Goal: Task Accomplishment & Management: Use online tool/utility

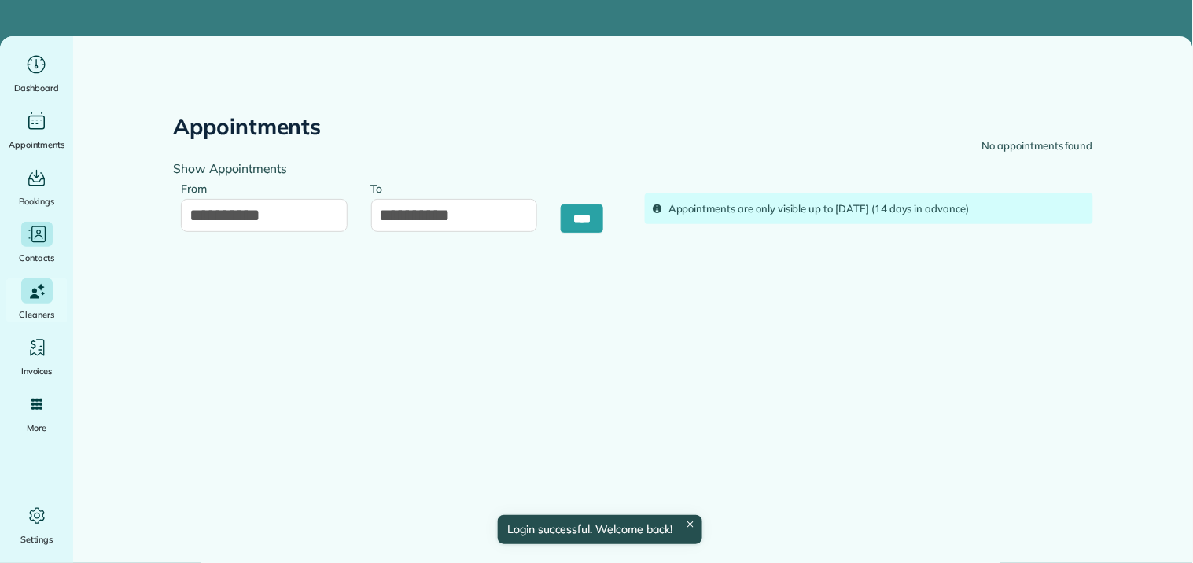
type input "**********"
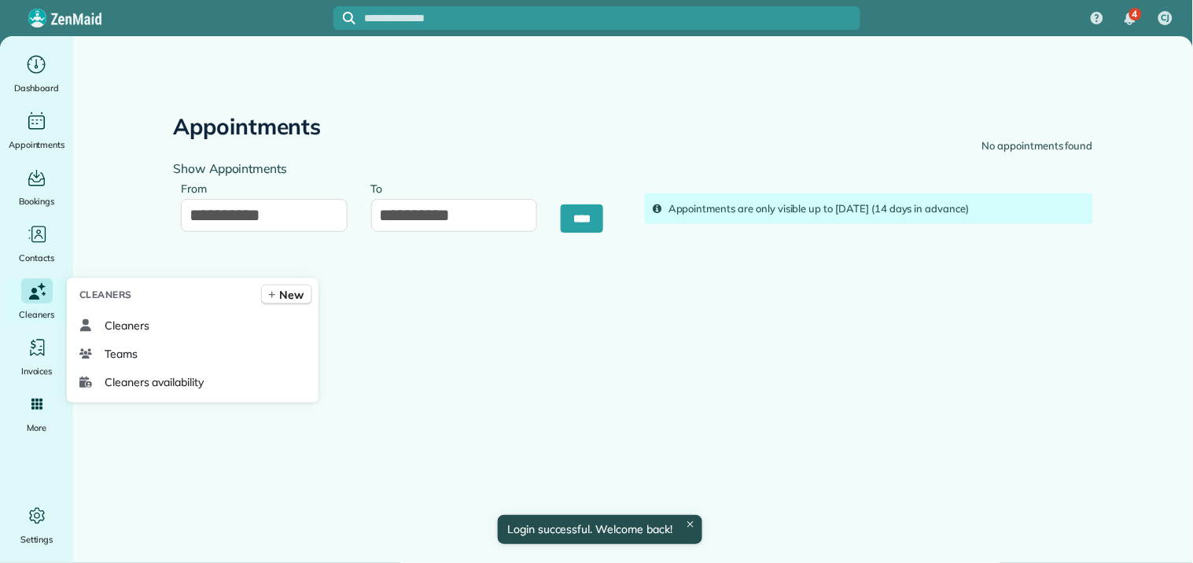
click at [41, 296] on icon "Main" at bounding box center [36, 291] width 21 height 23
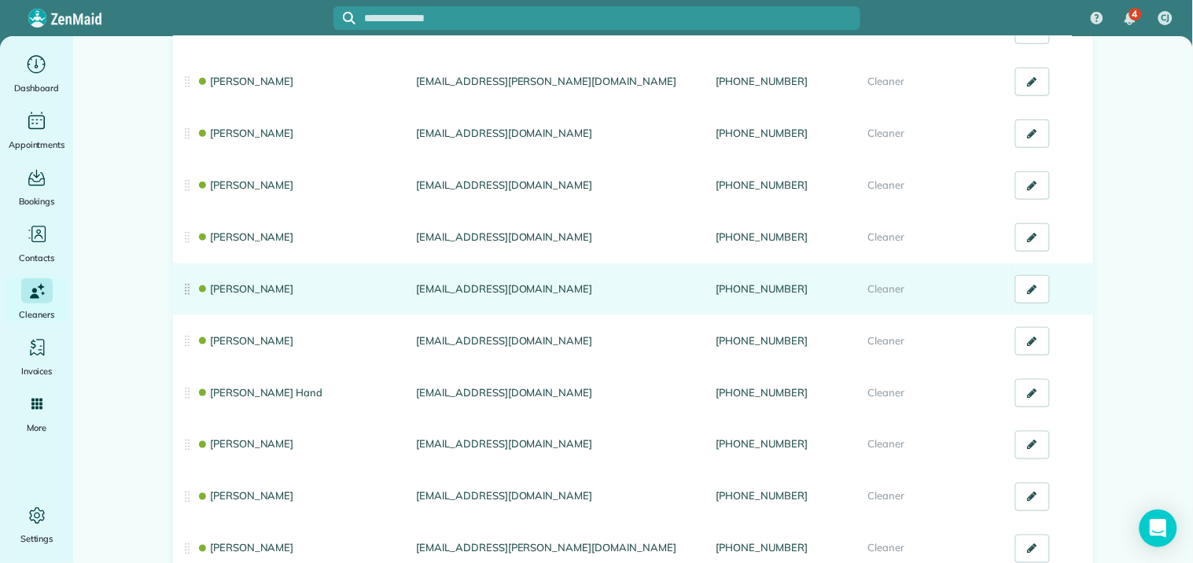
scroll to position [524, 0]
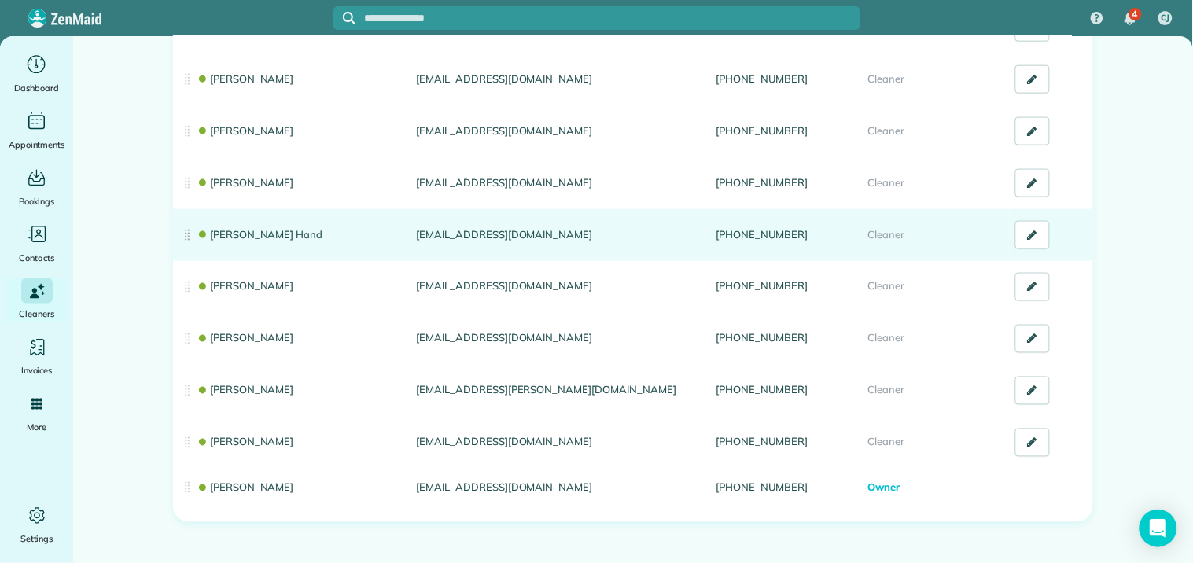
click at [223, 236] on link "[PERSON_NAME] Hand" at bounding box center [260, 234] width 126 height 13
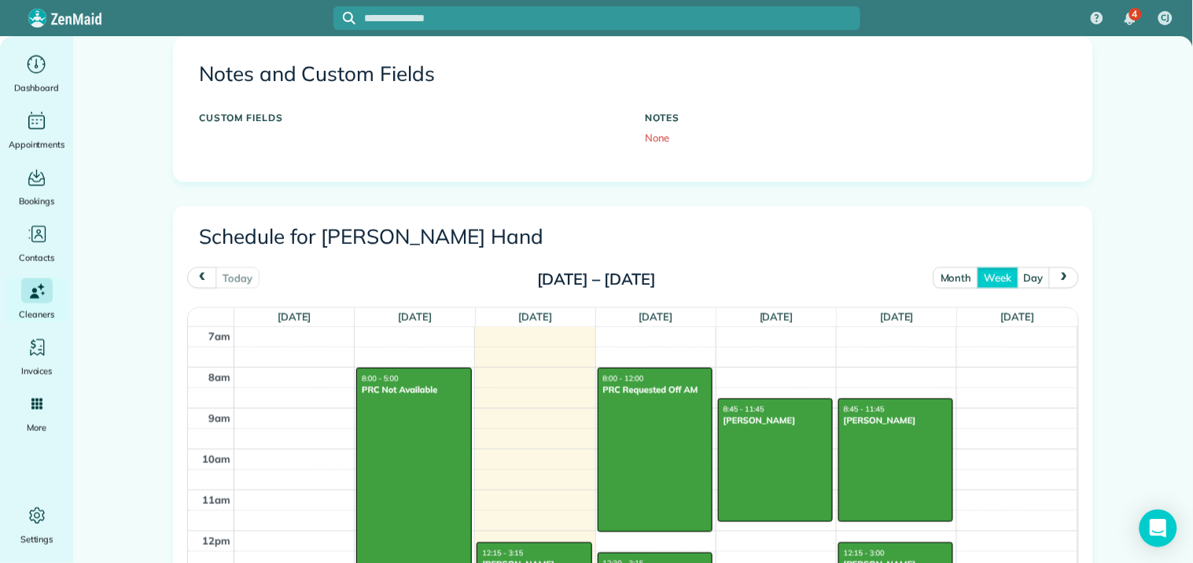
scroll to position [524, 0]
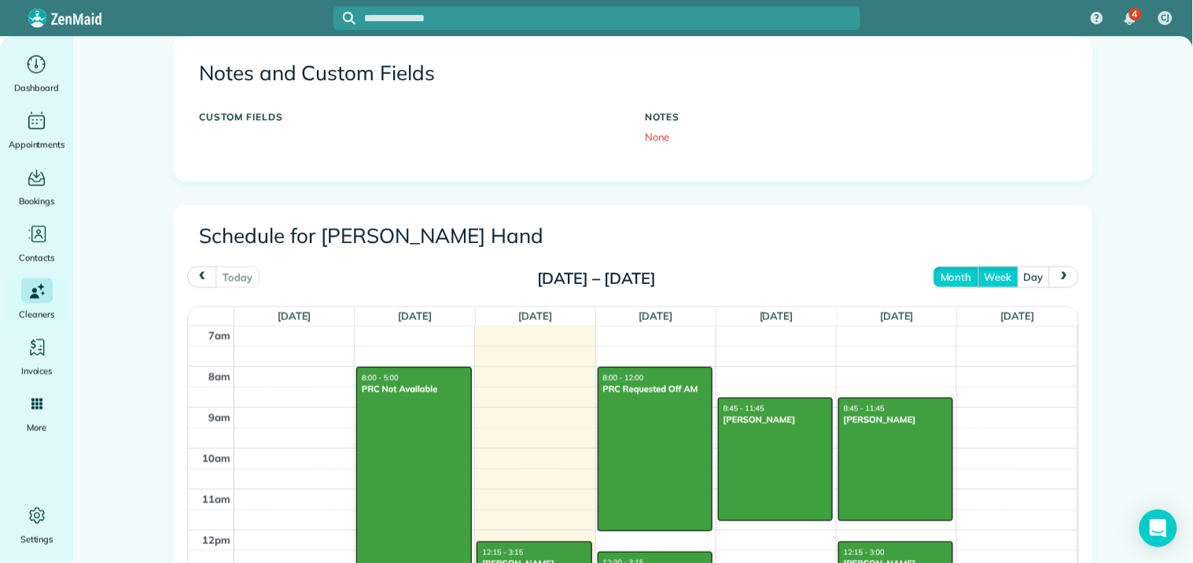
click at [956, 278] on button "month" at bounding box center [956, 277] width 45 height 21
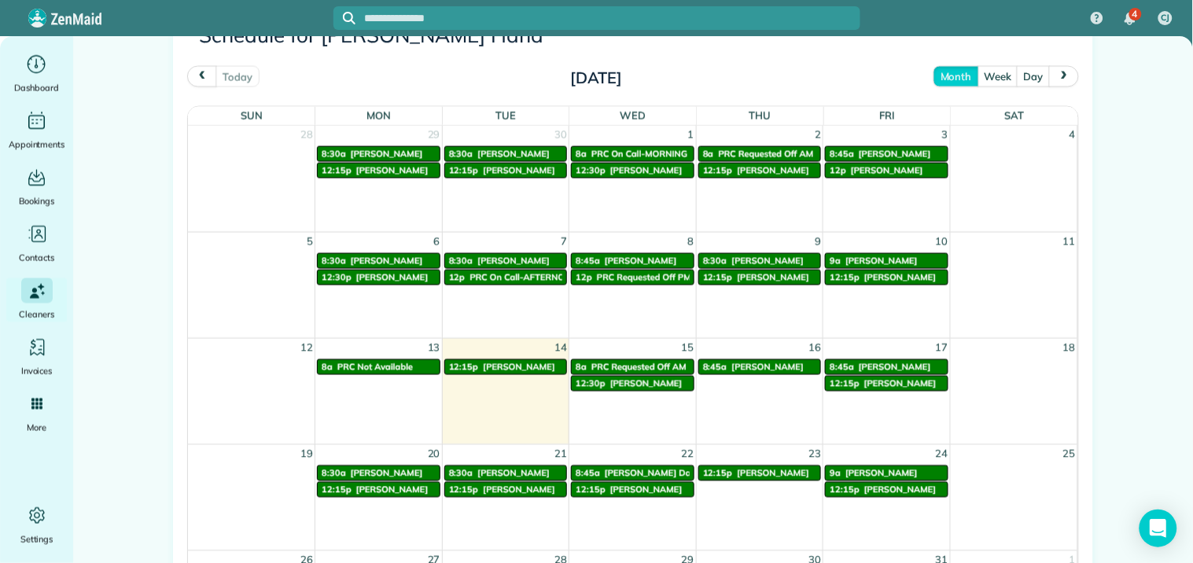
scroll to position [499, 0]
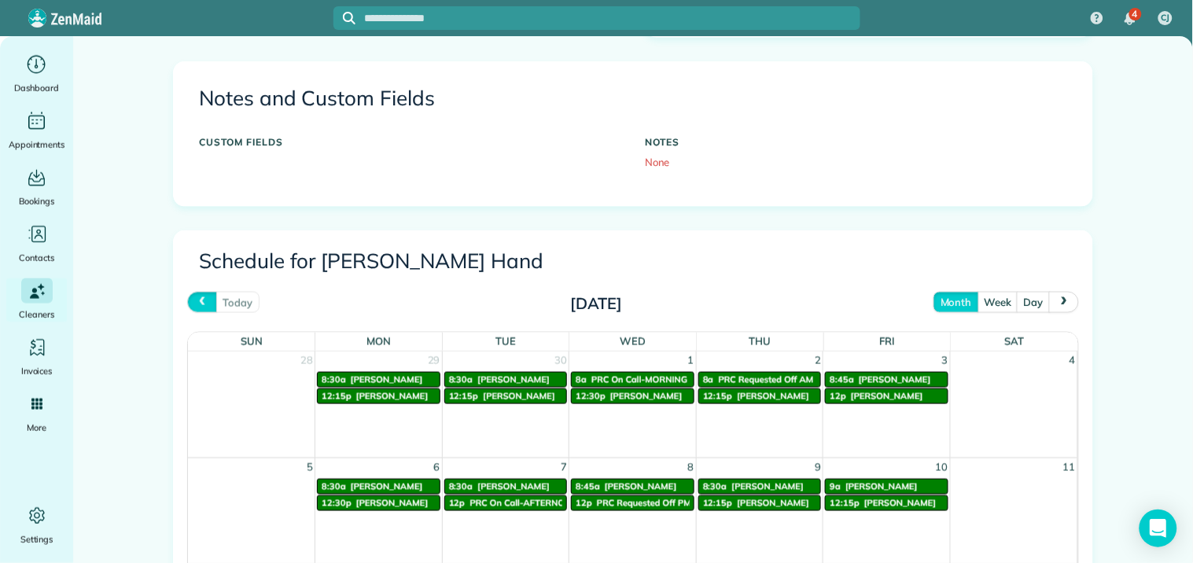
click at [196, 304] on span "prev" at bounding box center [202, 302] width 13 height 10
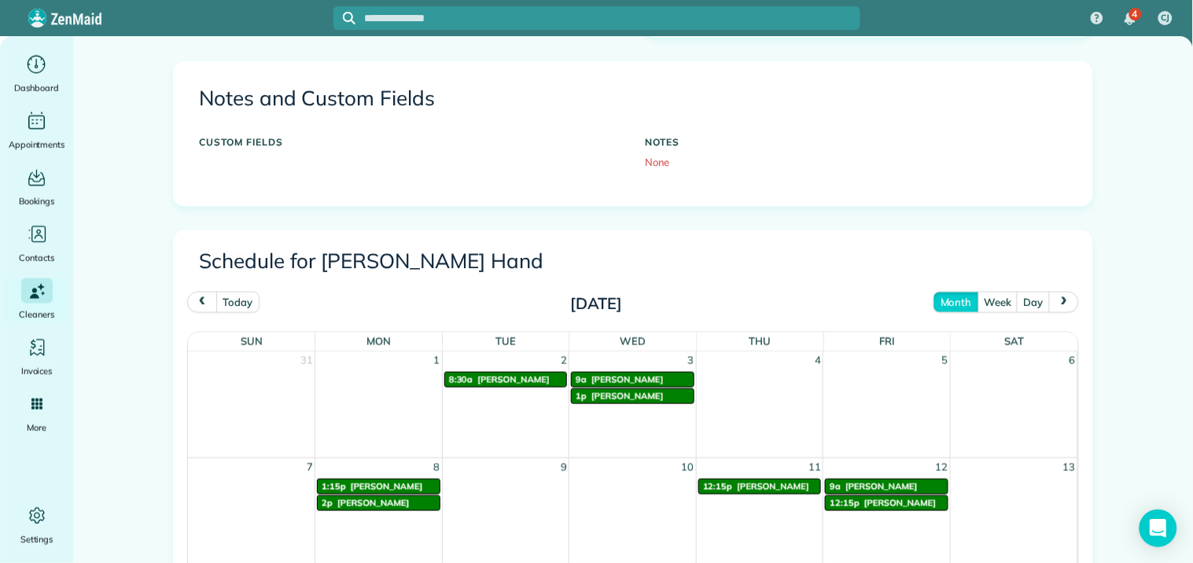
click at [202, 301] on button "prev" at bounding box center [202, 302] width 30 height 21
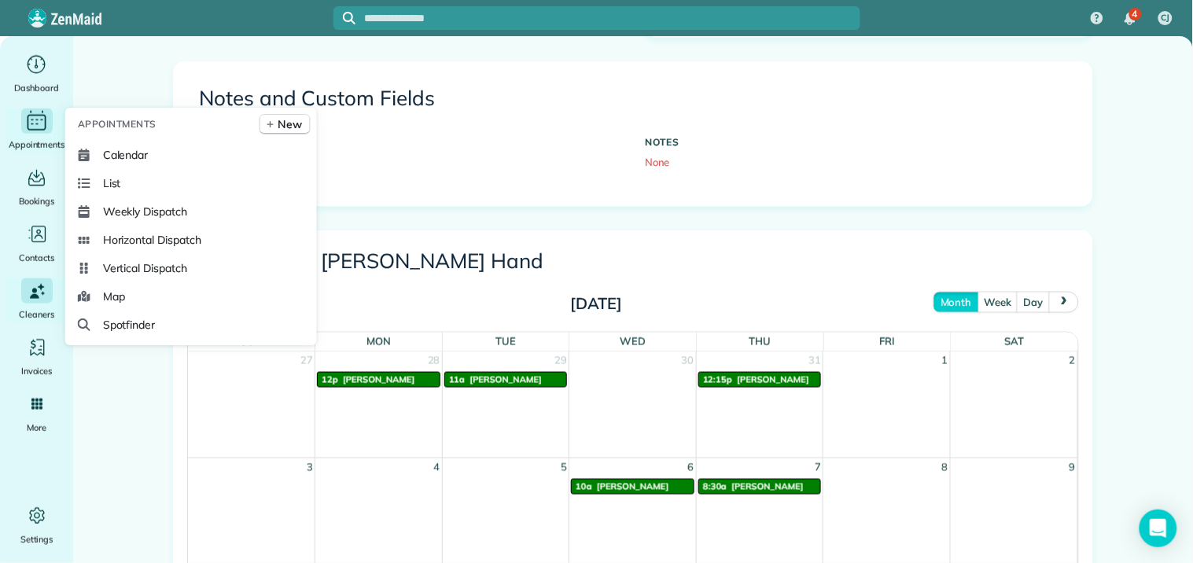
click at [28, 122] on icon "Main" at bounding box center [37, 123] width 19 height 16
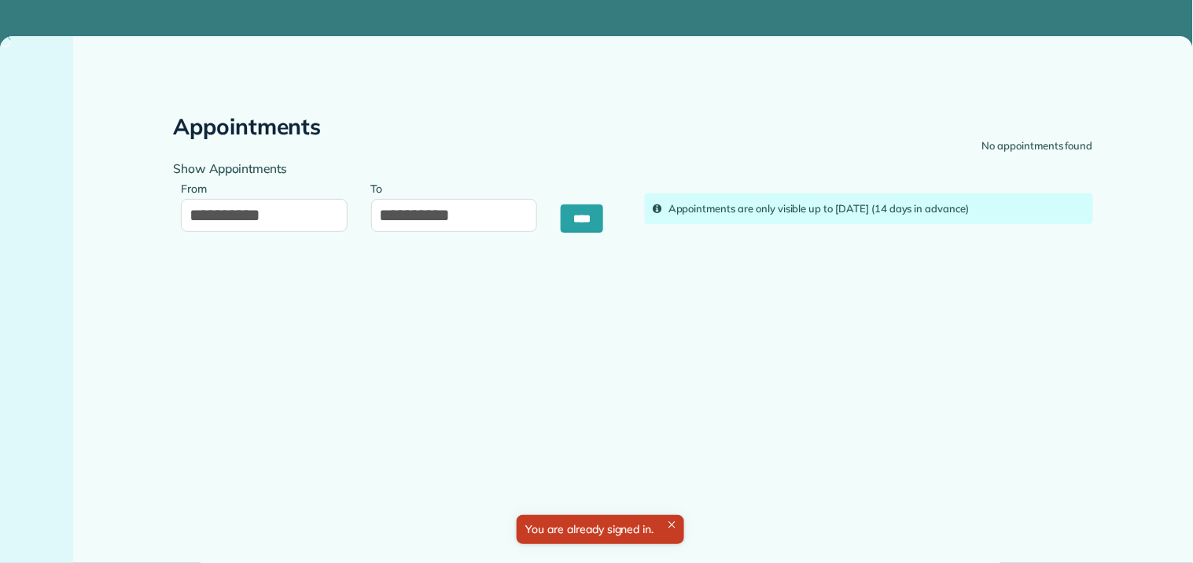
type input "**********"
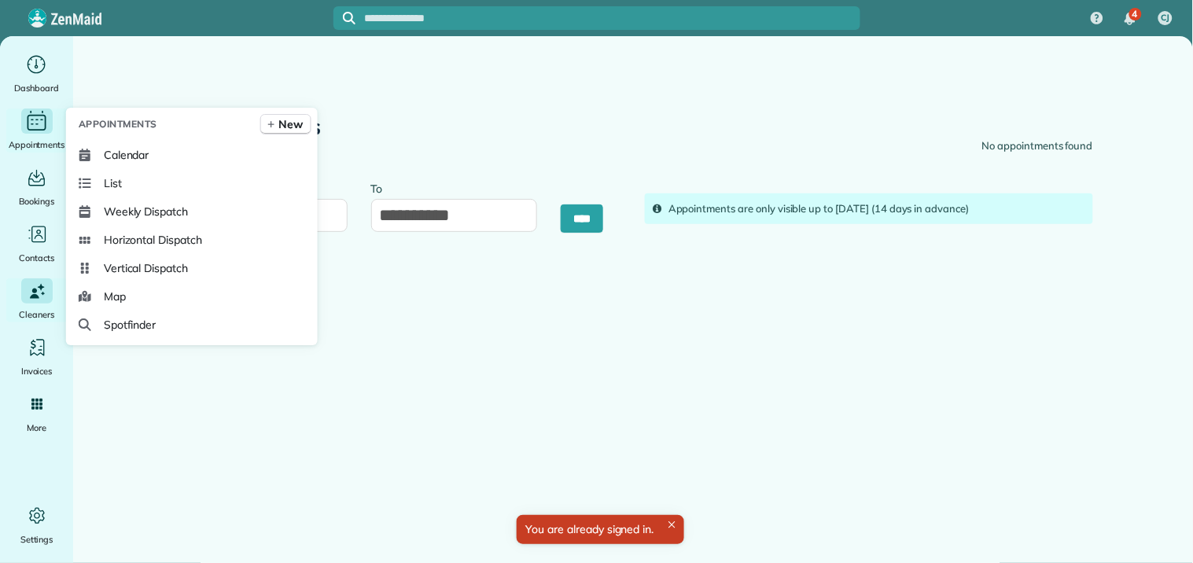
click at [21, 120] on div "Main" at bounding box center [36, 121] width 31 height 25
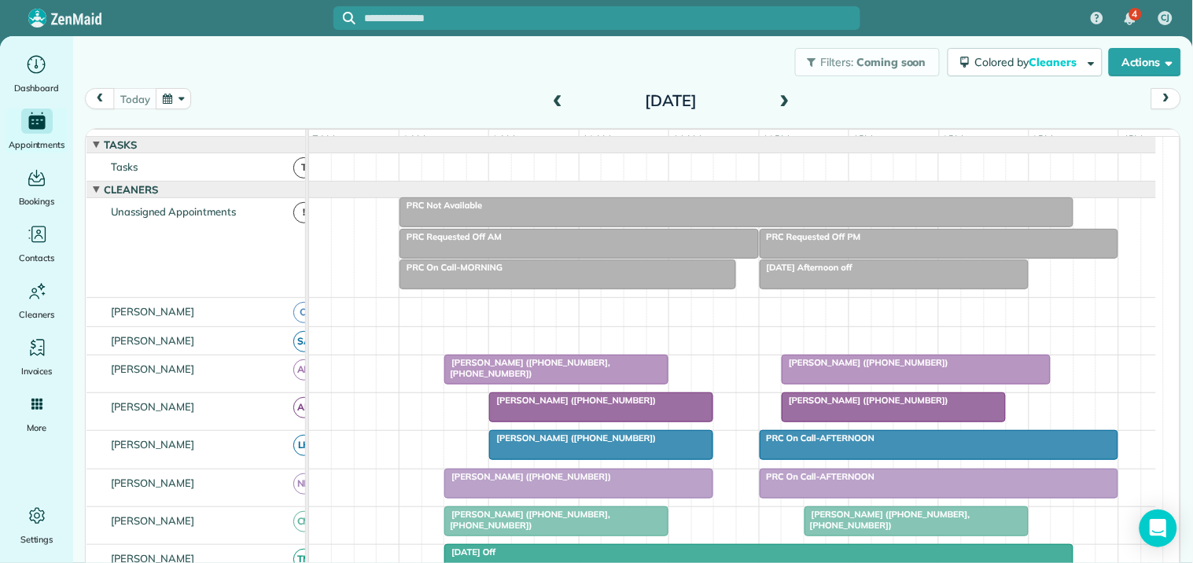
click at [779, 96] on span at bounding box center [784, 101] width 17 height 14
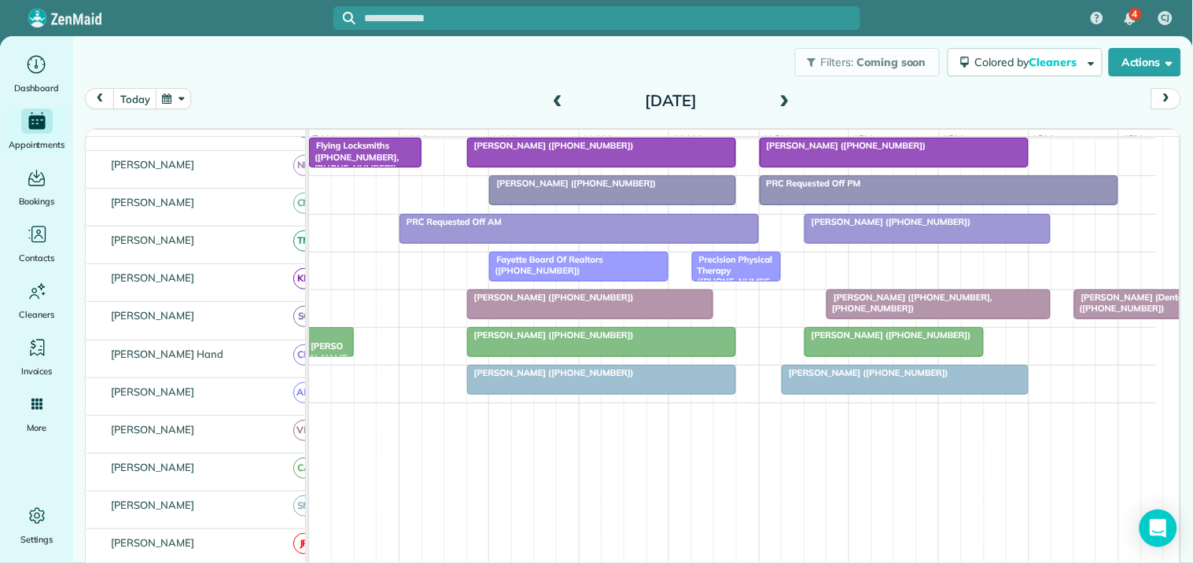
scroll to position [445, 0]
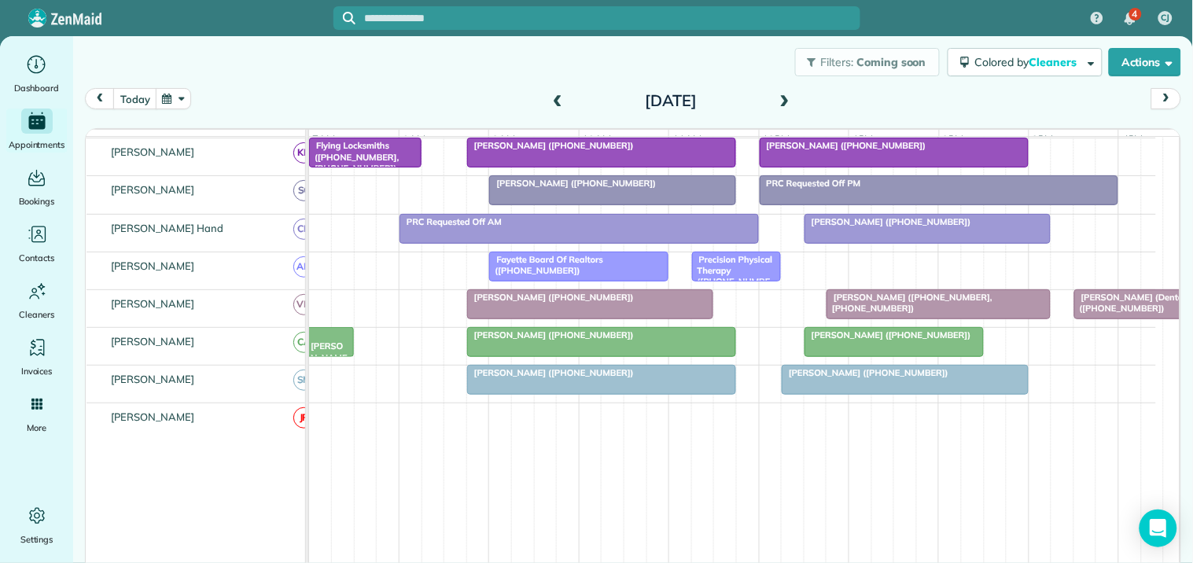
click at [781, 97] on span at bounding box center [784, 101] width 17 height 14
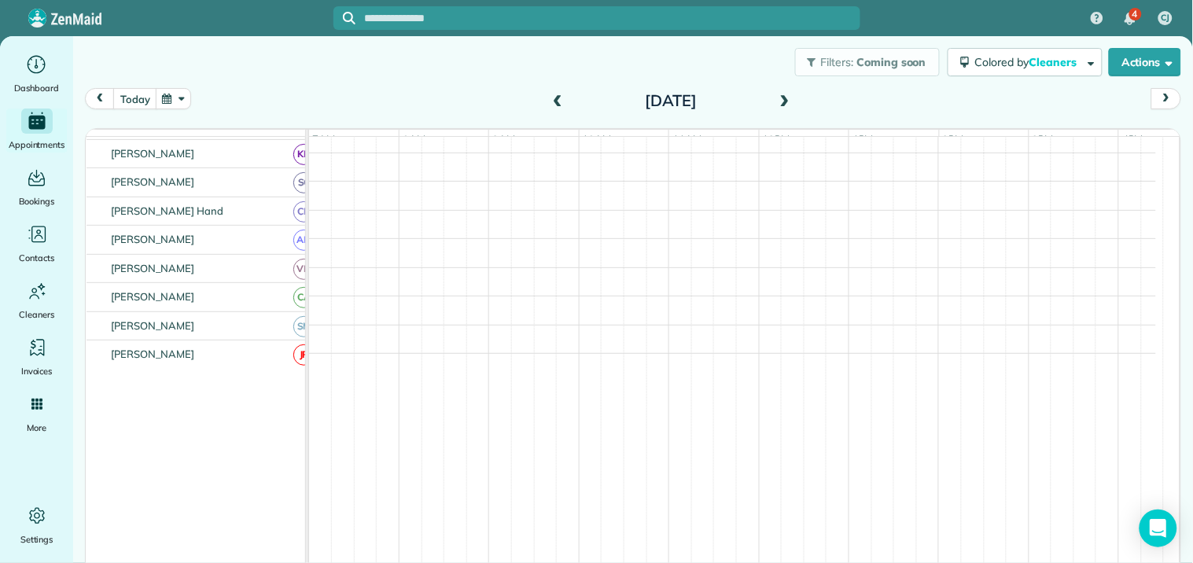
scroll to position [506, 0]
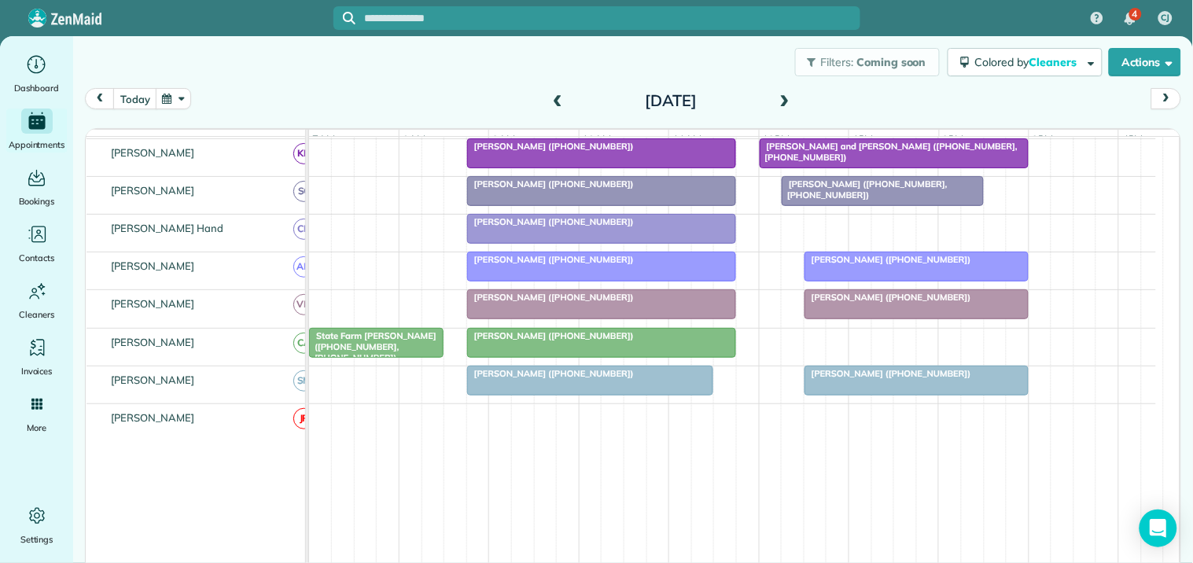
click at [854, 201] on div "Melissa Orme (+14043920319, +16788769253)" at bounding box center [883, 190] width 192 height 23
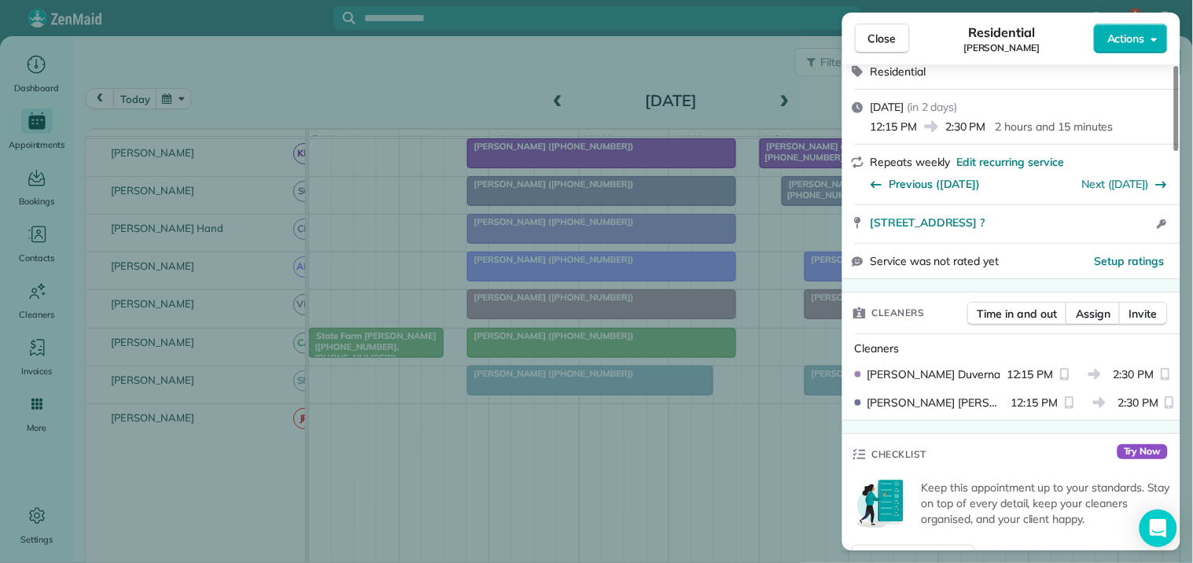
scroll to position [349, 0]
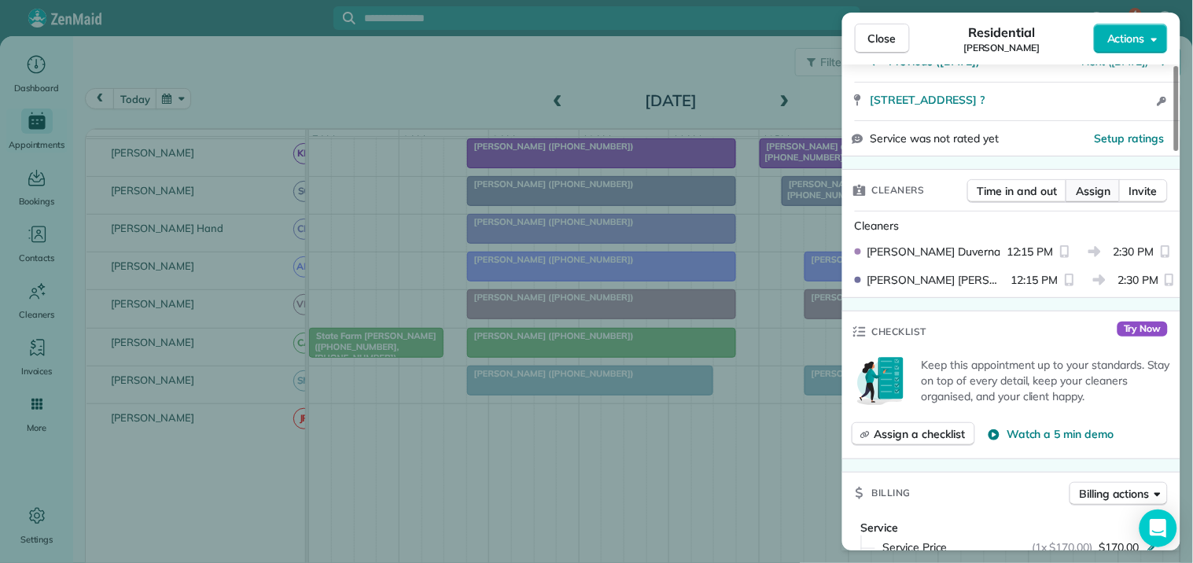
click at [1098, 189] on span "Assign" at bounding box center [1093, 191] width 35 height 16
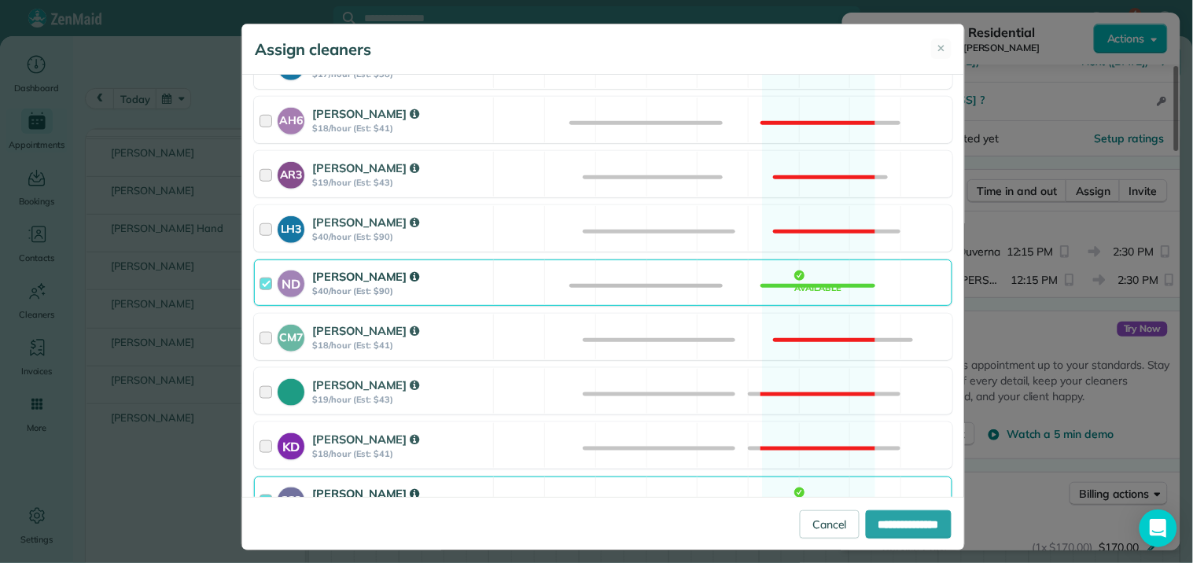
scroll to position [437, 0]
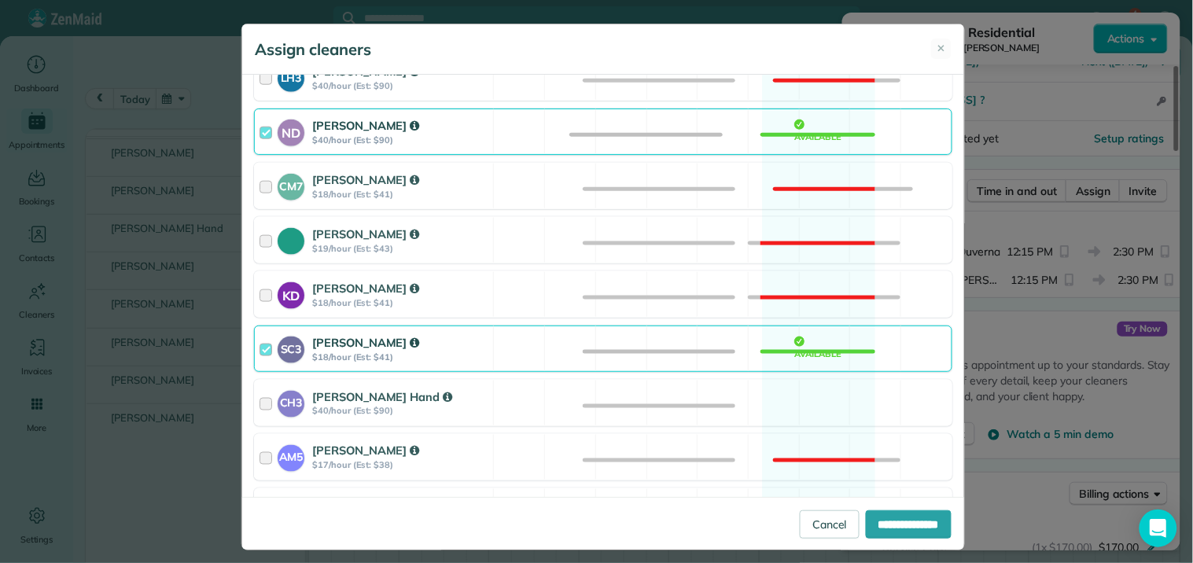
click at [806, 126] on div "ND Nathalie Duverna $40/hour (Est: $90) Available" at bounding box center [603, 132] width 699 height 46
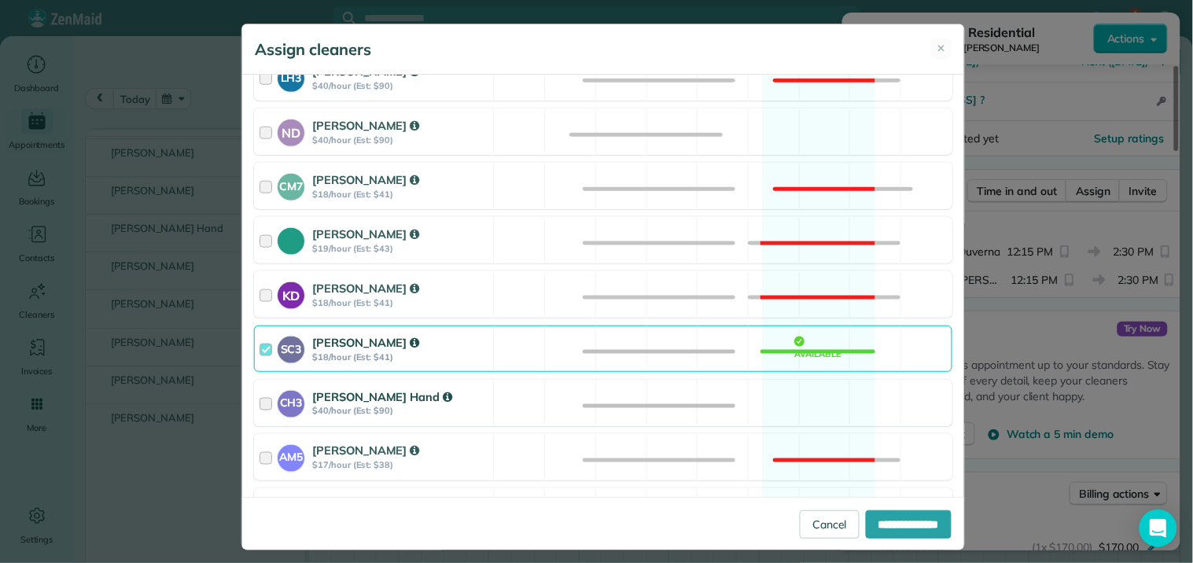
click at [806, 404] on div "CH3 Cortney Hand $40/hour (Est: $90) Available" at bounding box center [603, 403] width 699 height 46
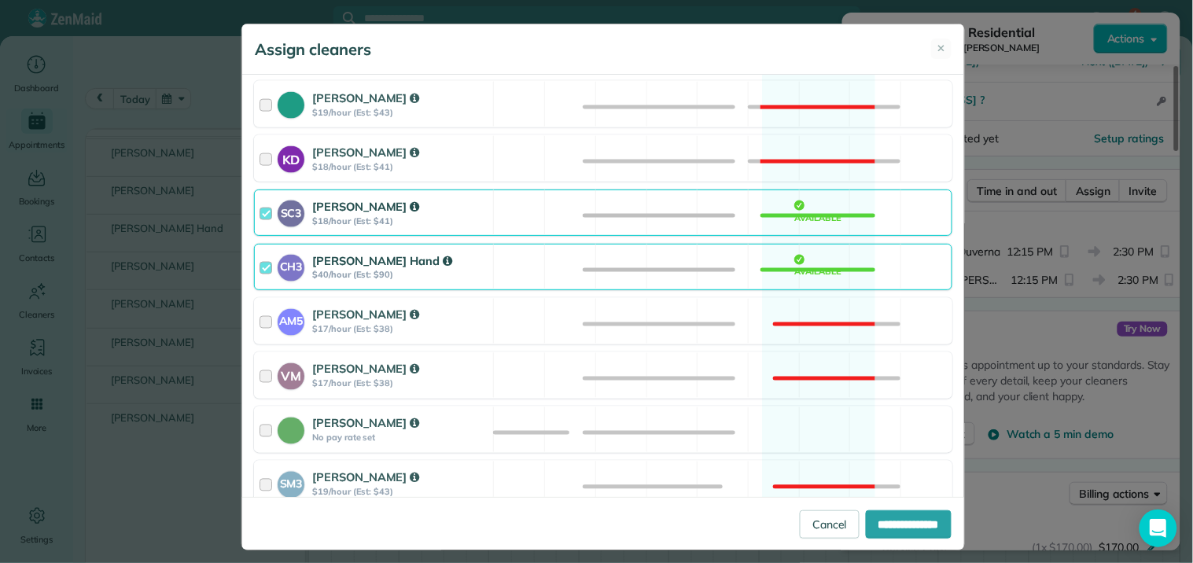
scroll to position [696, 0]
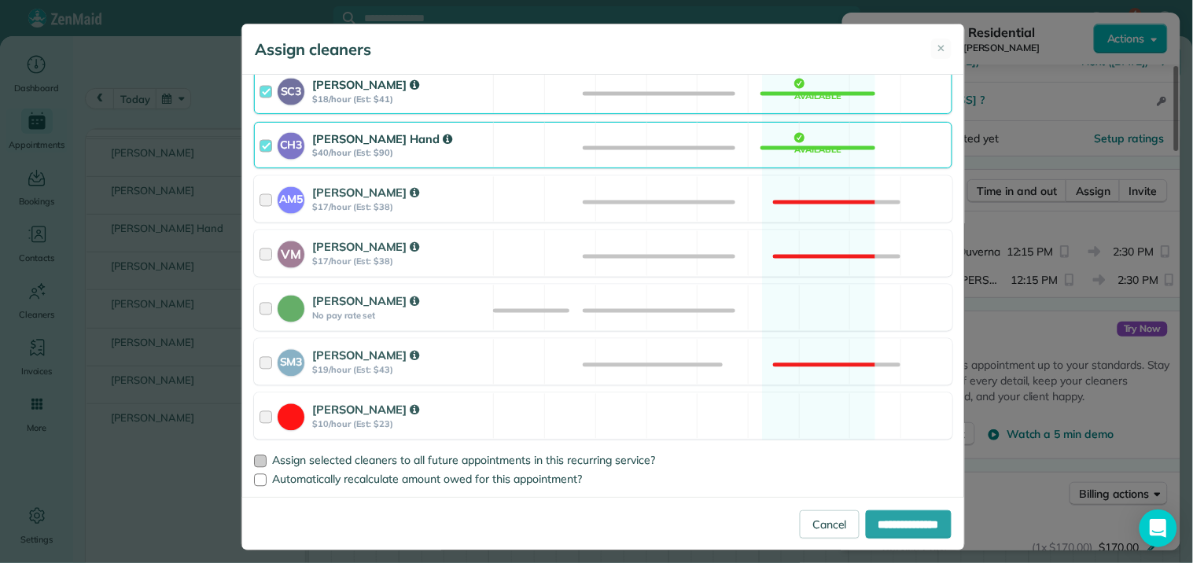
click at [255, 459] on div at bounding box center [260, 462] width 13 height 13
click at [891, 525] on input "**********" at bounding box center [909, 525] width 86 height 28
type input "**********"
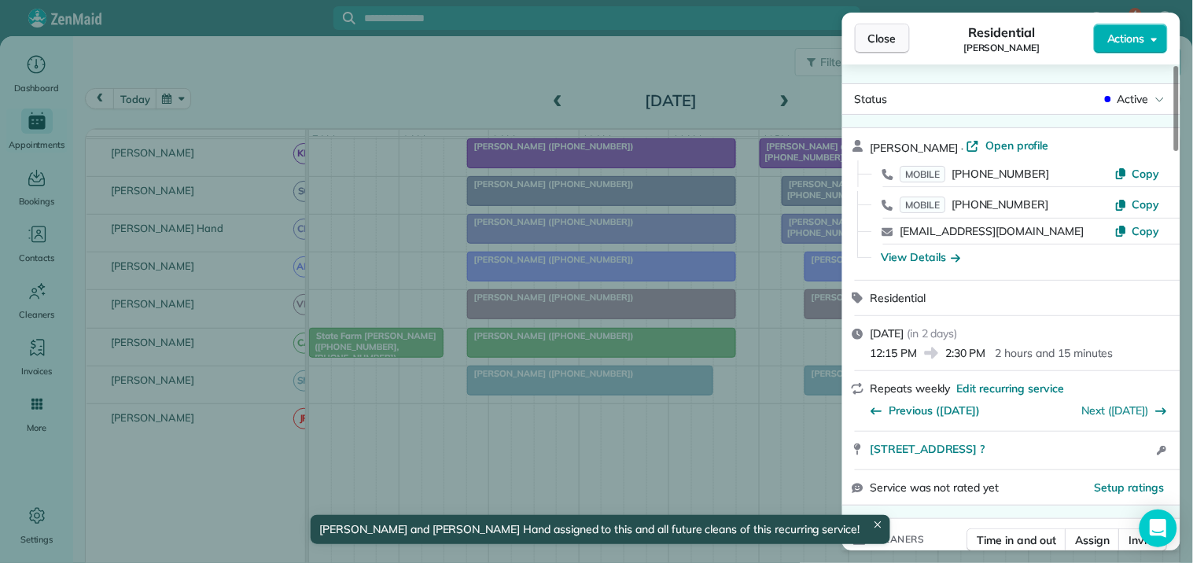
click at [903, 36] on button "Close" at bounding box center [882, 39] width 55 height 30
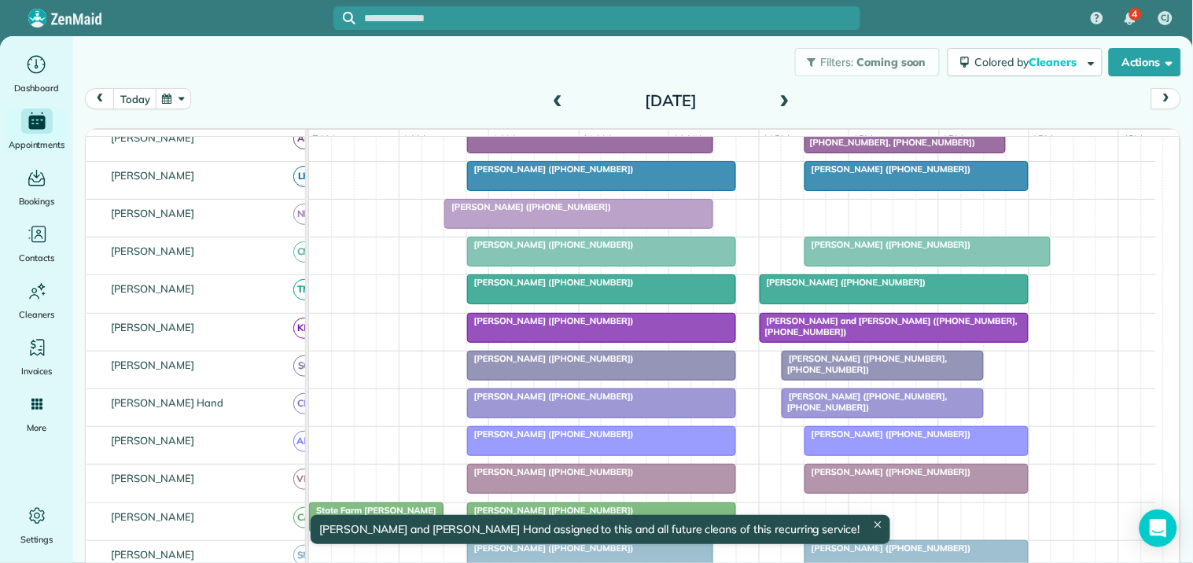
scroll to position [244, 0]
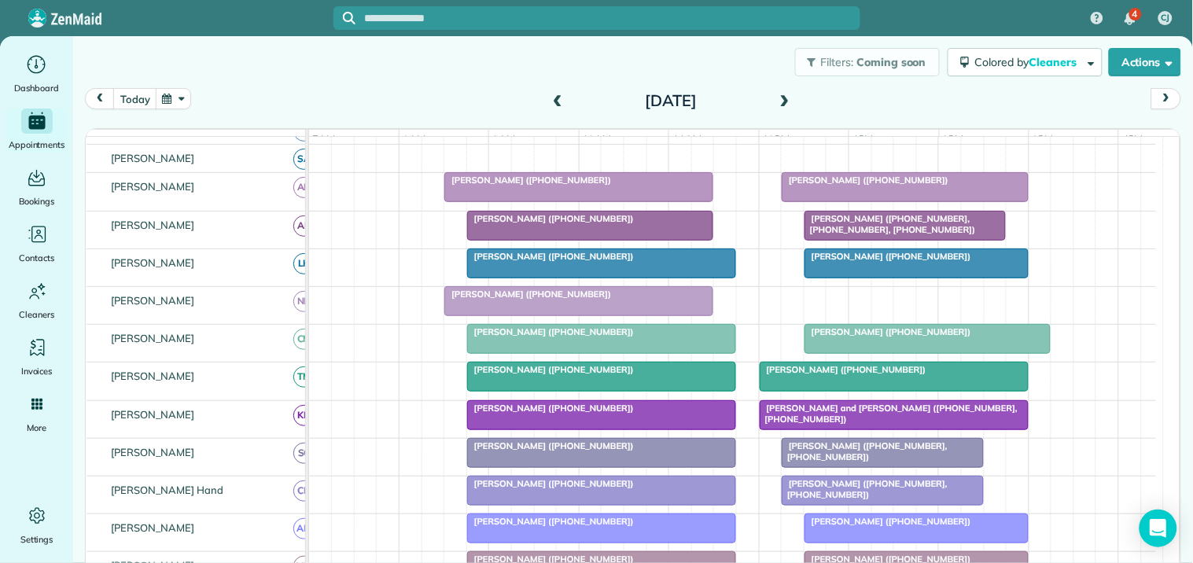
click at [179, 98] on button "button" at bounding box center [174, 98] width 36 height 21
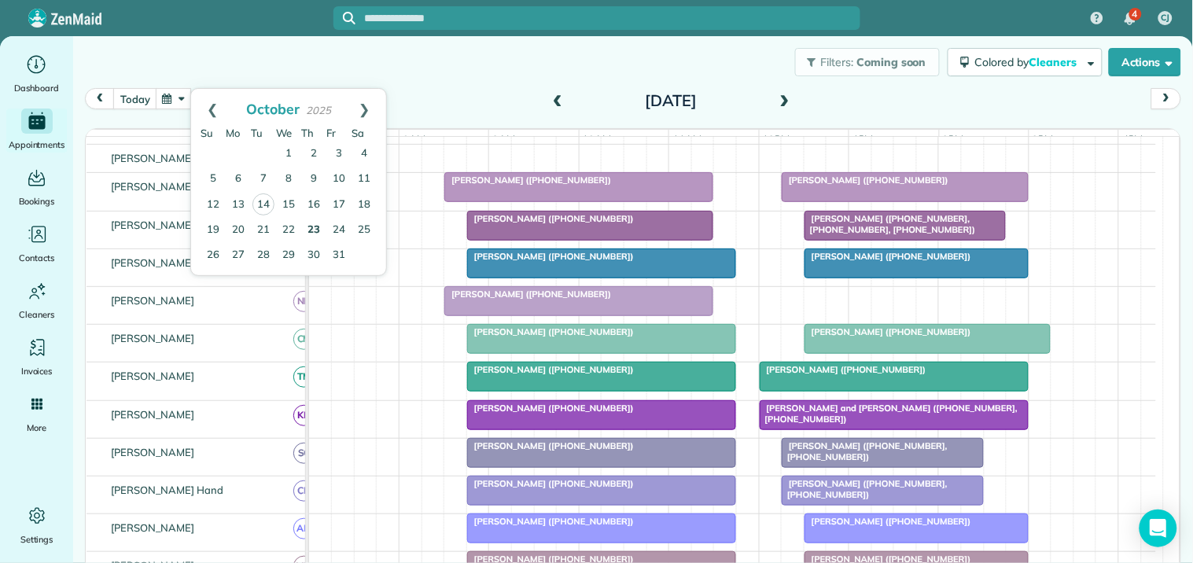
click at [312, 230] on link "23" at bounding box center [313, 230] width 25 height 25
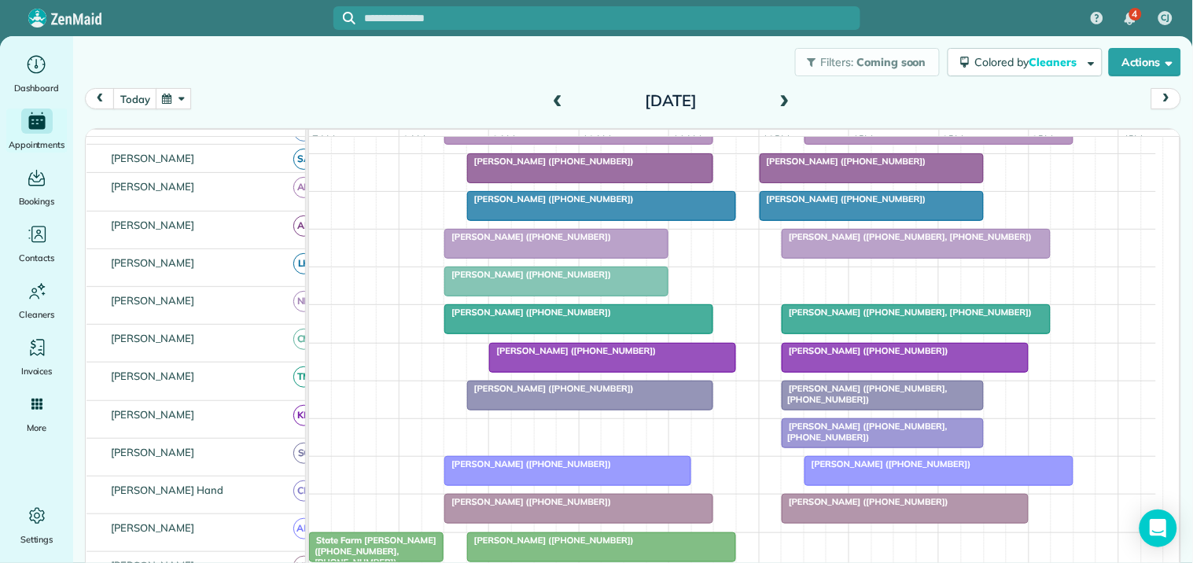
scroll to position [331, 0]
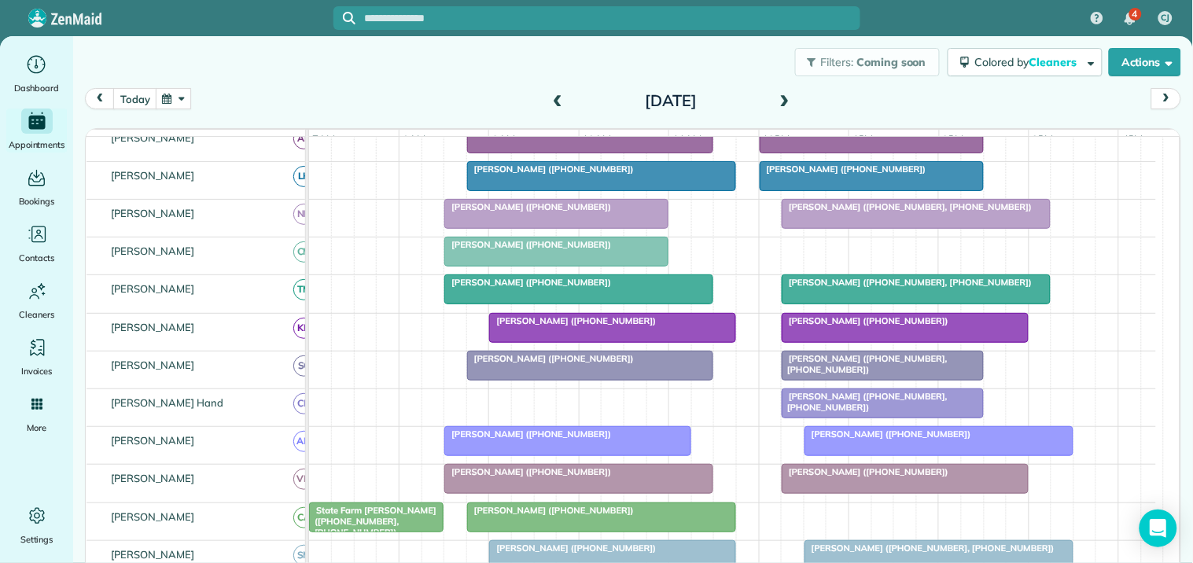
click at [565, 440] on span "Patty Lovejoy (+17706708884)" at bounding box center [528, 434] width 168 height 11
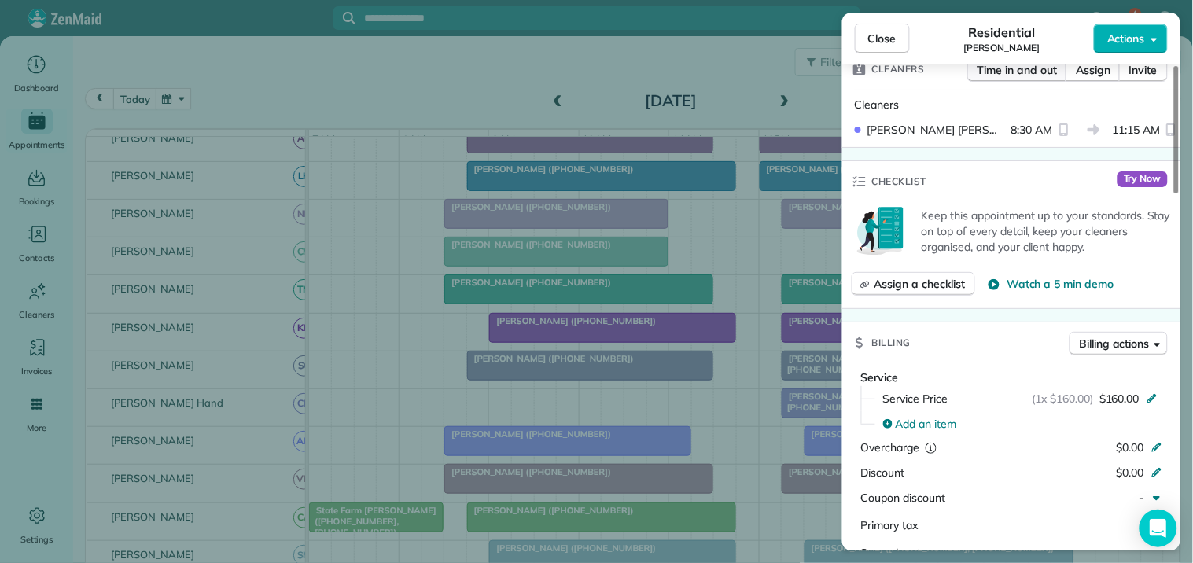
scroll to position [262, 0]
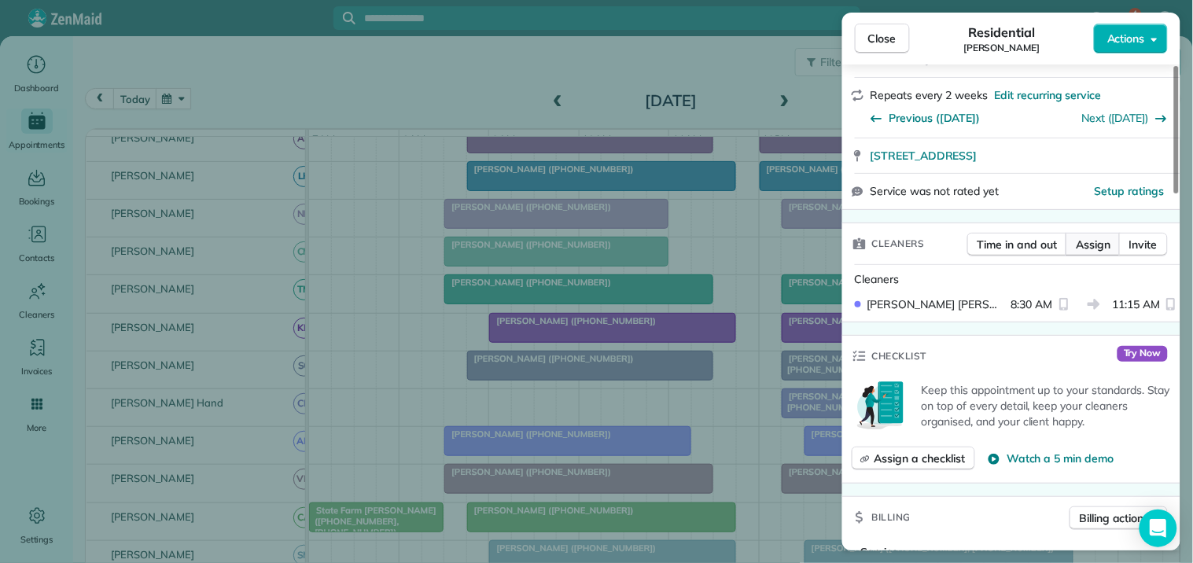
click at [1086, 249] on span "Assign" at bounding box center [1093, 245] width 35 height 16
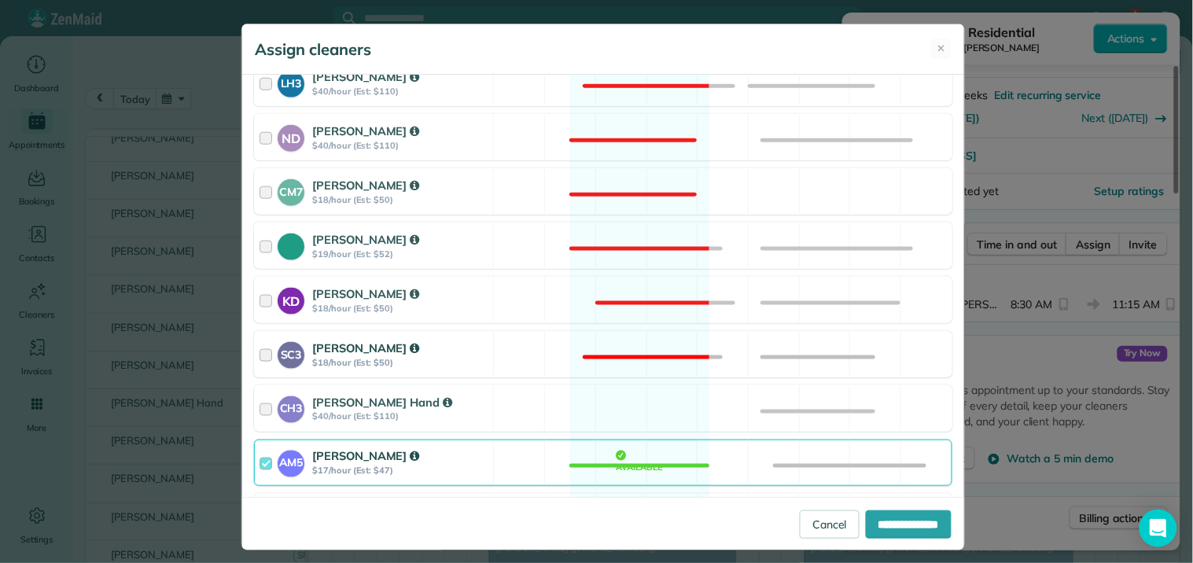
scroll to position [437, 0]
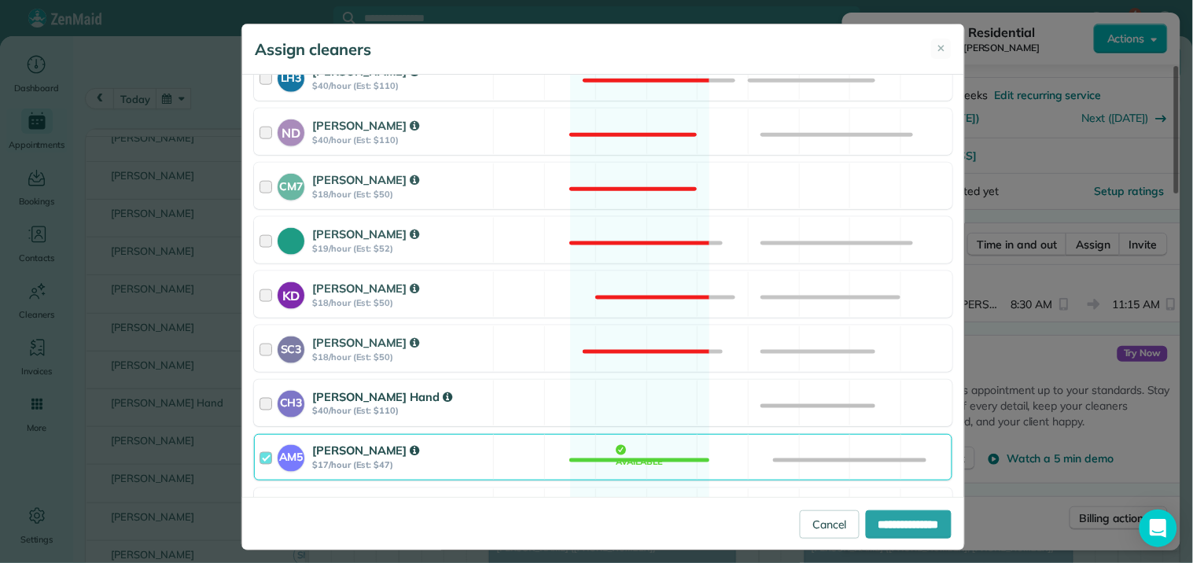
click at [628, 397] on div "CH3 Cortney Hand $40/hour (Est: $110) Available" at bounding box center [603, 403] width 699 height 46
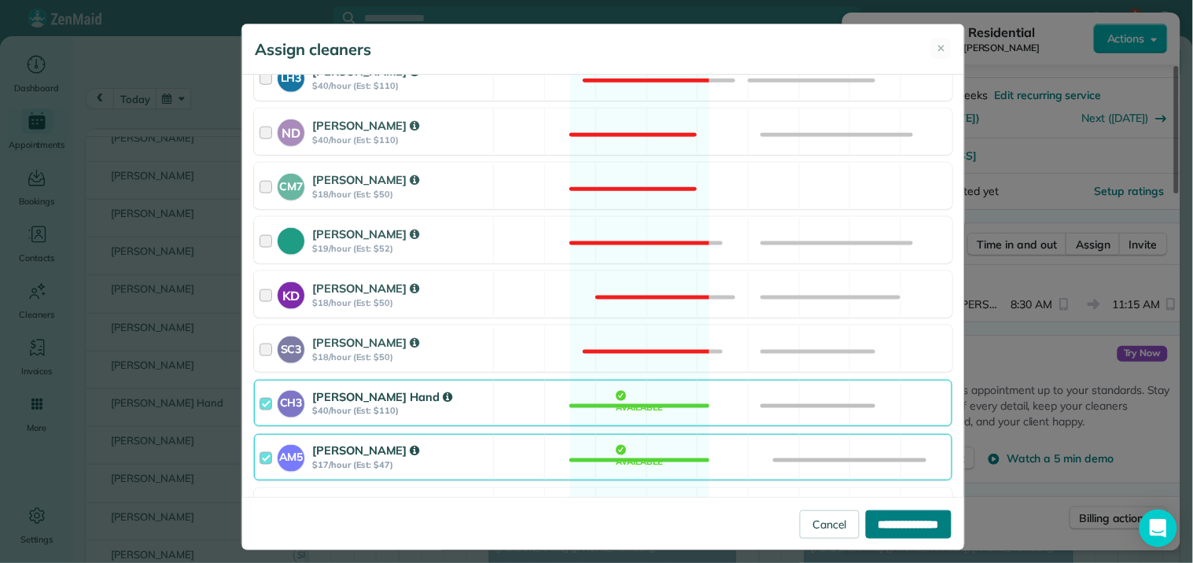
click at [893, 522] on input "**********" at bounding box center [909, 525] width 86 height 28
type input "**********"
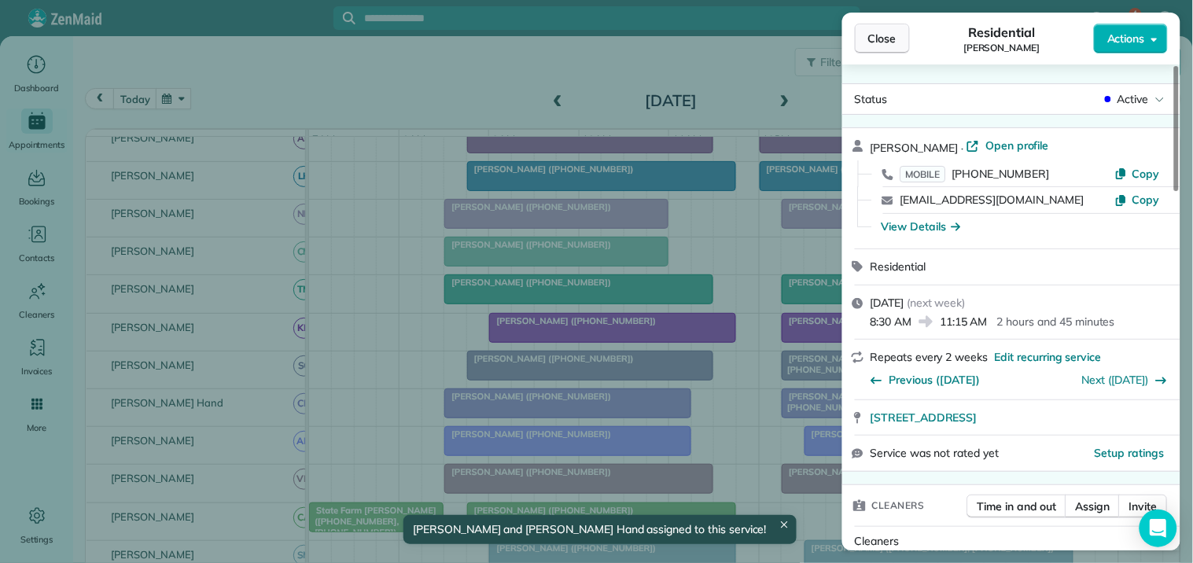
click at [887, 31] on span "Close" at bounding box center [883, 39] width 28 height 16
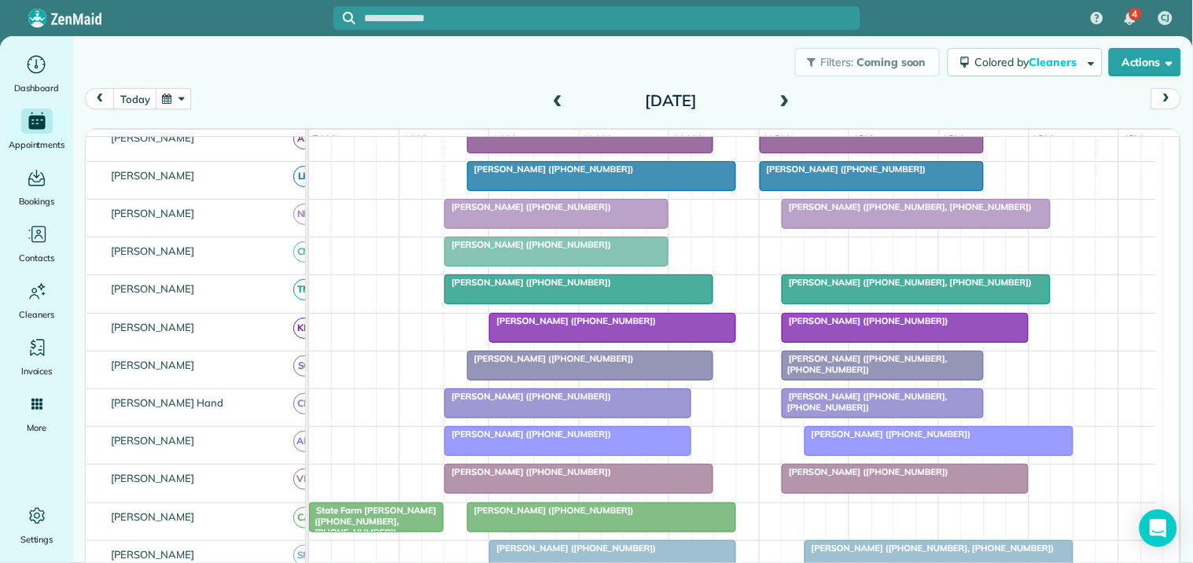
click at [179, 102] on button "button" at bounding box center [174, 98] width 36 height 21
click at [240, 247] on link "27" at bounding box center [238, 255] width 25 height 25
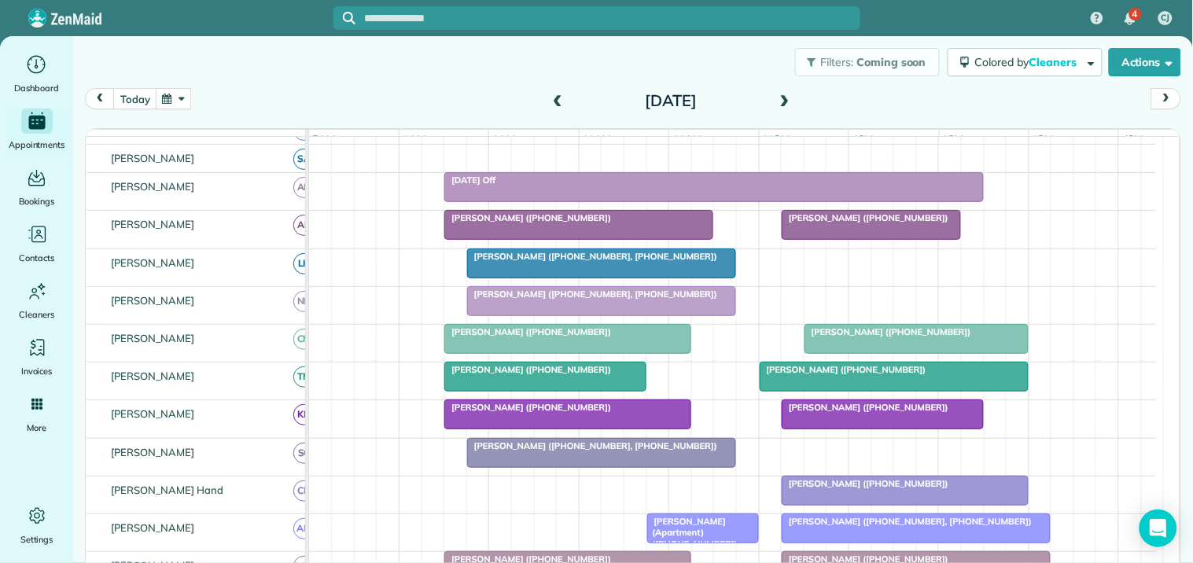
click at [776, 98] on span at bounding box center [784, 101] width 17 height 14
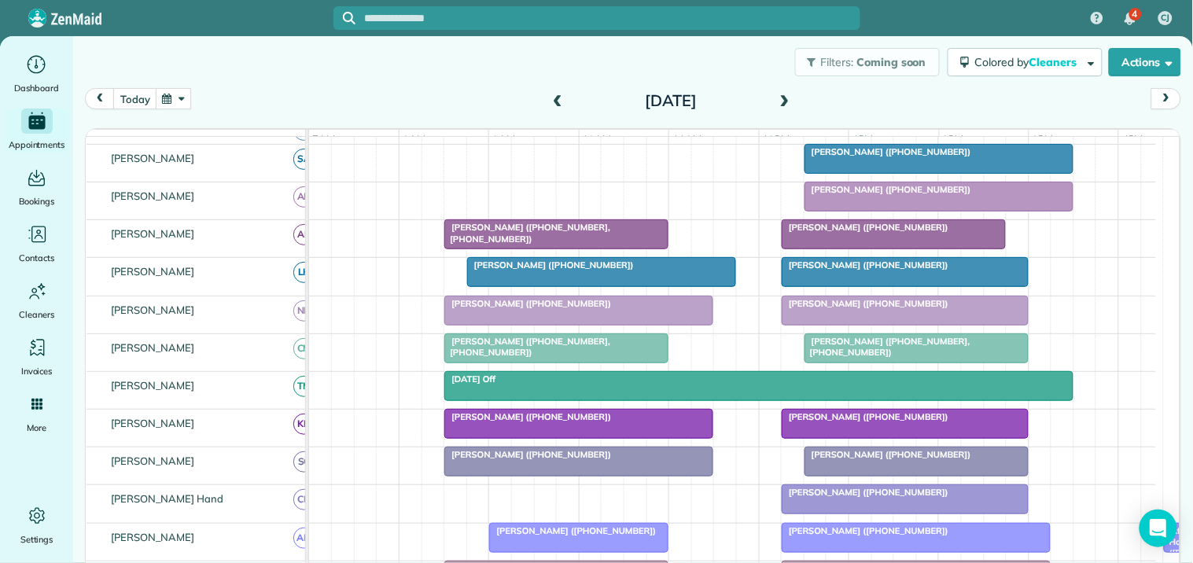
click at [780, 99] on span at bounding box center [784, 101] width 17 height 14
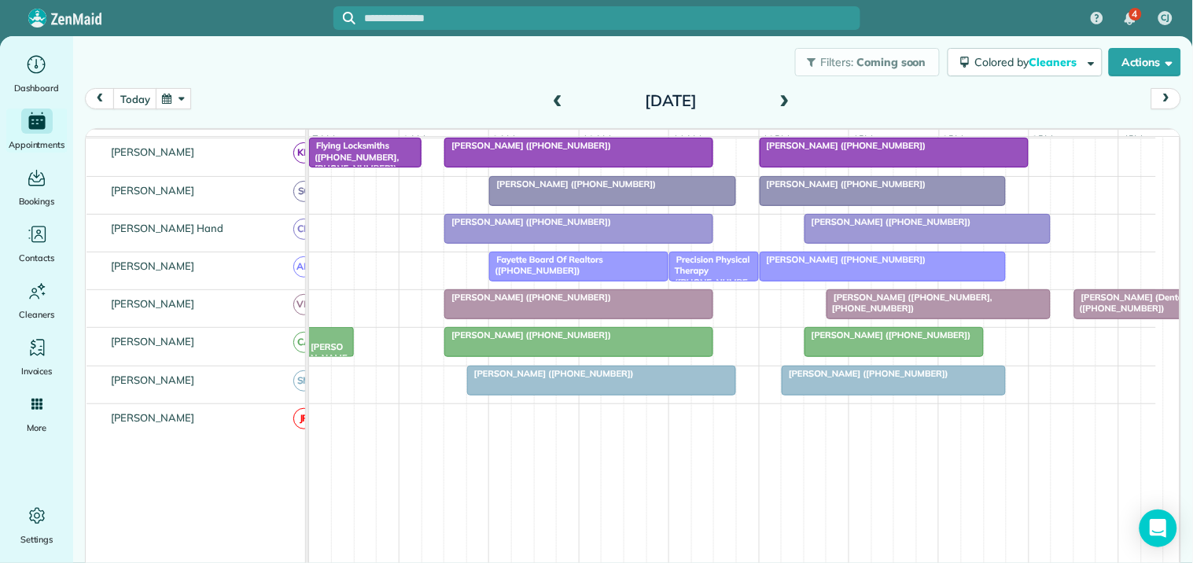
click at [184, 93] on button "button" at bounding box center [174, 98] width 36 height 21
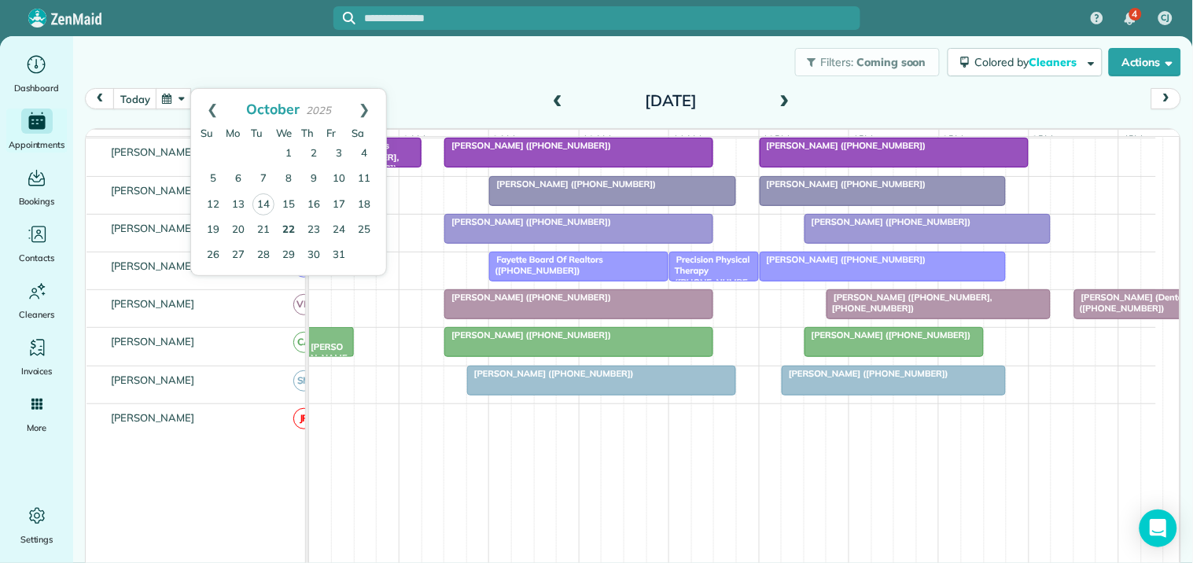
click at [291, 227] on link "22" at bounding box center [288, 230] width 25 height 25
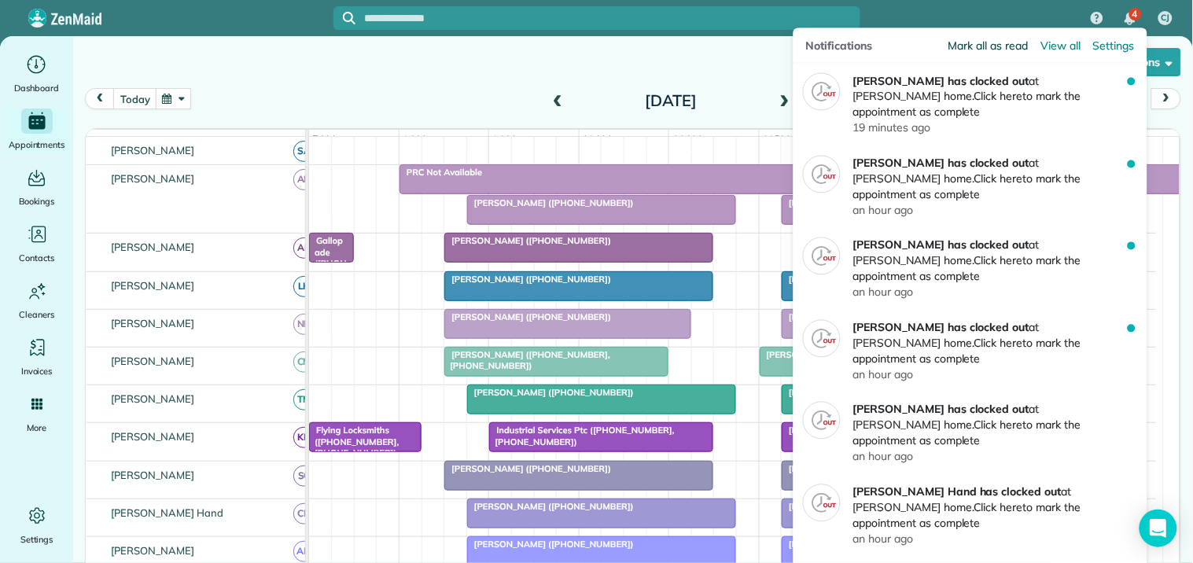
click at [978, 46] on span "Mark all as read" at bounding box center [988, 46] width 79 height 16
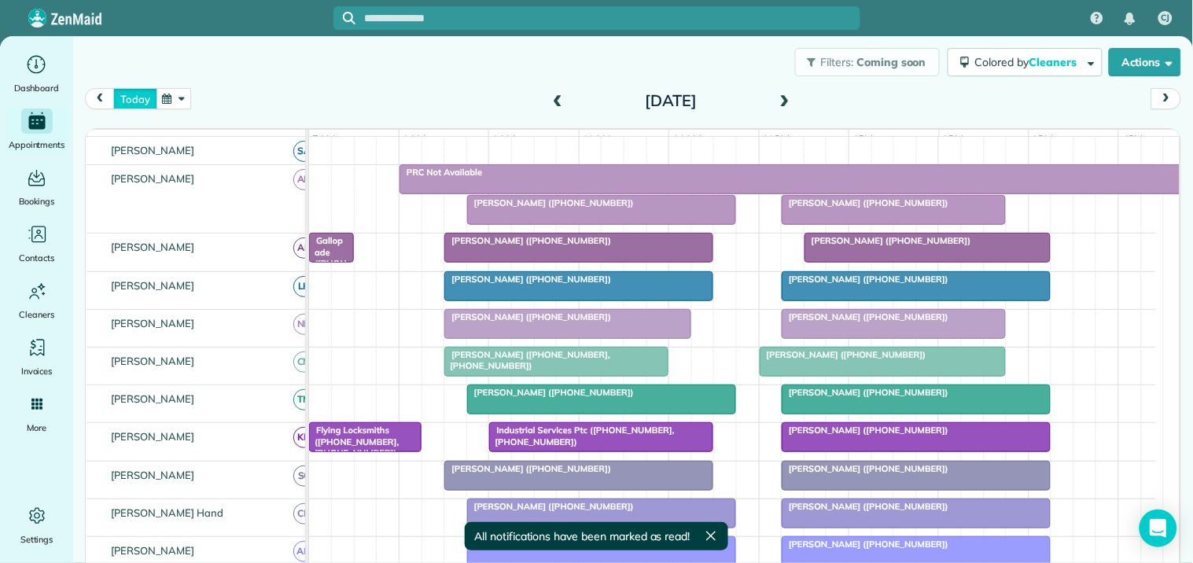
click at [134, 94] on button "today" at bounding box center [134, 98] width 43 height 21
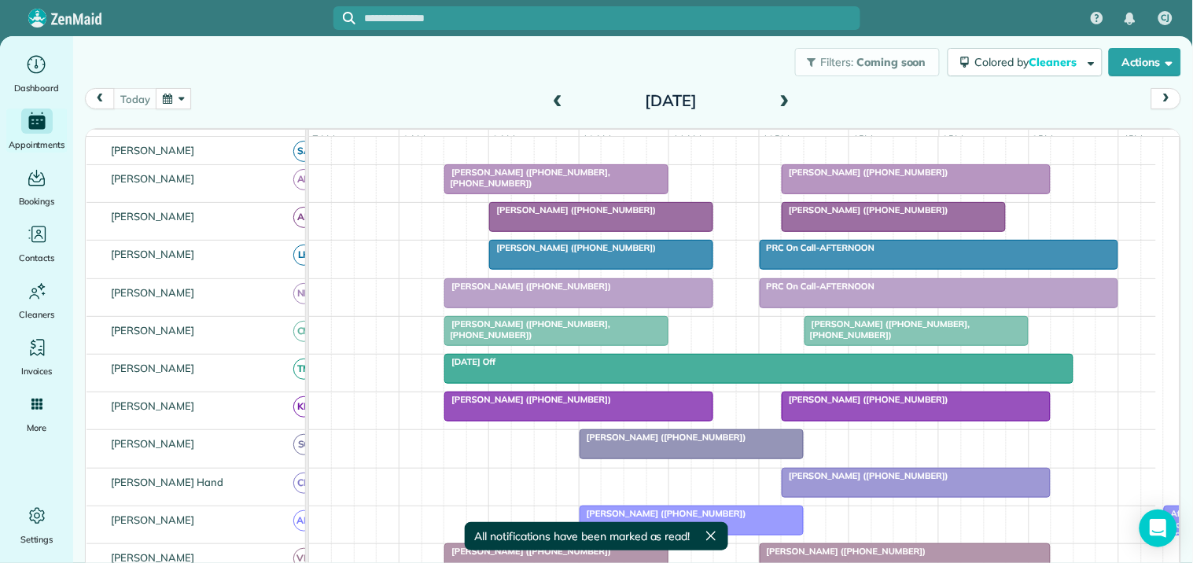
click at [907, 339] on span "[PERSON_NAME] ([PHONE_NUMBER], [PHONE_NUMBER])" at bounding box center [887, 330] width 167 height 22
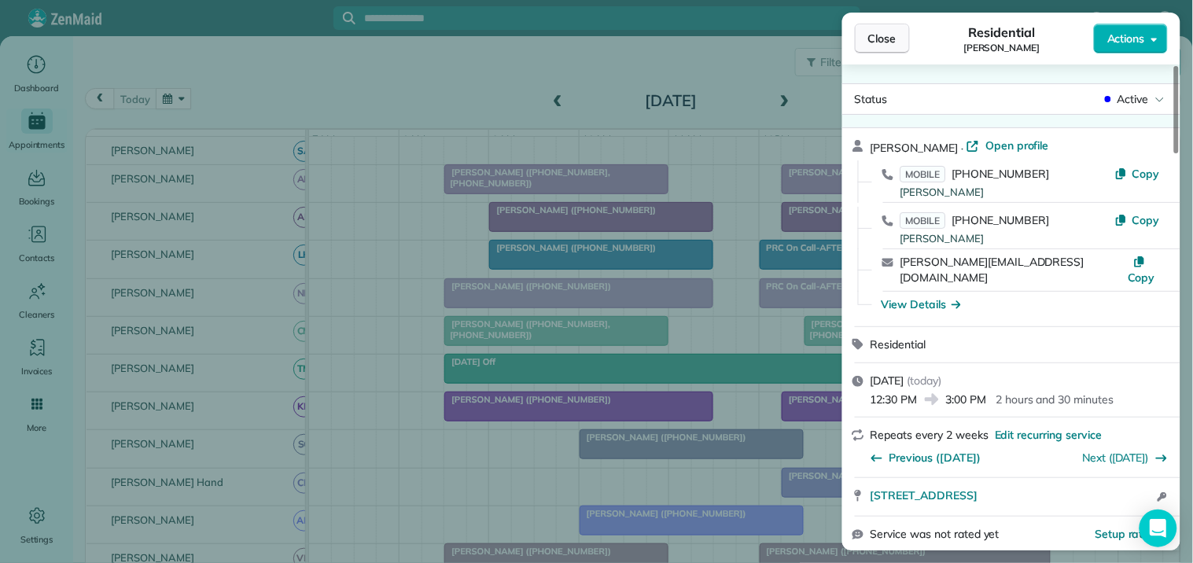
click at [889, 37] on span "Close" at bounding box center [883, 39] width 28 height 16
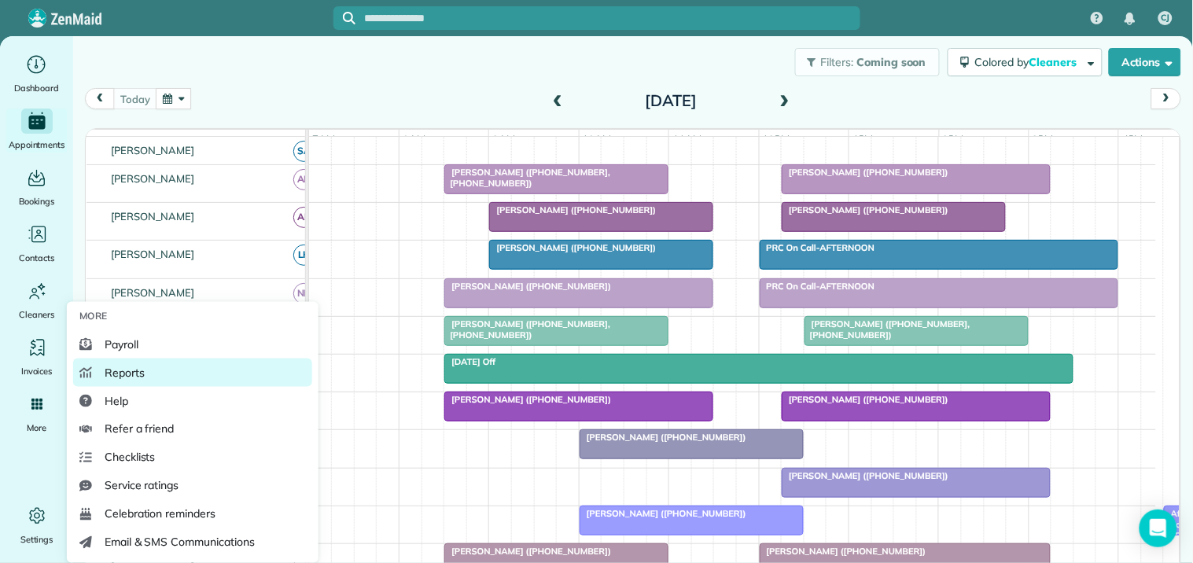
click at [146, 371] on link "Reports" at bounding box center [192, 373] width 239 height 28
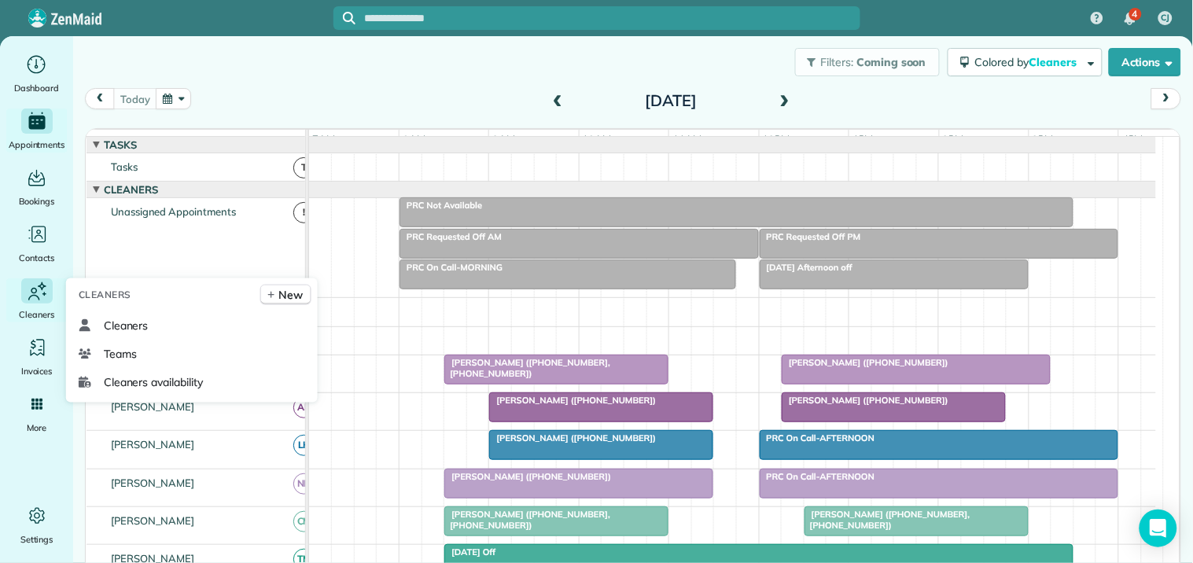
click at [48, 294] on icon "Main" at bounding box center [37, 291] width 24 height 24
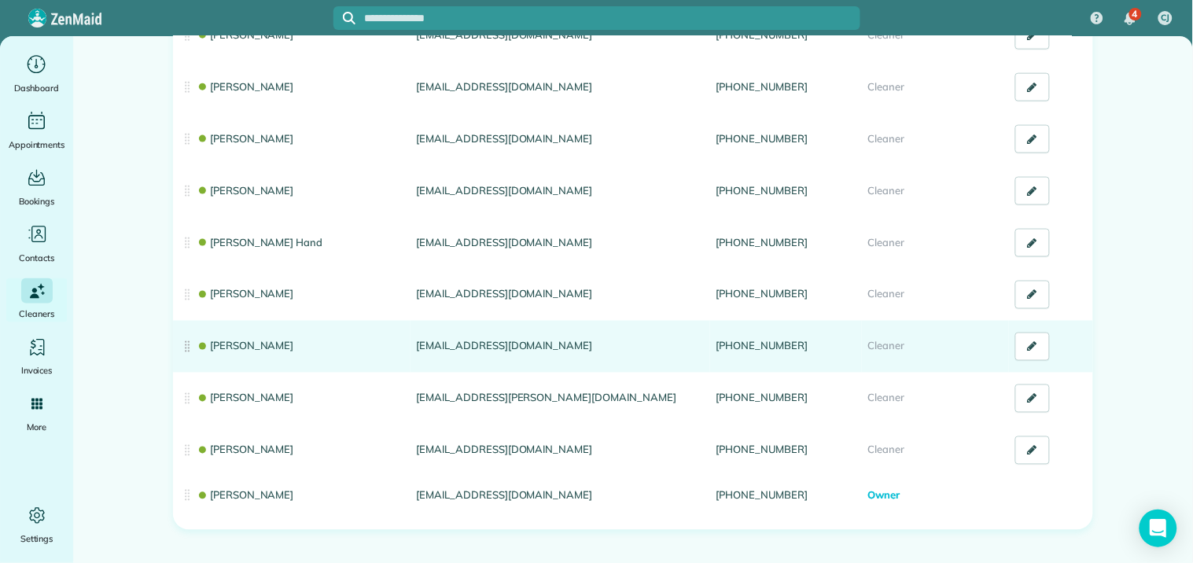
scroll to position [474, 0]
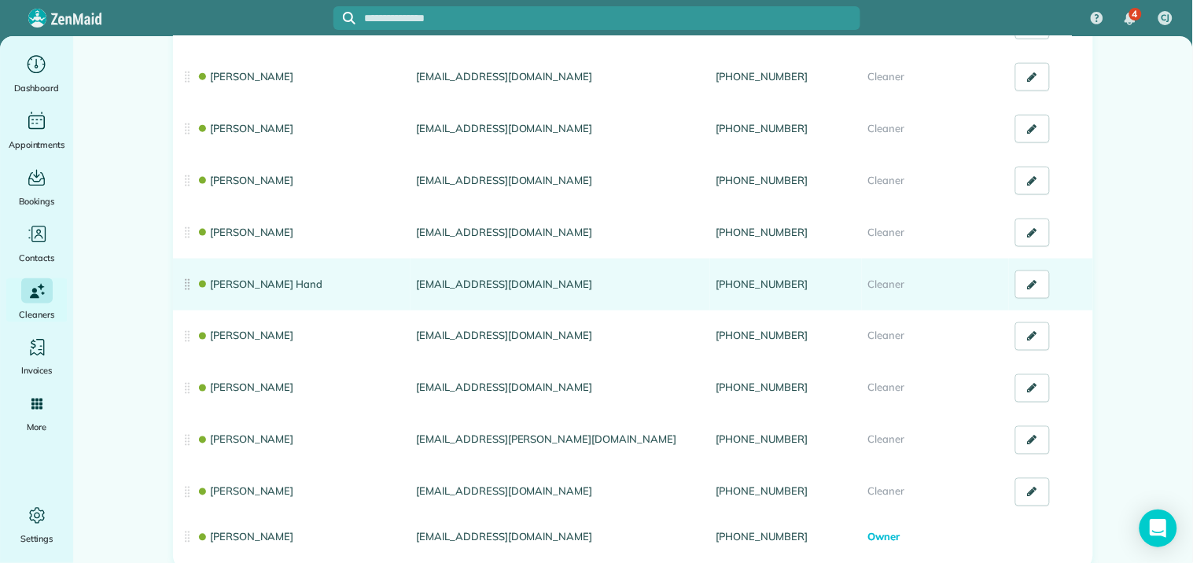
click at [227, 279] on link "[PERSON_NAME] Hand" at bounding box center [260, 284] width 126 height 13
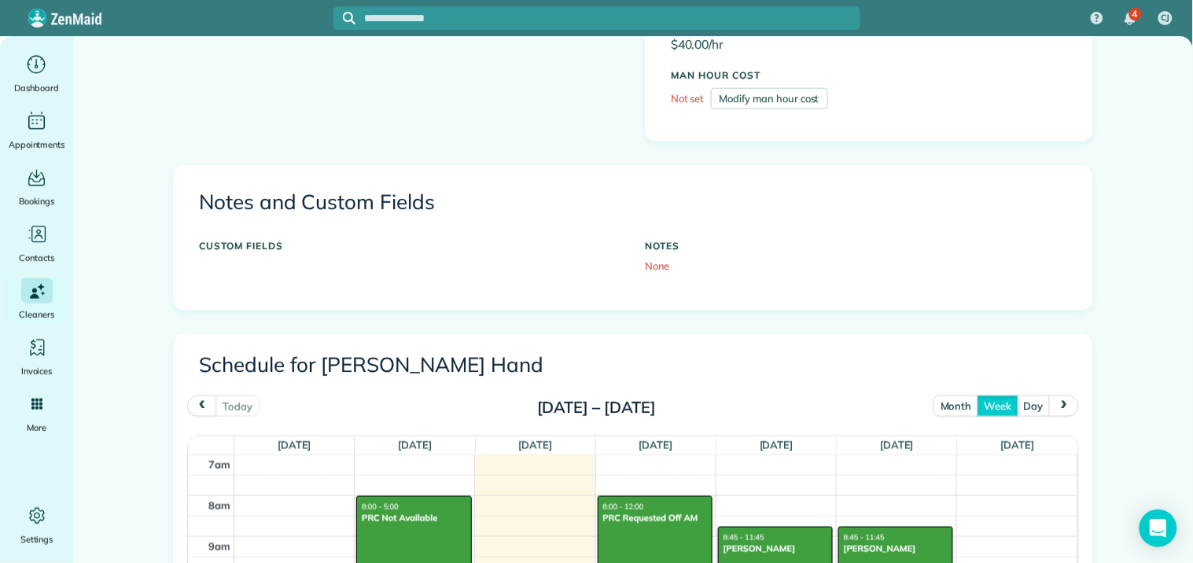
scroll to position [524, 0]
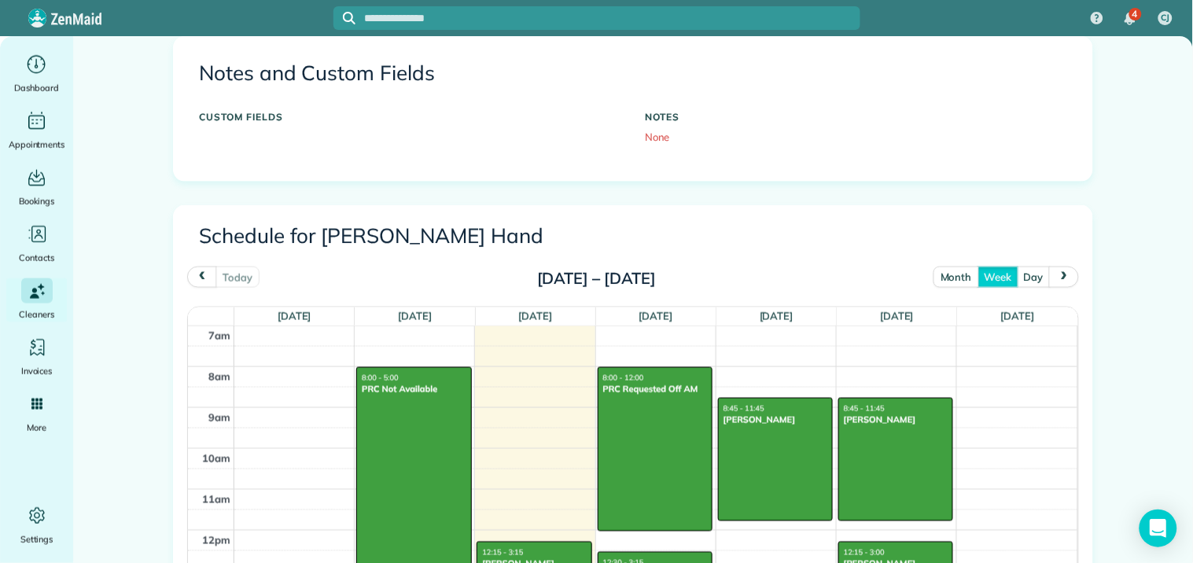
click at [952, 279] on button "month" at bounding box center [956, 277] width 45 height 21
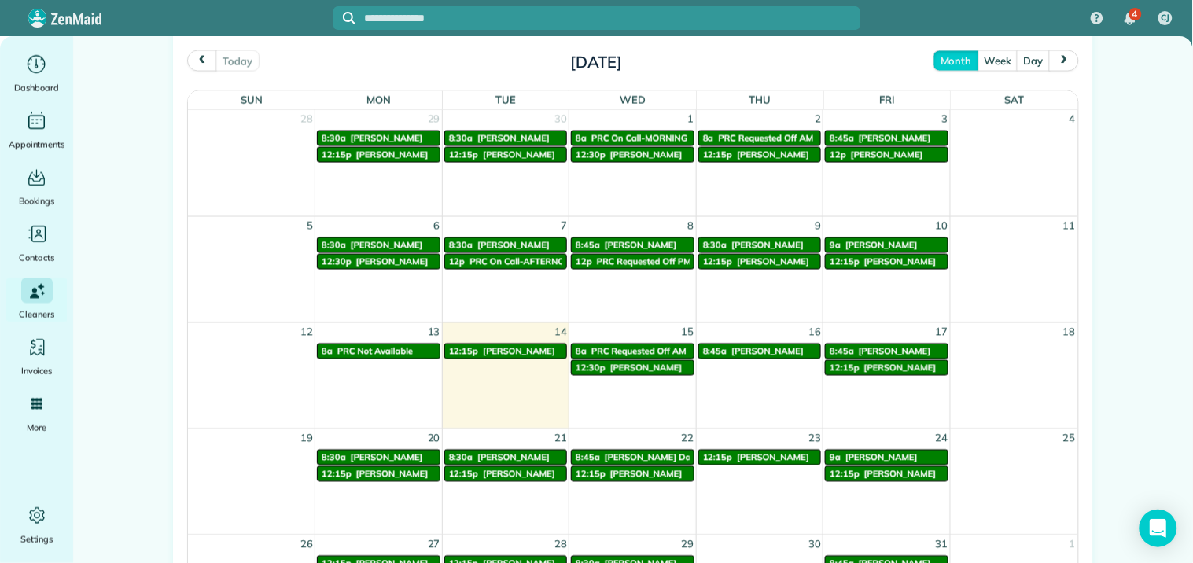
scroll to position [699, 0]
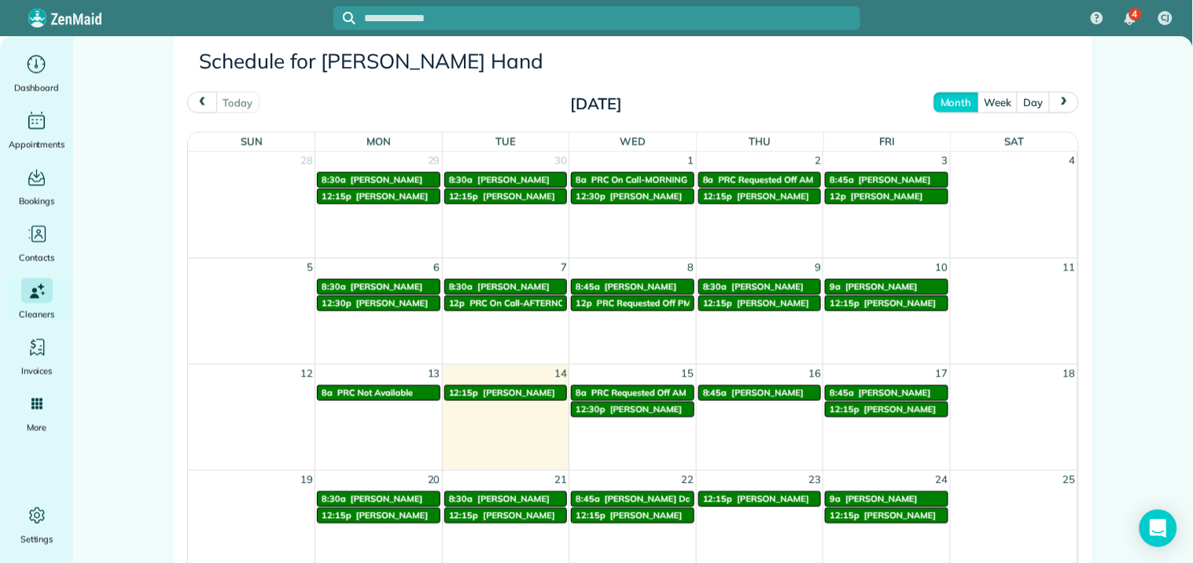
click at [200, 103] on span "prev" at bounding box center [202, 103] width 13 height 10
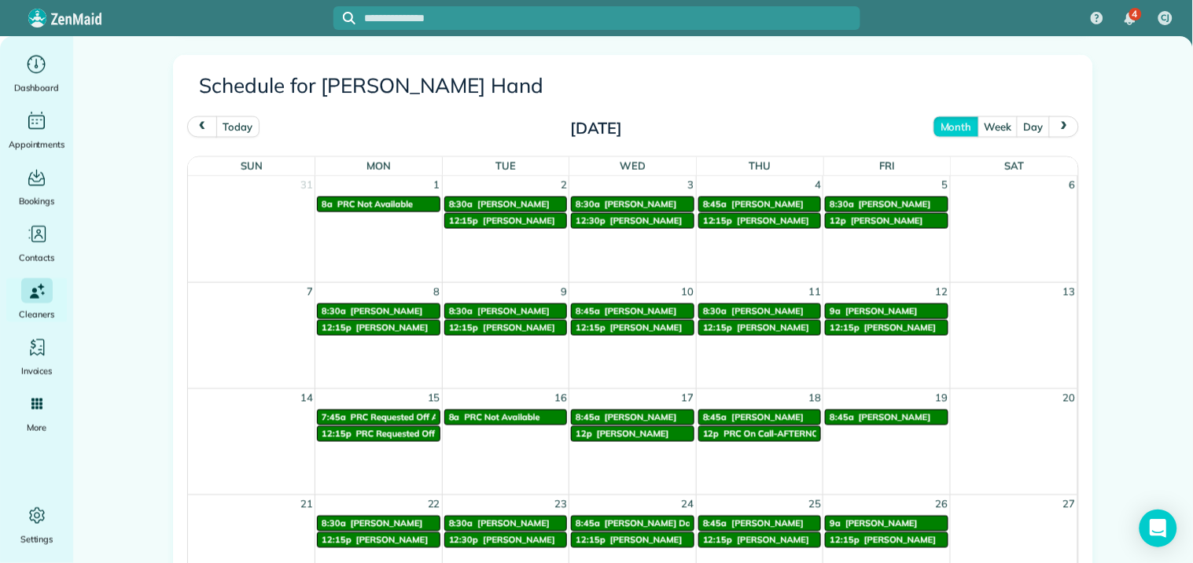
scroll to position [673, 0]
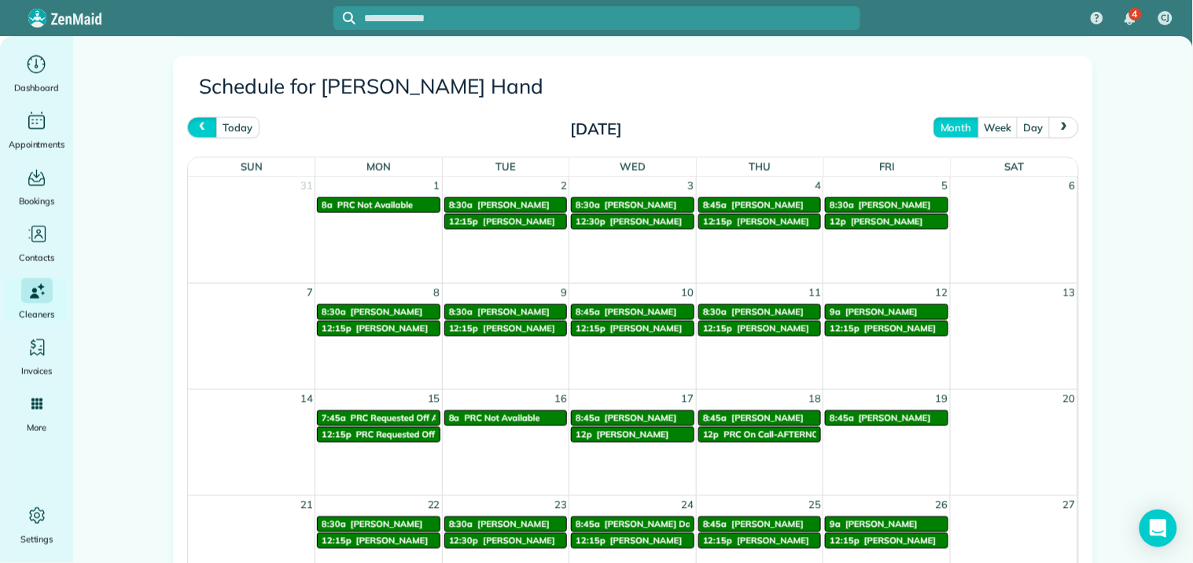
click at [198, 127] on span "prev" at bounding box center [202, 128] width 13 height 10
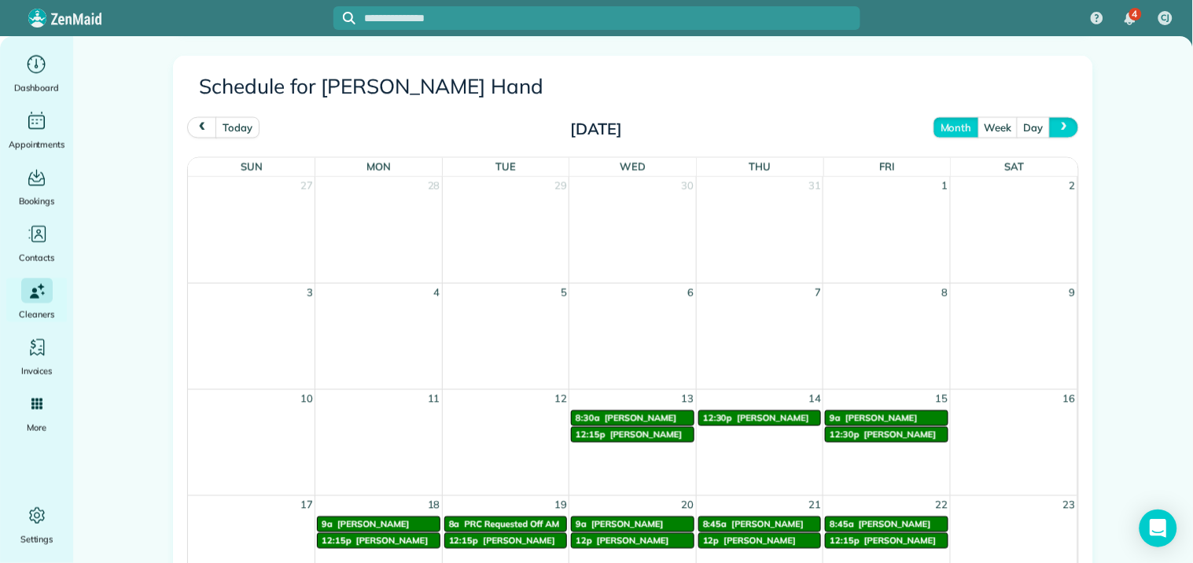
click at [1058, 127] on span "next" at bounding box center [1064, 128] width 13 height 10
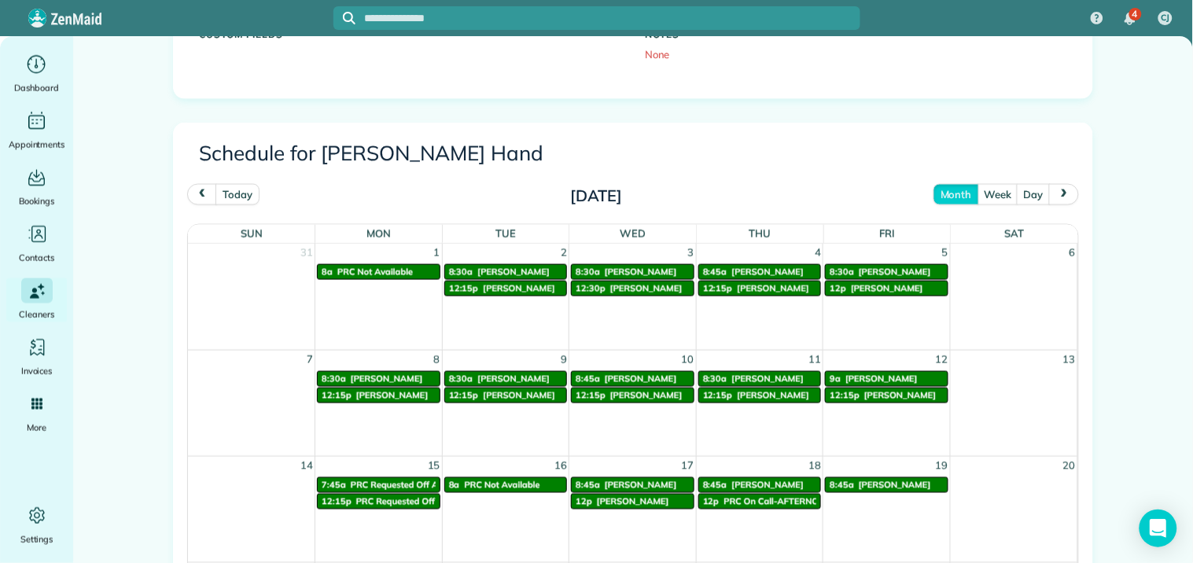
scroll to position [586, 0]
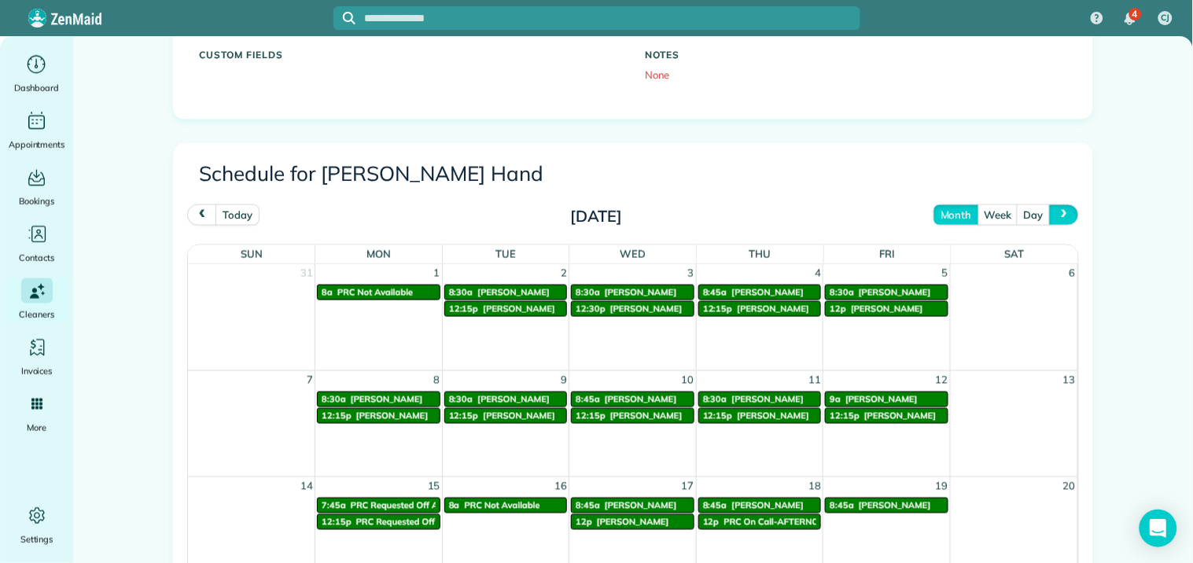
click at [1058, 214] on span "next" at bounding box center [1064, 215] width 13 height 10
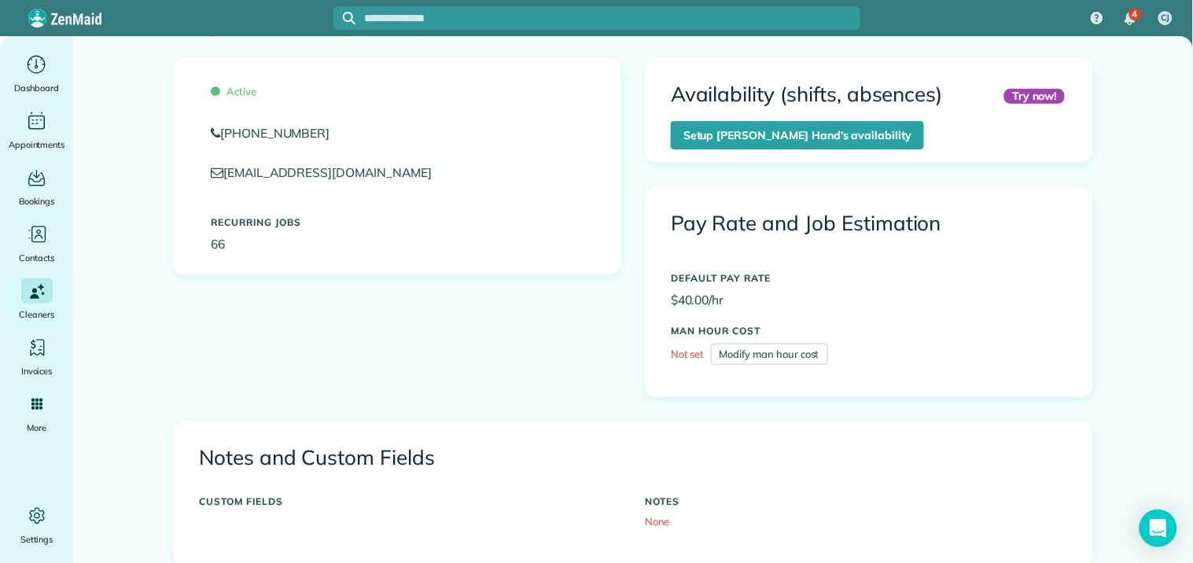
scroll to position [0, 0]
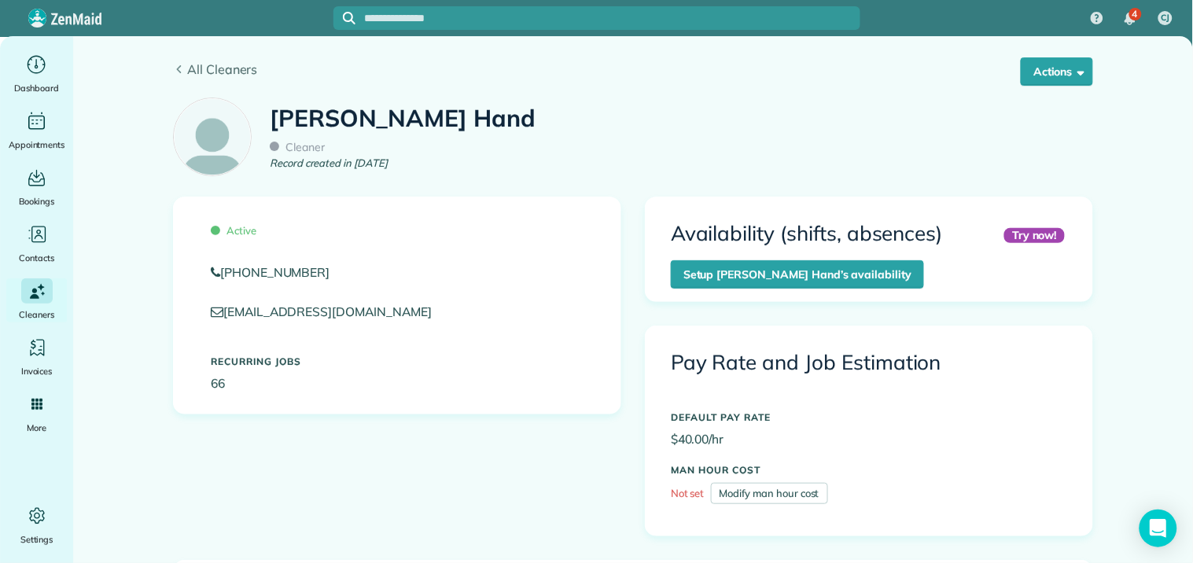
click at [212, 60] on span "All Cleaners" at bounding box center [640, 69] width 906 height 19
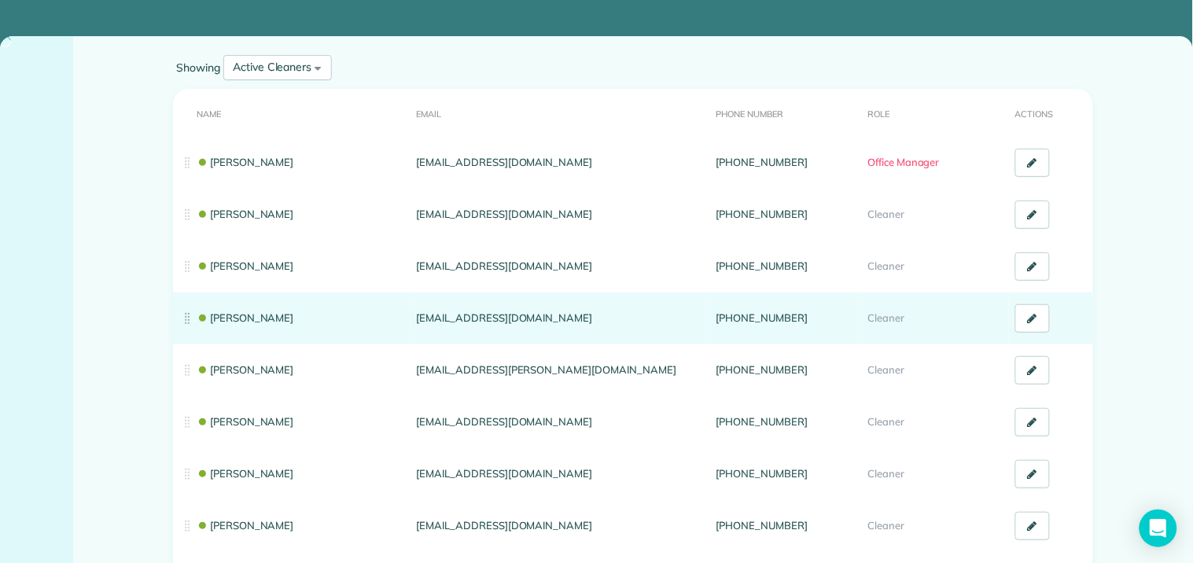
scroll to position [175, 0]
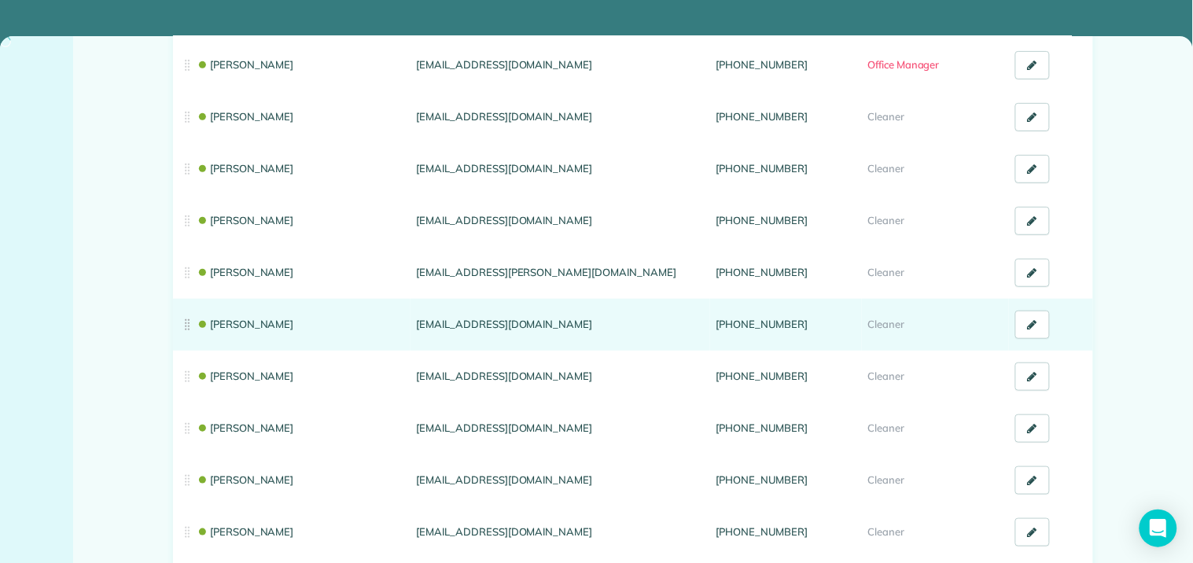
click at [240, 326] on link "[PERSON_NAME]" at bounding box center [246, 324] width 98 height 13
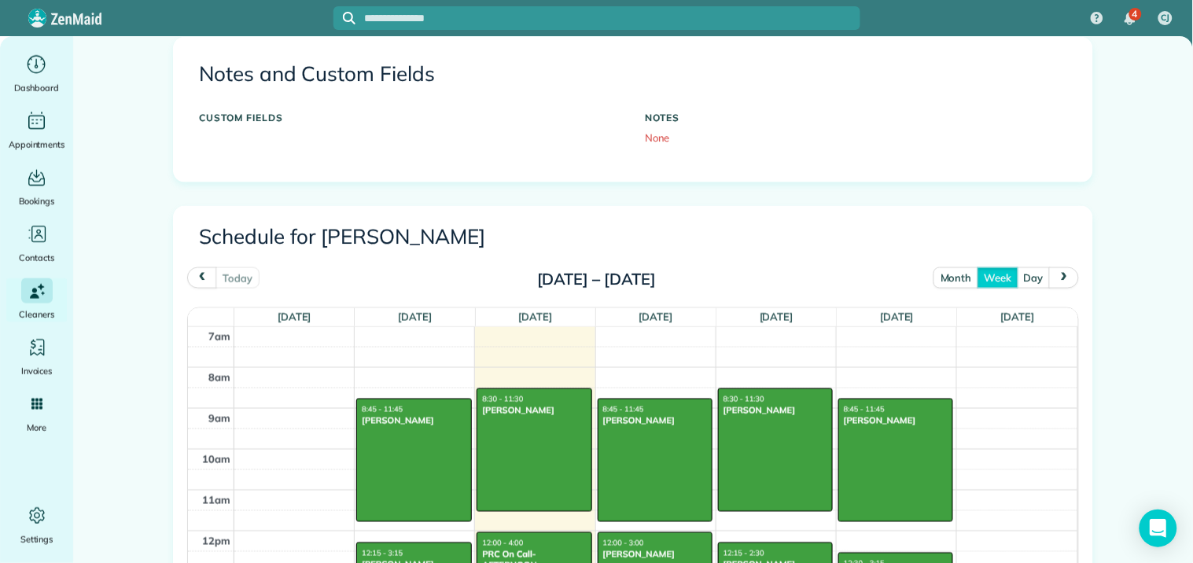
scroll to position [524, 0]
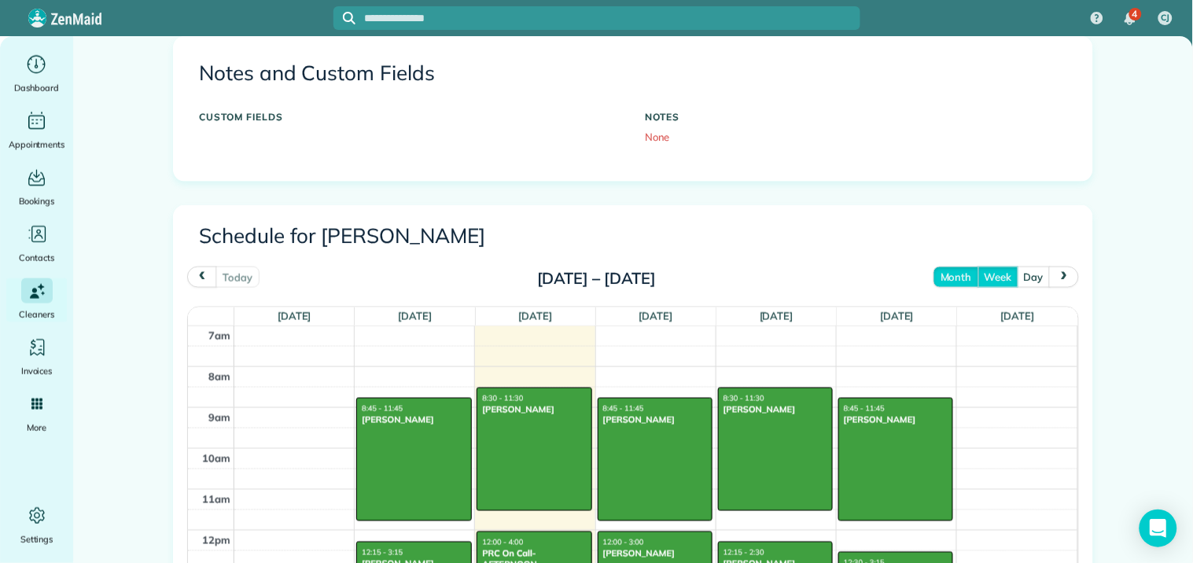
click at [953, 281] on button "month" at bounding box center [956, 277] width 45 height 21
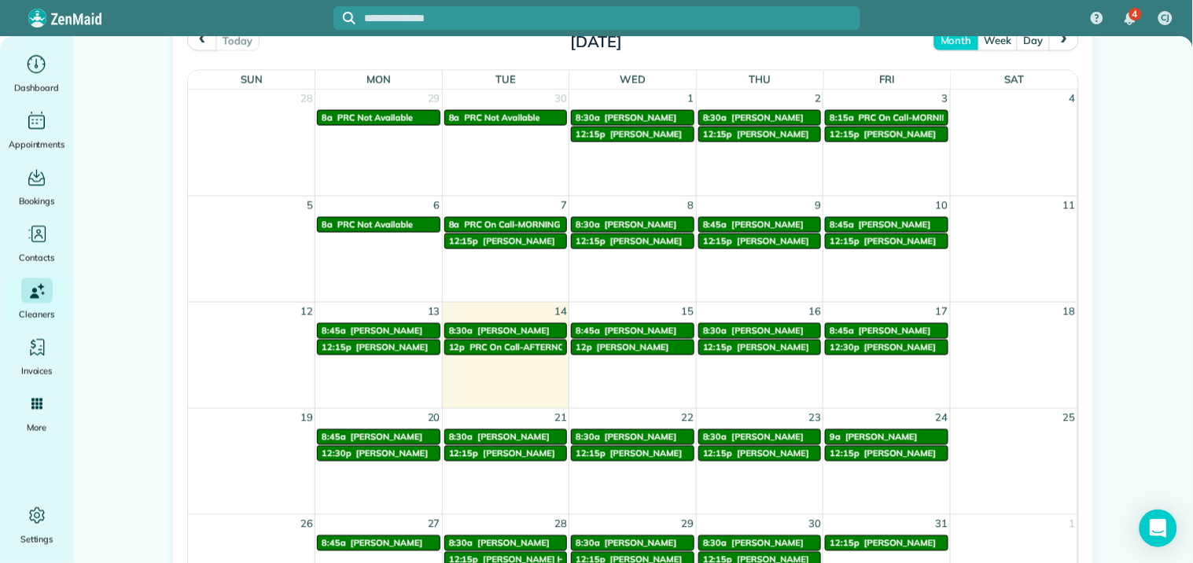
scroll to position [673, 0]
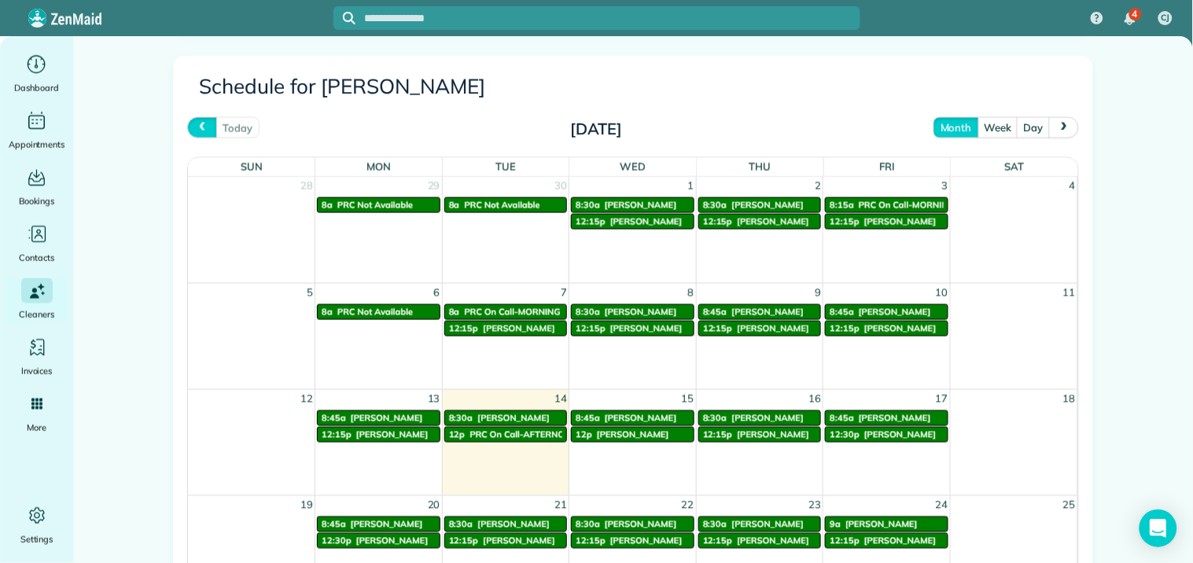
click at [199, 129] on span "prev" at bounding box center [202, 128] width 13 height 10
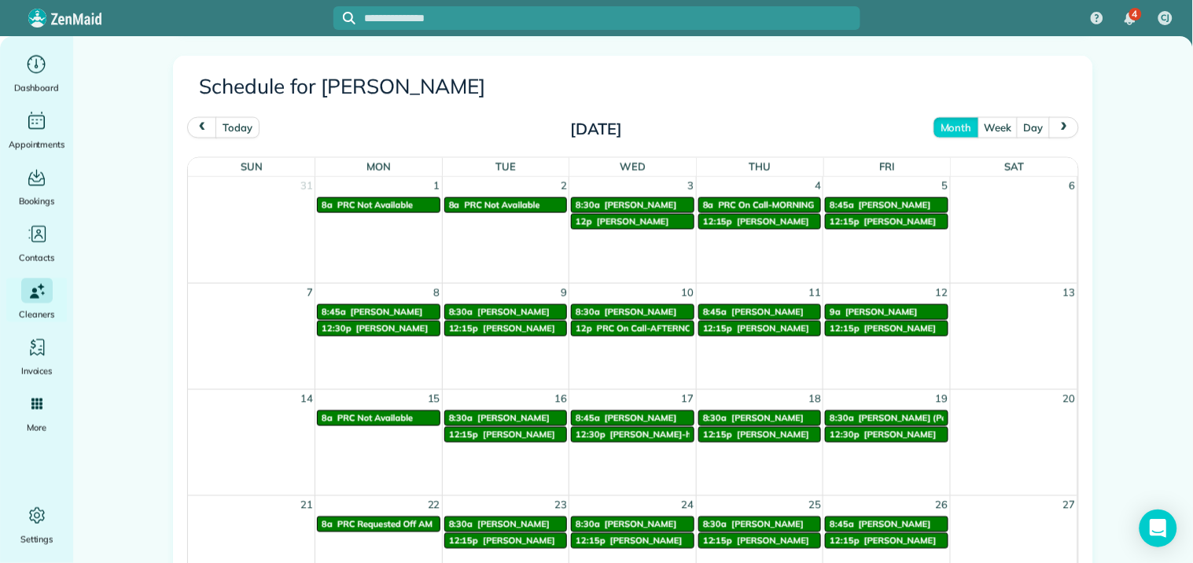
click at [1061, 127] on span "next" at bounding box center [1064, 128] width 13 height 10
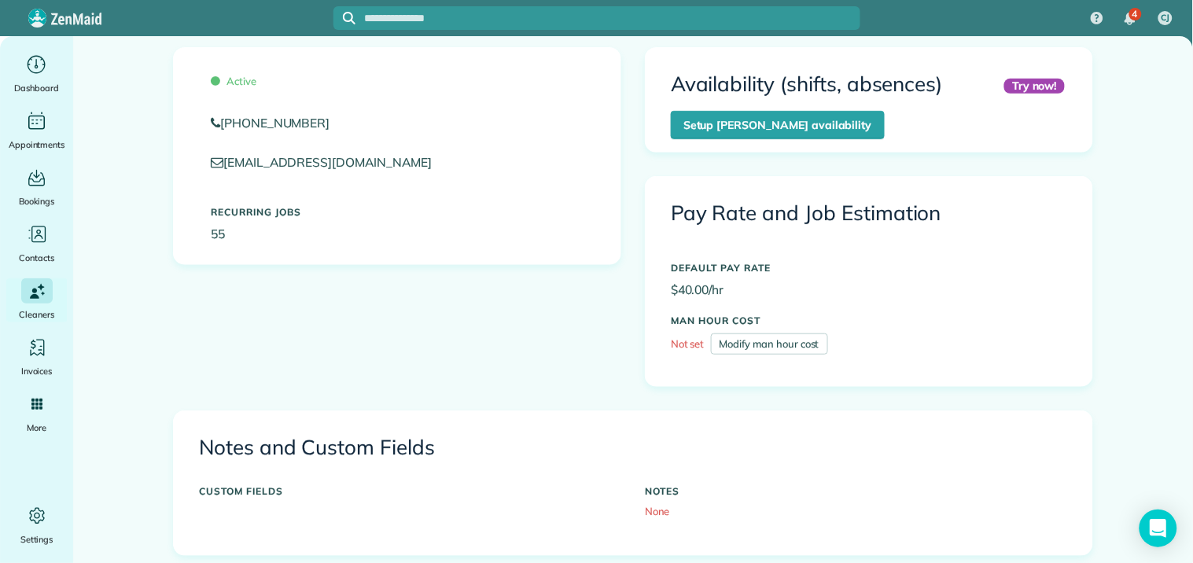
scroll to position [0, 0]
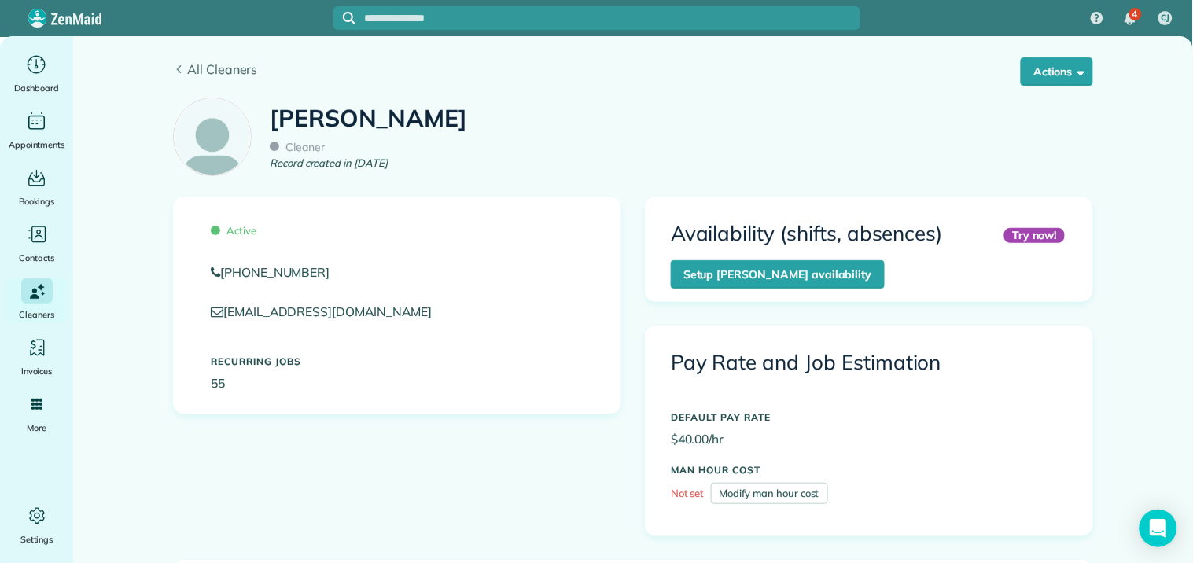
click at [210, 64] on span "All Cleaners" at bounding box center [640, 69] width 906 height 19
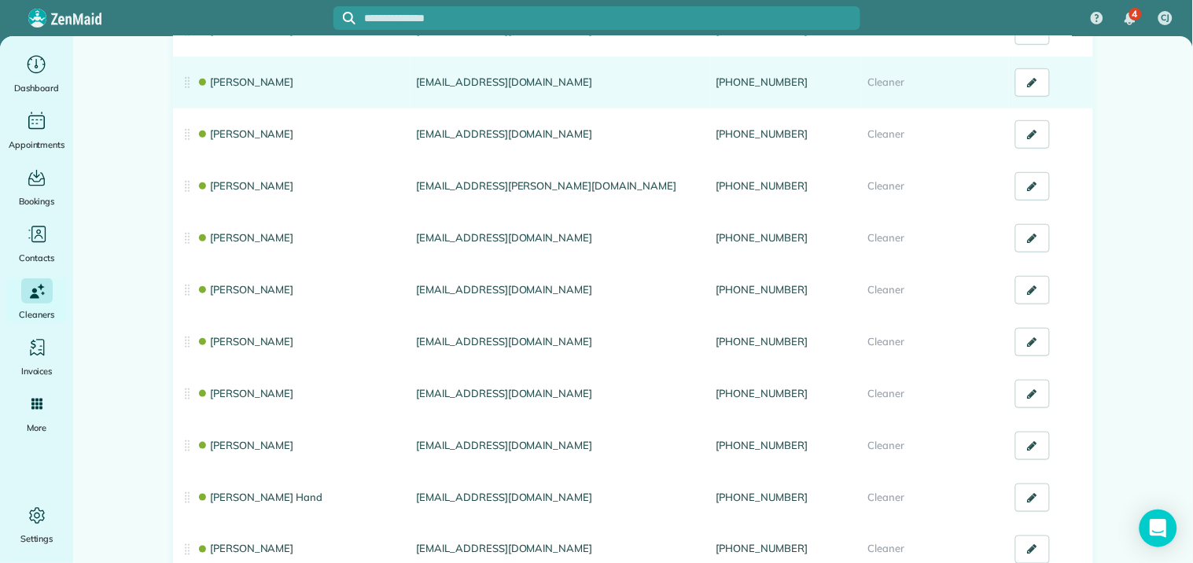
scroll to position [262, 0]
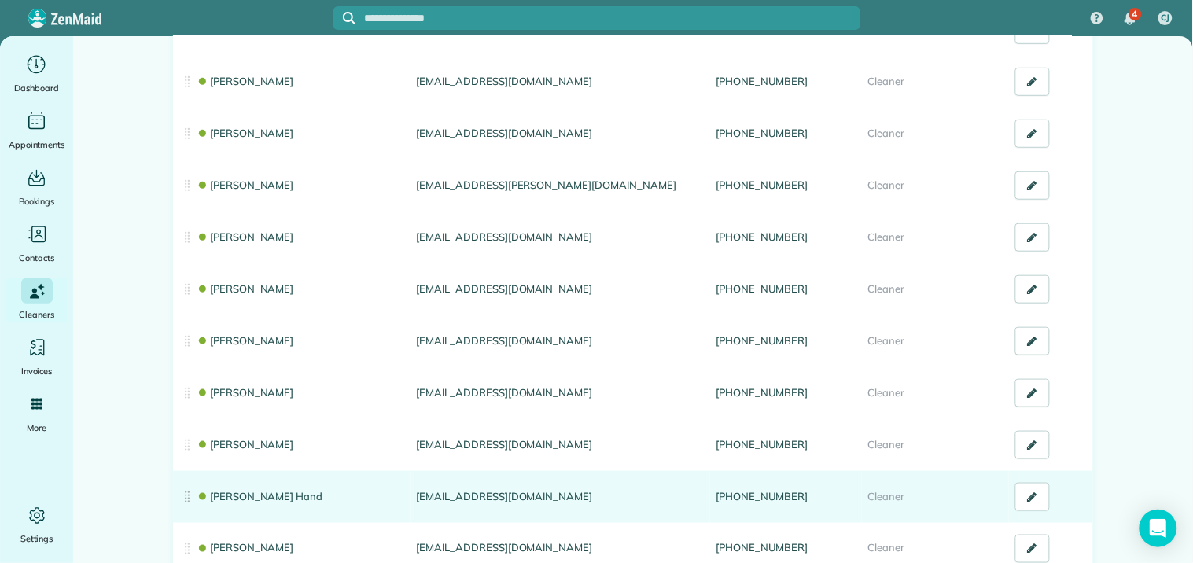
click at [216, 492] on link "[PERSON_NAME] Hand" at bounding box center [260, 496] width 126 height 13
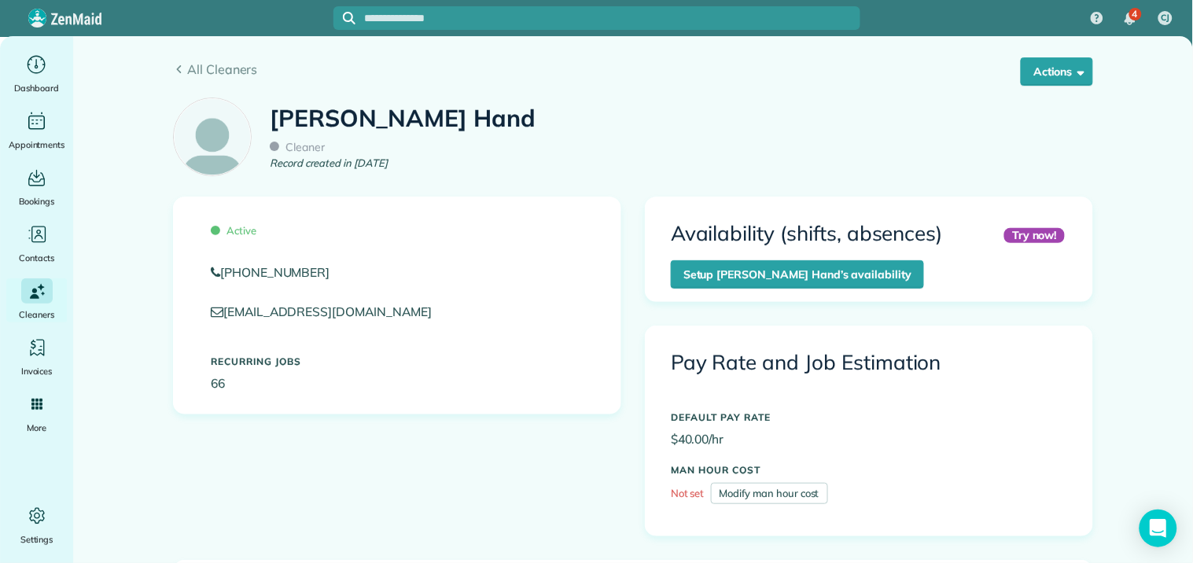
scroll to position [524, 0]
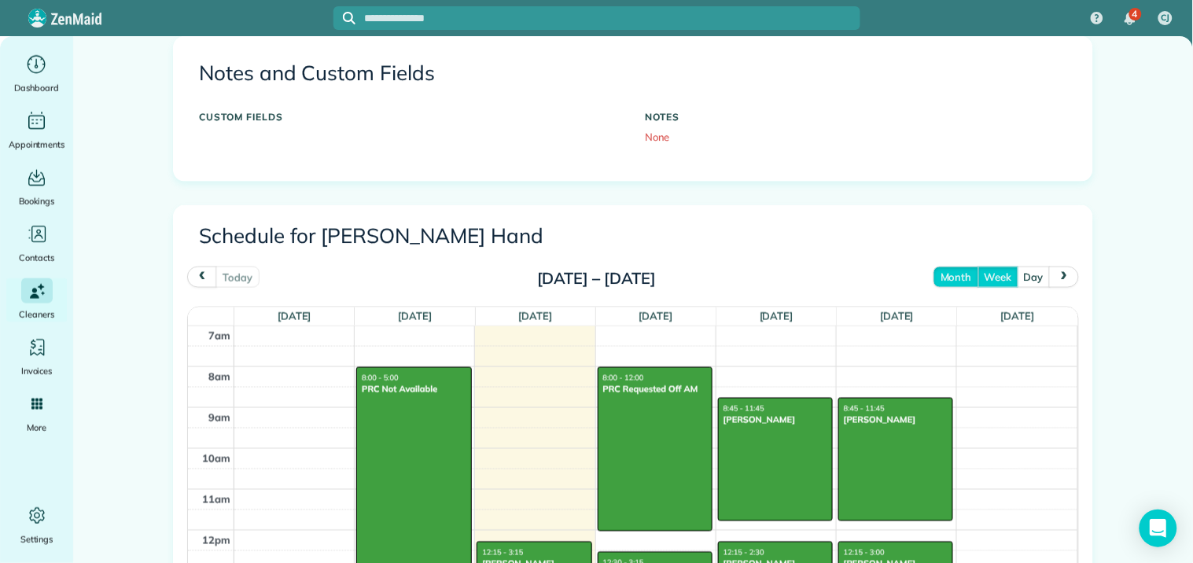
click at [953, 277] on button "month" at bounding box center [956, 277] width 45 height 21
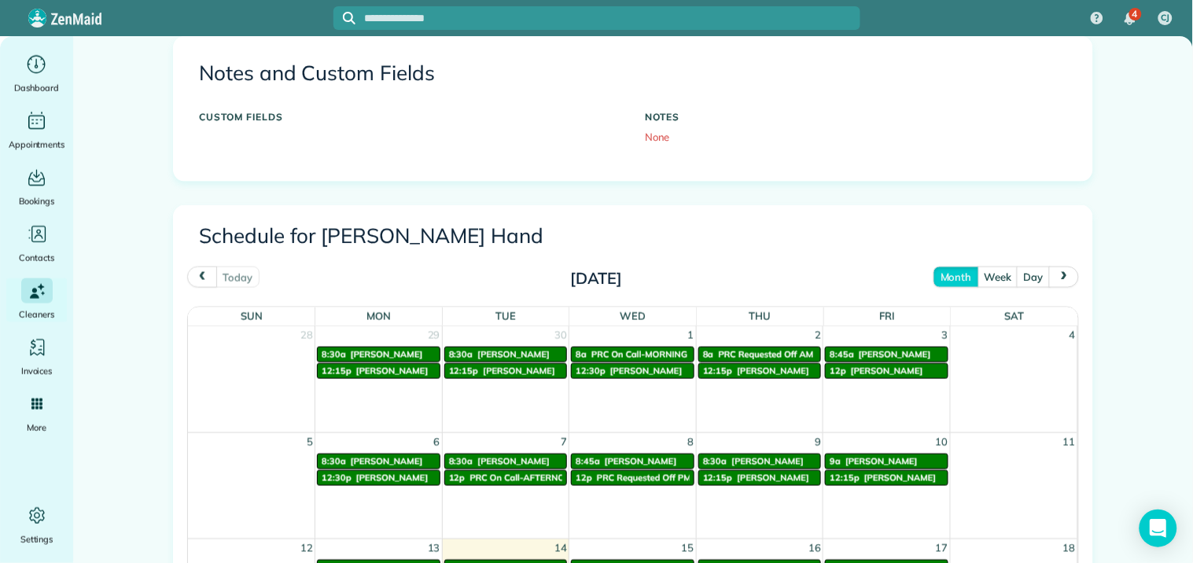
click at [196, 278] on span "prev" at bounding box center [202, 277] width 13 height 10
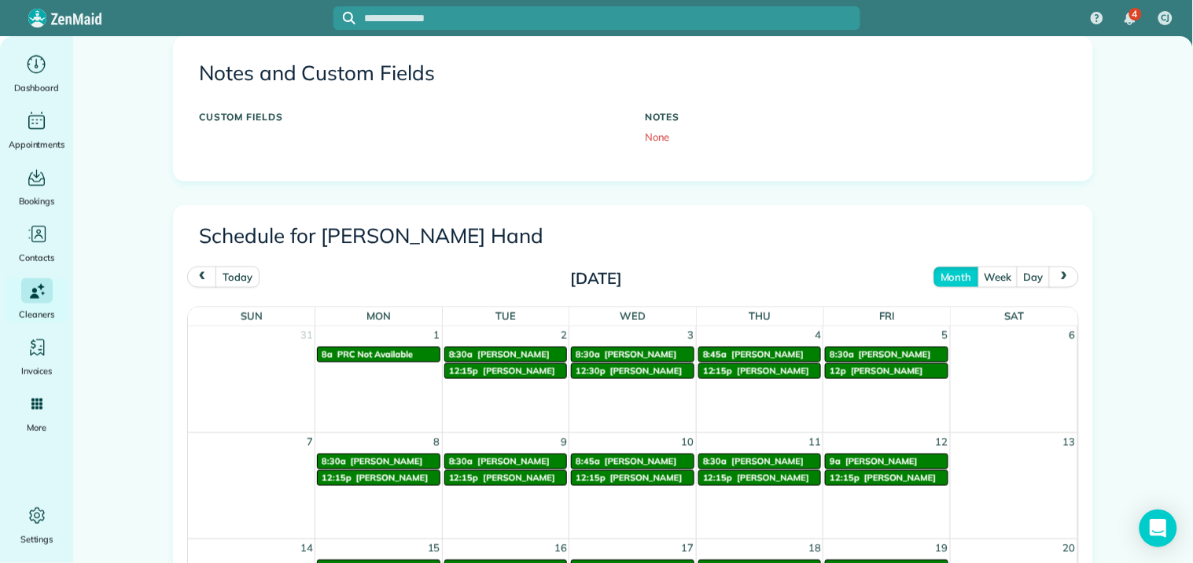
click at [1060, 278] on span "next" at bounding box center [1064, 277] width 13 height 10
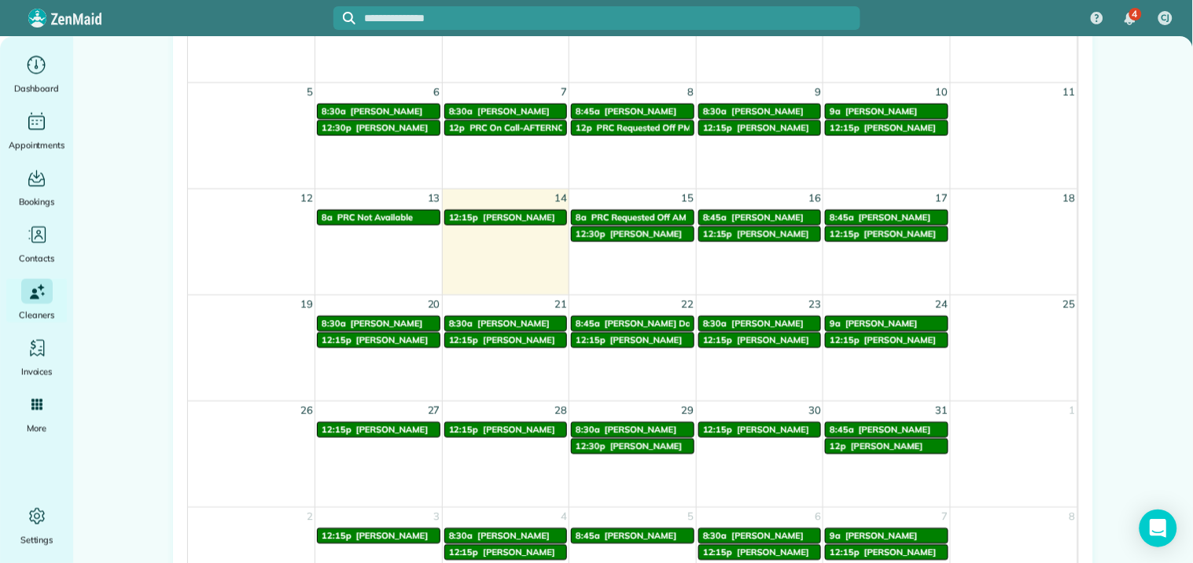
scroll to position [874, 0]
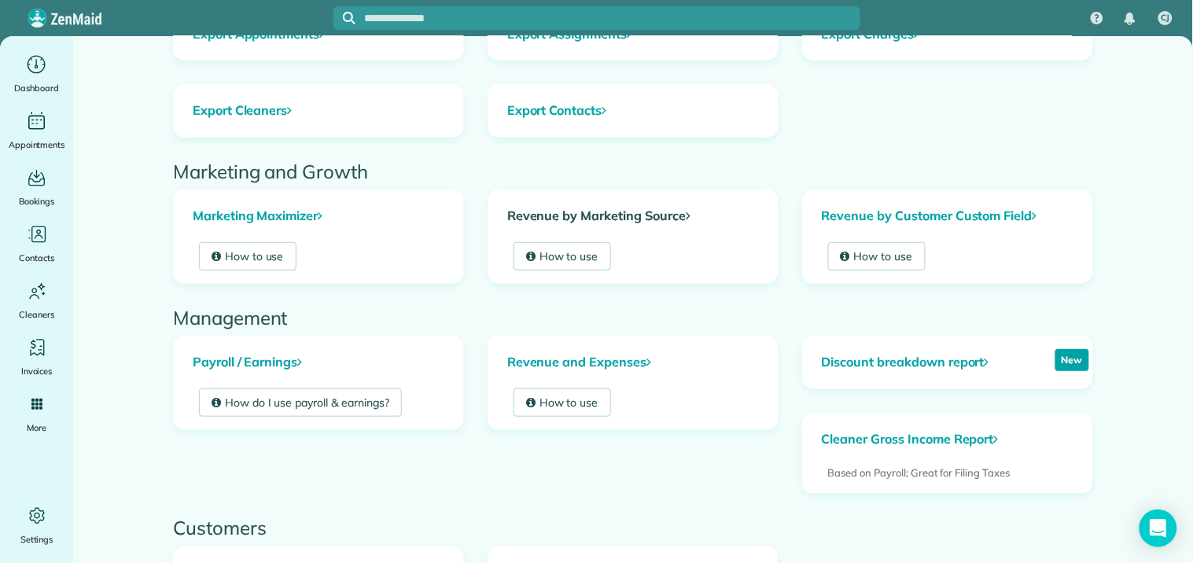
scroll to position [488, 0]
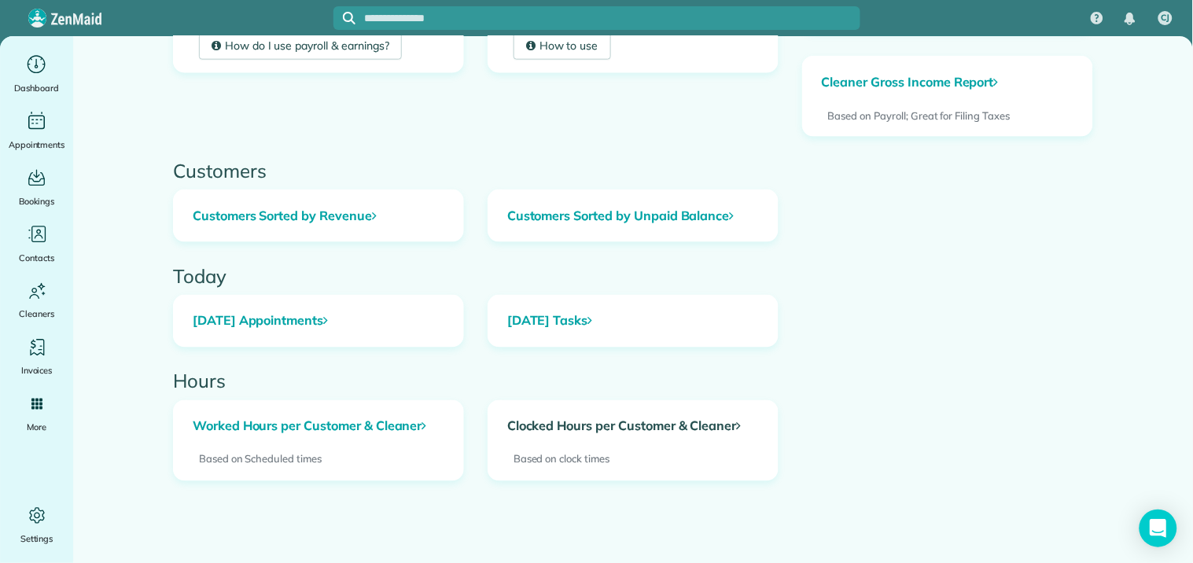
click at [585, 429] on link "Clocked Hours per Customer & Cleaner" at bounding box center [634, 427] width 290 height 52
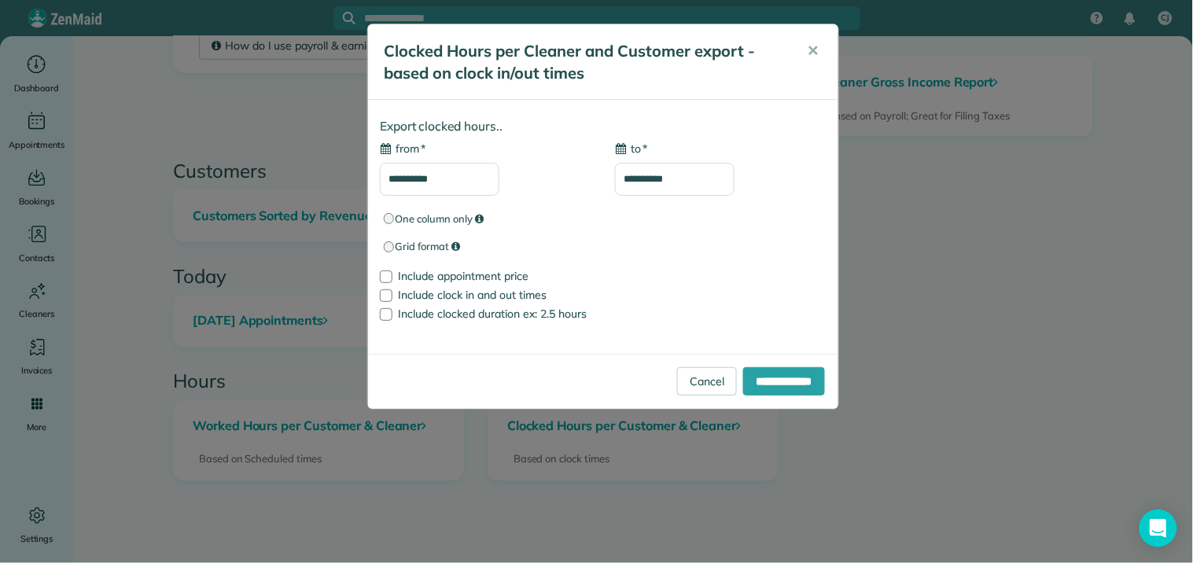
type input "**********"
click at [425, 178] on input "**********" at bounding box center [440, 179] width 120 height 33
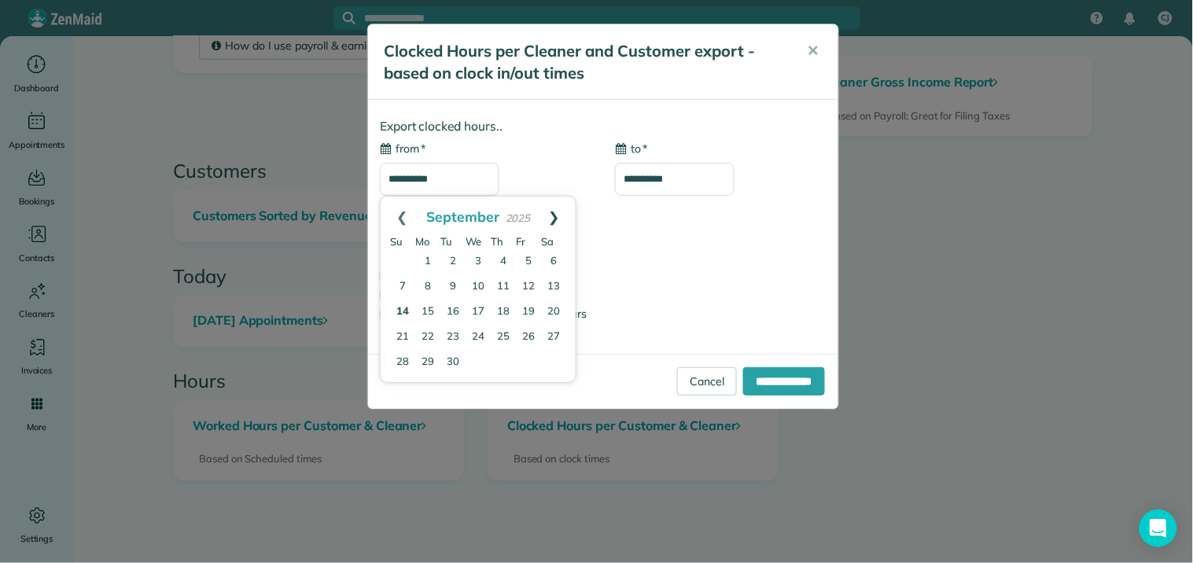
click at [552, 216] on link "Next" at bounding box center [554, 216] width 43 height 39
click at [452, 313] on link "14" at bounding box center [453, 312] width 22 height 22
type input "**********"
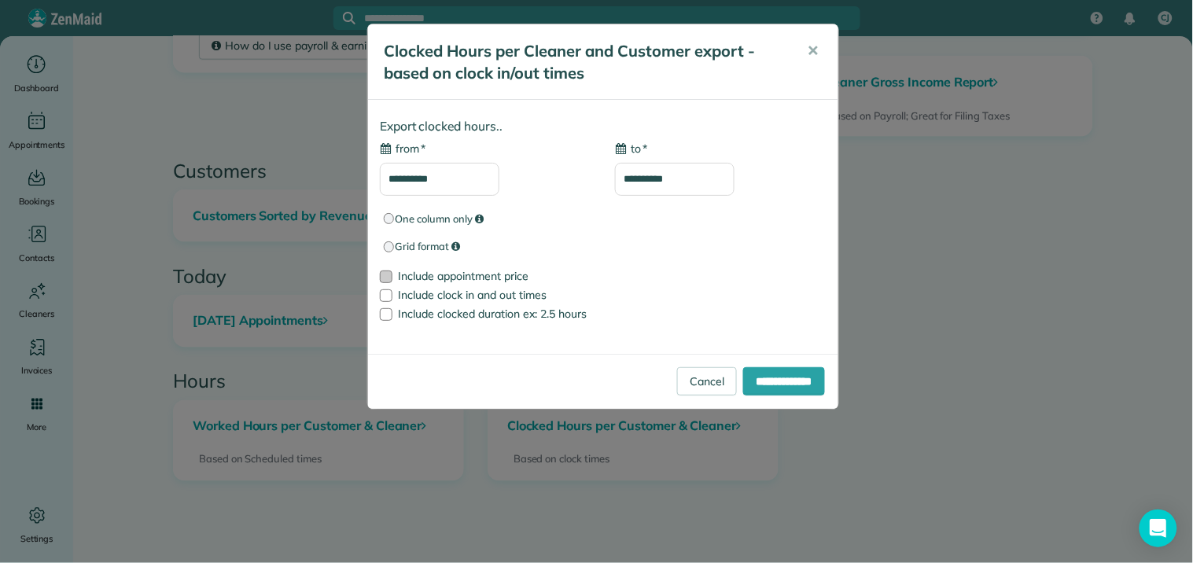
click at [391, 278] on div at bounding box center [386, 277] width 13 height 13
click at [774, 382] on input "**********" at bounding box center [784, 381] width 82 height 28
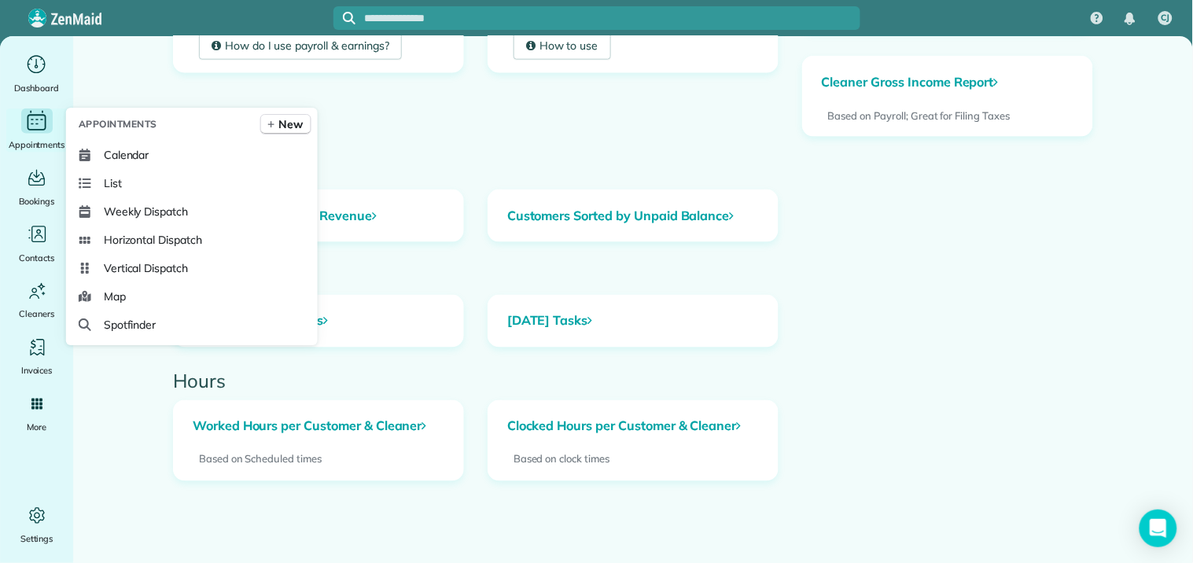
click at [34, 127] on icon "Main" at bounding box center [36, 121] width 24 height 24
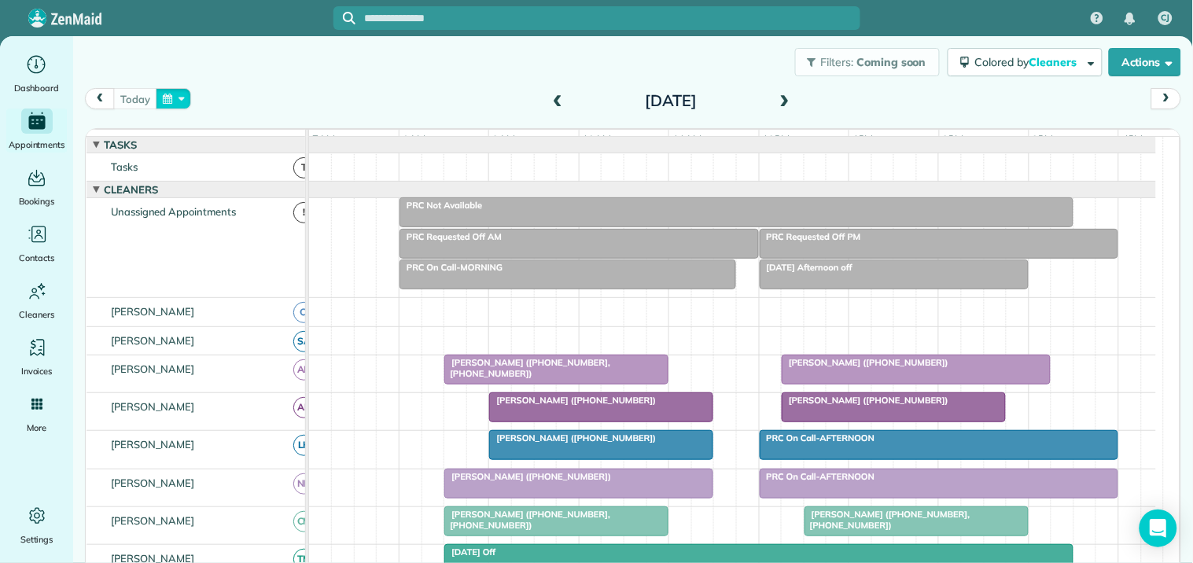
click at [179, 93] on button "button" at bounding box center [174, 98] width 36 height 21
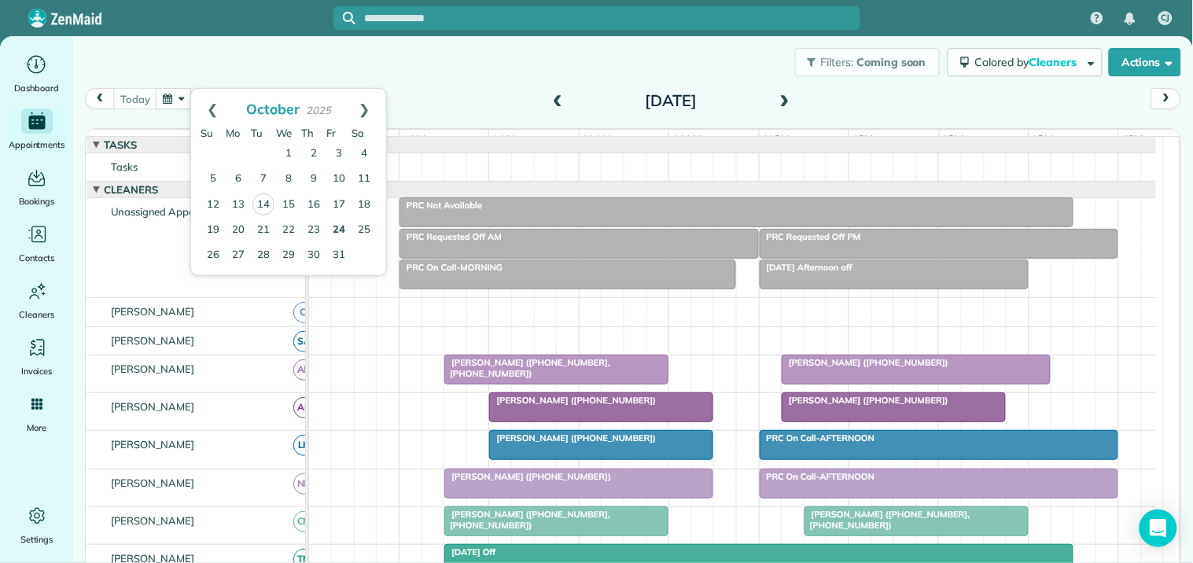
click at [334, 221] on link "24" at bounding box center [338, 230] width 25 height 25
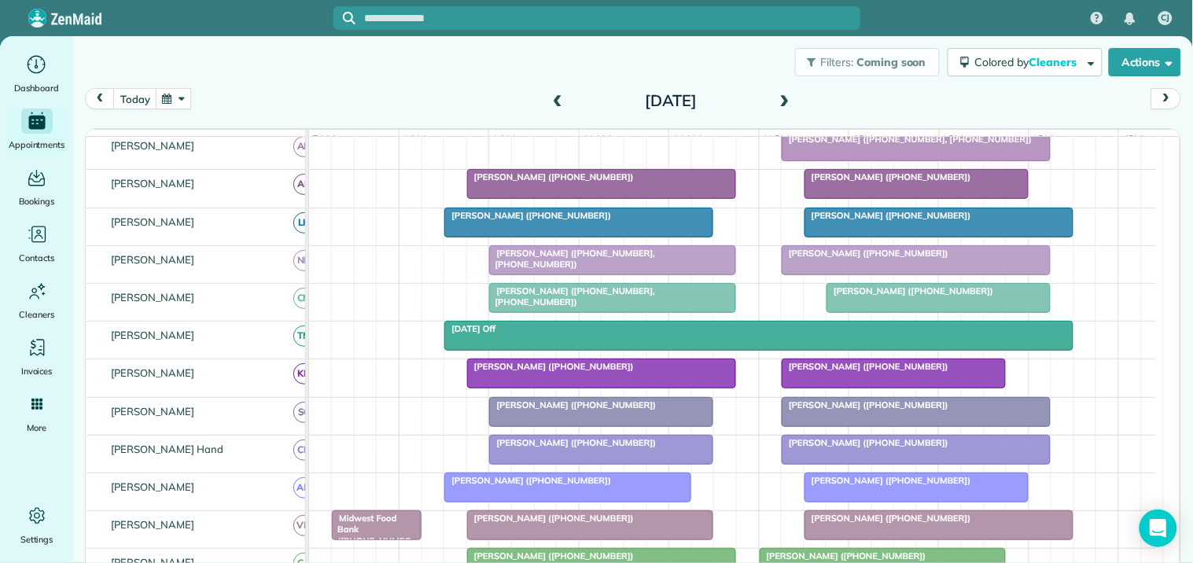
scroll to position [262, 0]
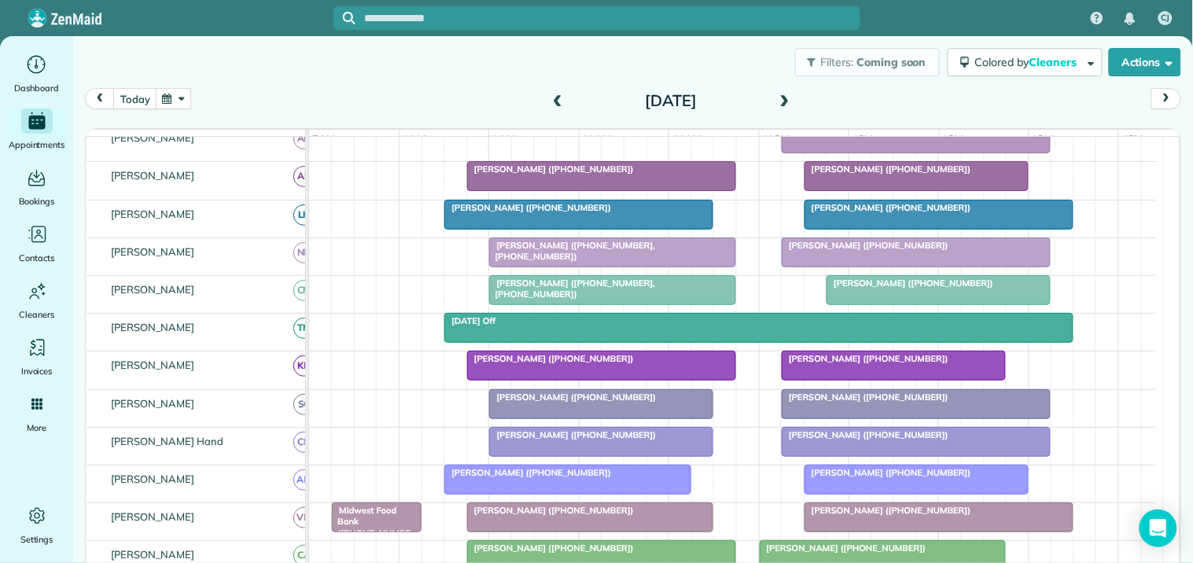
click at [592, 190] on div at bounding box center [601, 176] width 267 height 28
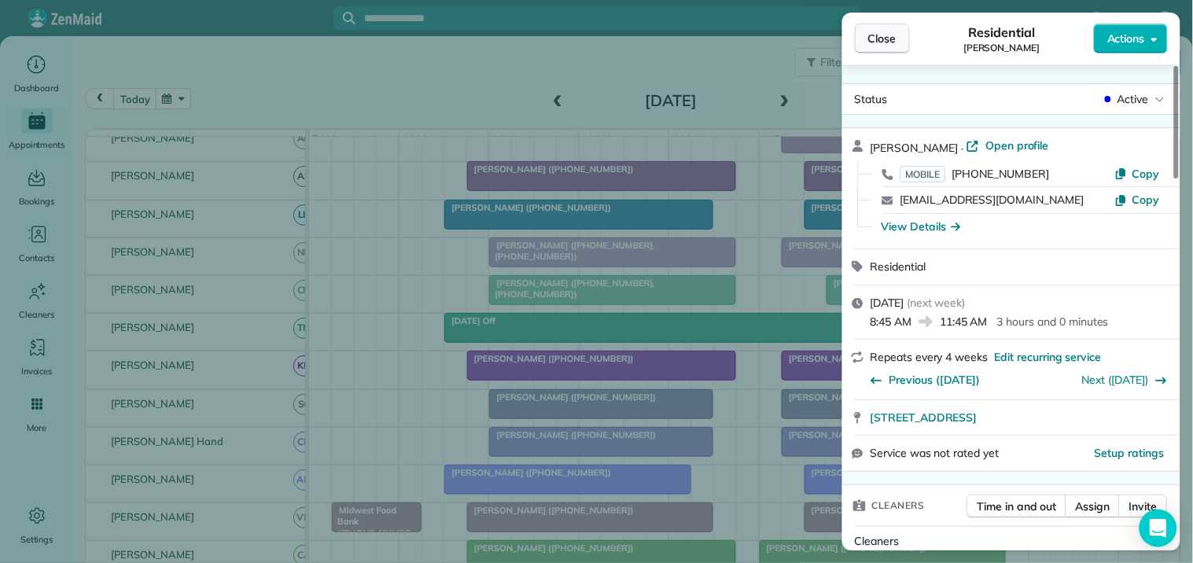
click at [902, 35] on button "Close" at bounding box center [882, 39] width 55 height 30
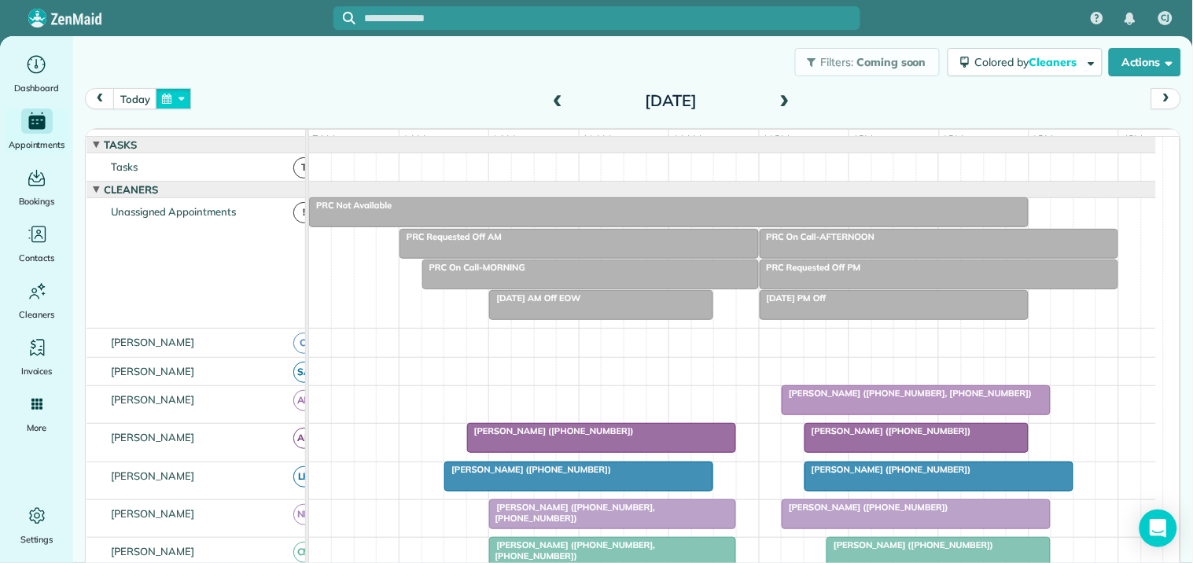
click at [179, 99] on button "button" at bounding box center [174, 98] width 36 height 21
click at [462, 65] on div "Filters: Coming soon Colored by Cleaners Color by Cleaner Color by Team Color b…" at bounding box center [633, 62] width 1120 height 52
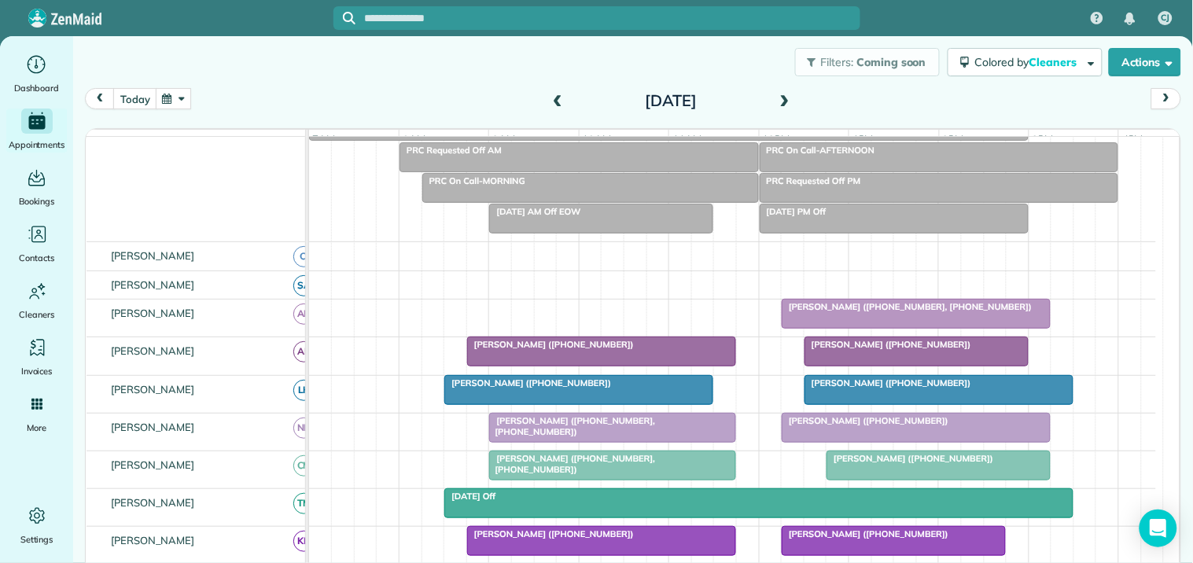
scroll to position [175, 0]
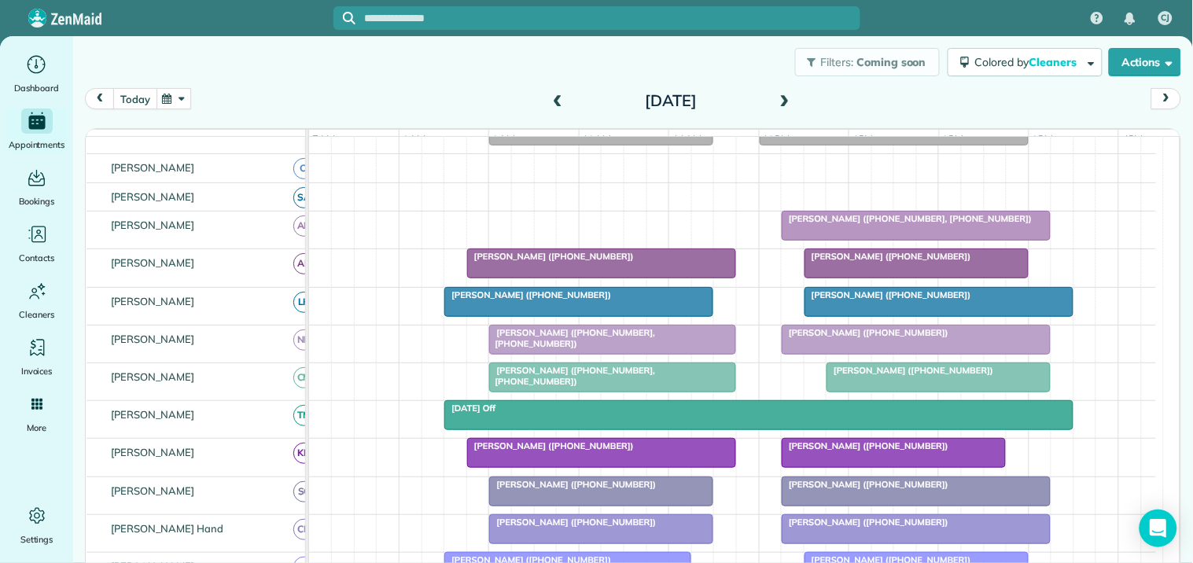
click at [131, 94] on button "today" at bounding box center [134, 98] width 43 height 21
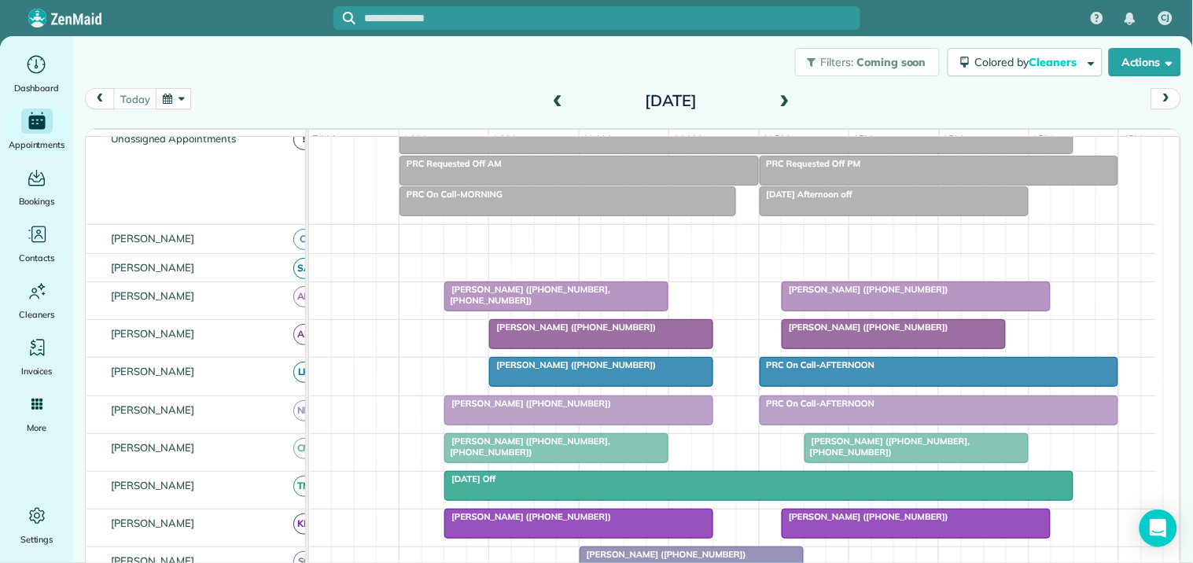
scroll to position [144, 0]
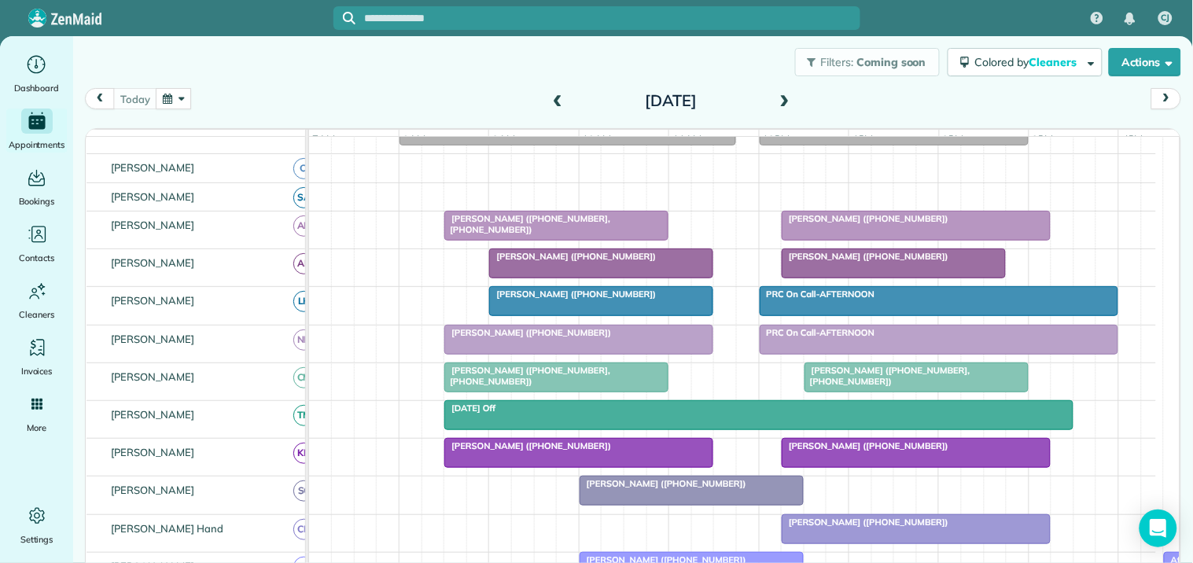
click at [874, 387] on span "[PERSON_NAME] ([PHONE_NUMBER], [PHONE_NUMBER])" at bounding box center [887, 376] width 167 height 22
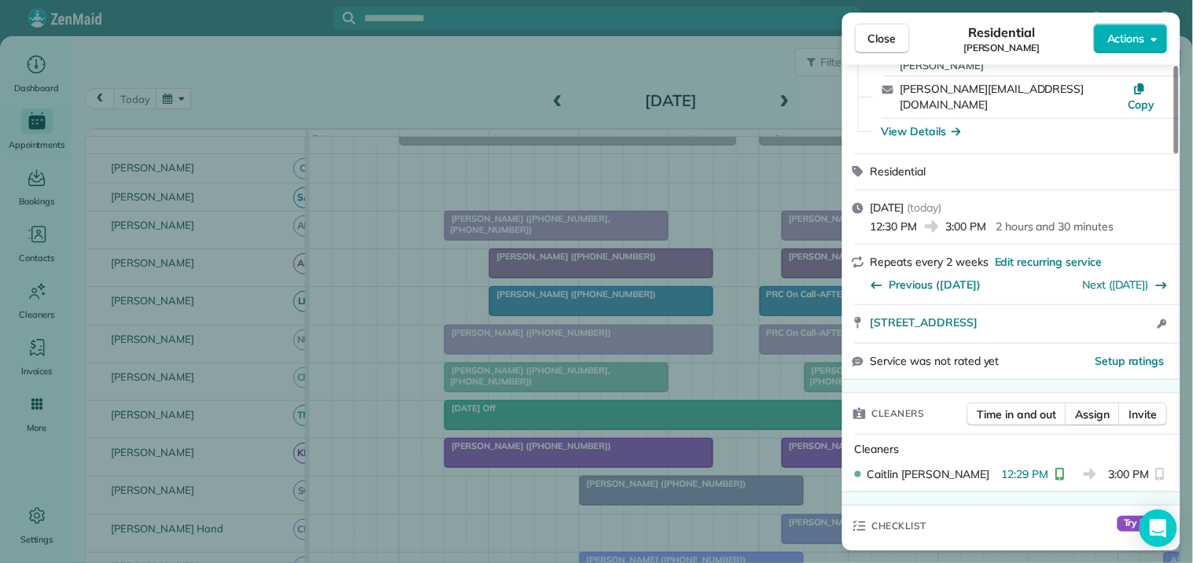
scroll to position [175, 0]
click at [873, 43] on span "Close" at bounding box center [883, 39] width 28 height 16
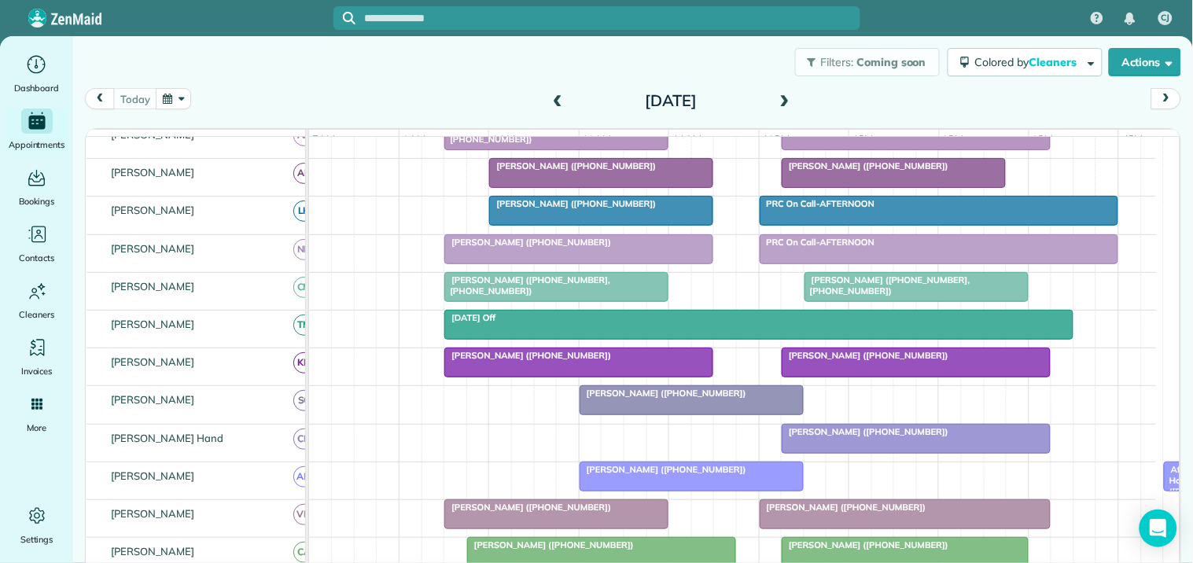
scroll to position [437, 0]
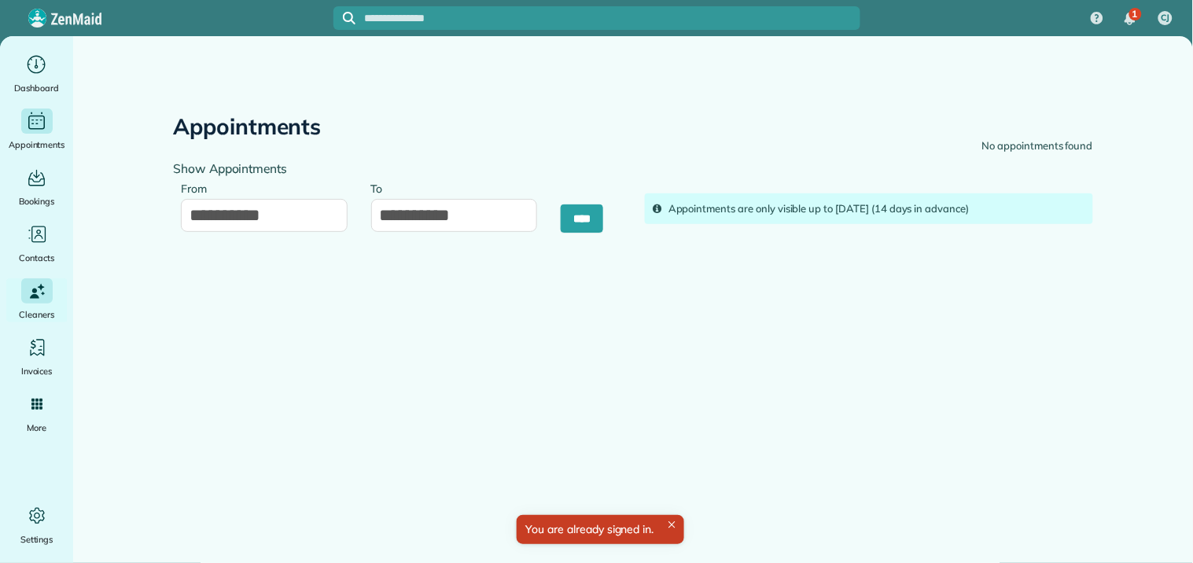
type input "**********"
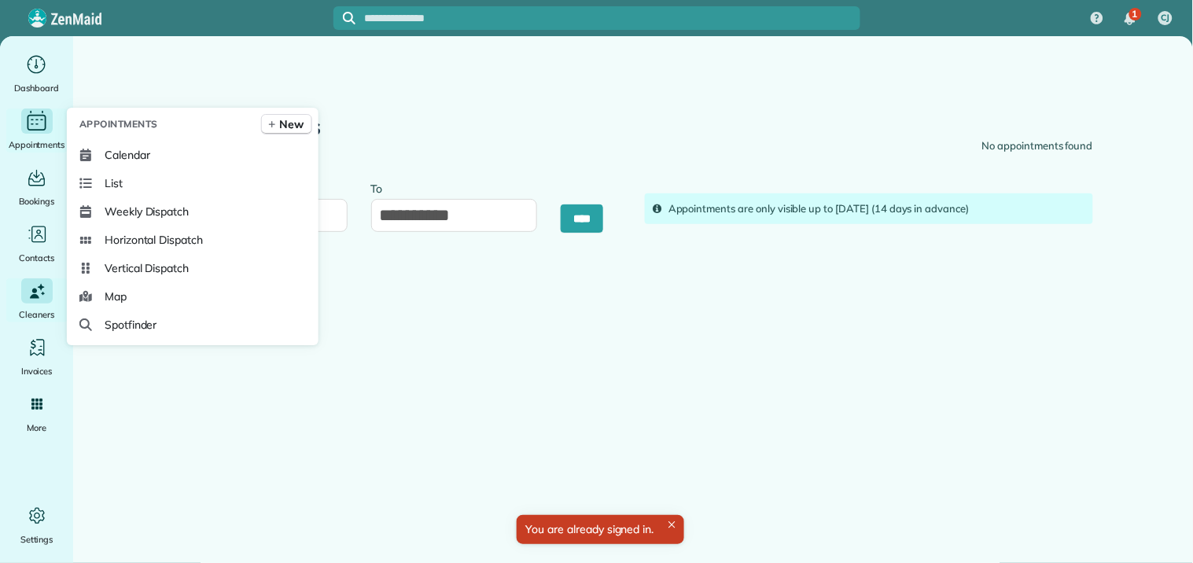
click at [36, 120] on icon "Main" at bounding box center [36, 121] width 24 height 24
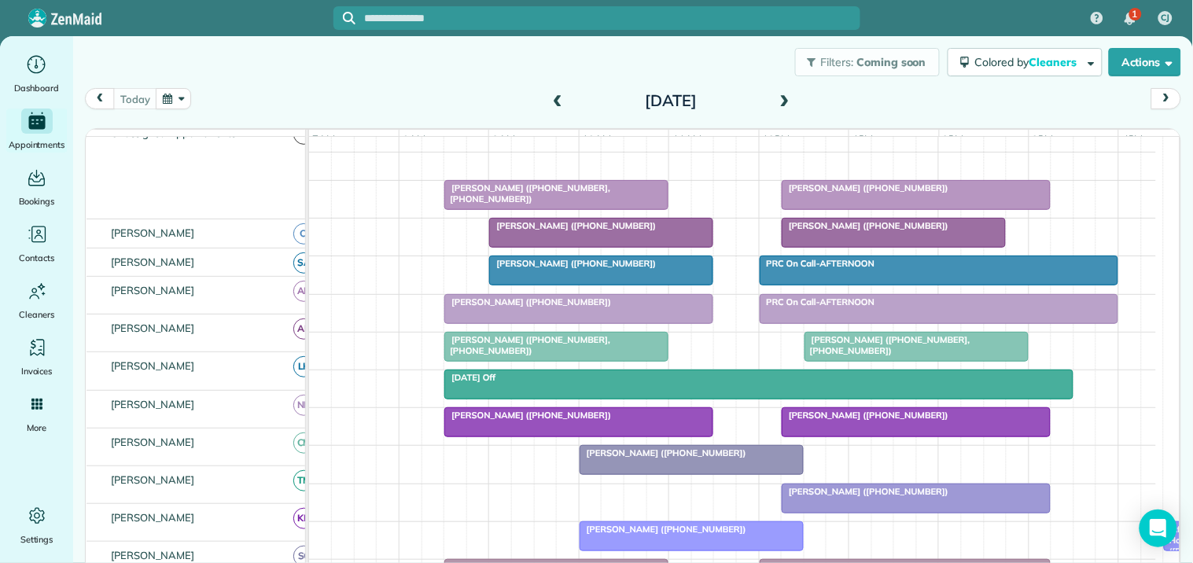
scroll to position [175, 0]
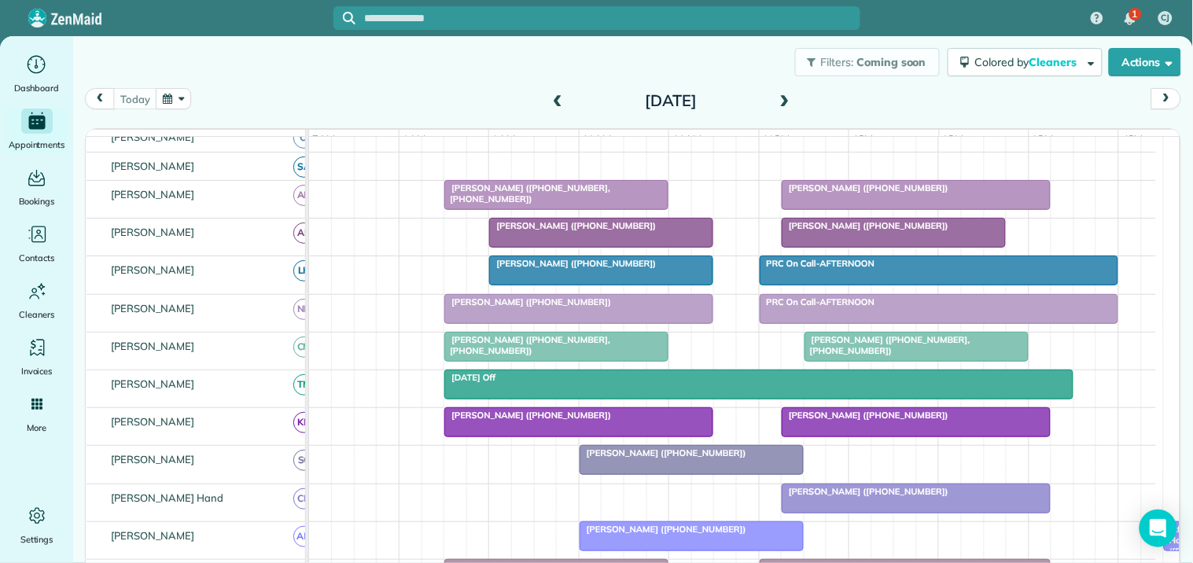
click at [918, 351] on span "Lance Buchanon (+16783716154, +14047831302)" at bounding box center [887, 345] width 167 height 22
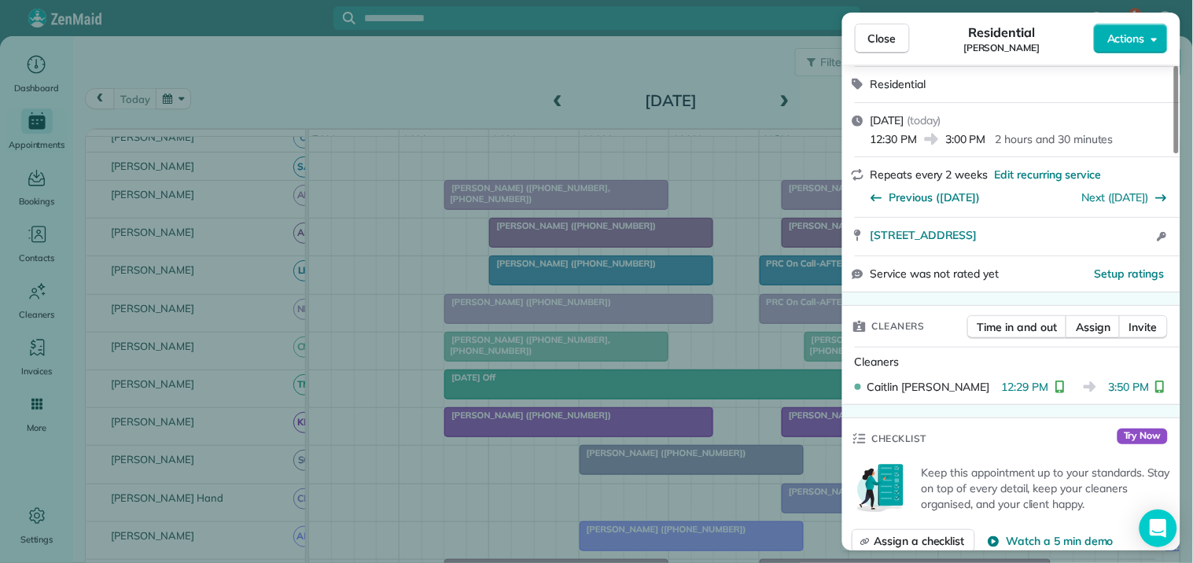
scroll to position [262, 0]
click at [881, 40] on span "Close" at bounding box center [883, 39] width 28 height 16
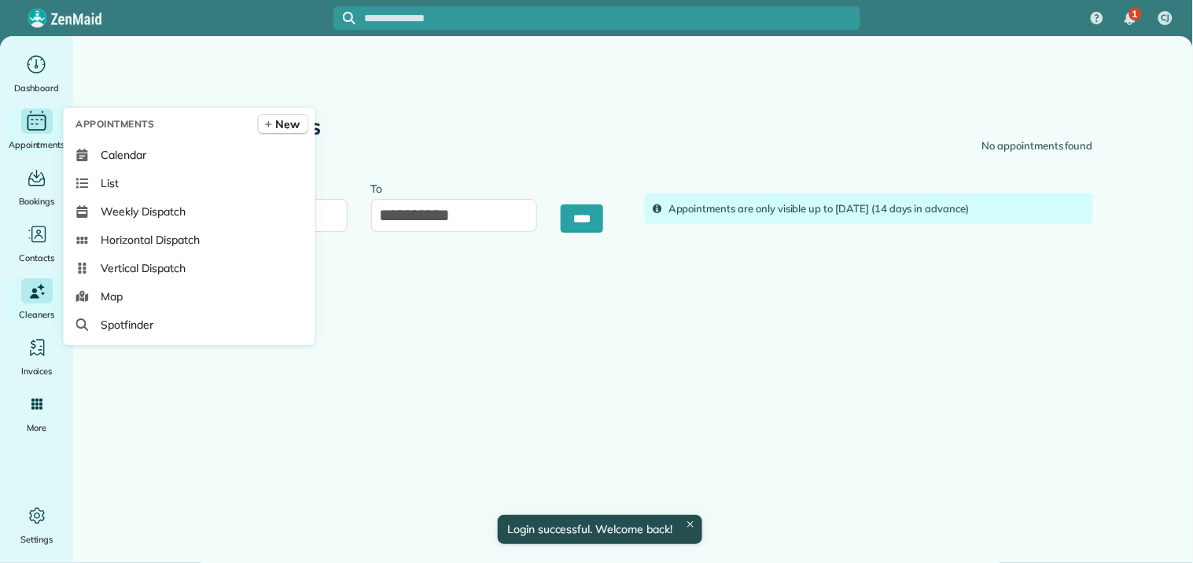
click at [35, 120] on icon "Main" at bounding box center [36, 121] width 24 height 24
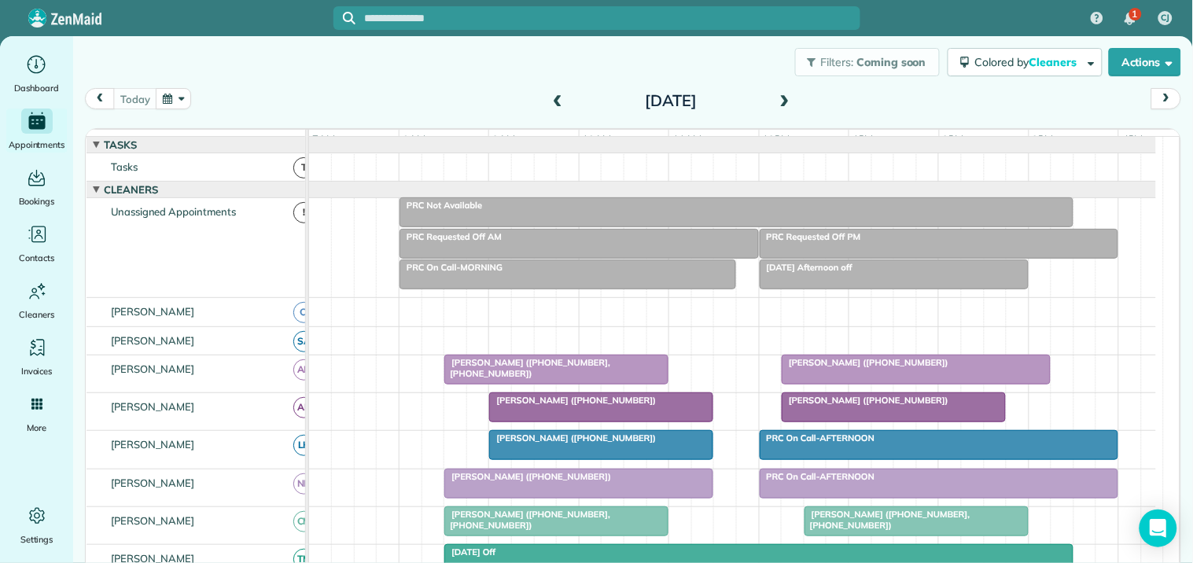
click at [782, 98] on span at bounding box center [784, 101] width 17 height 14
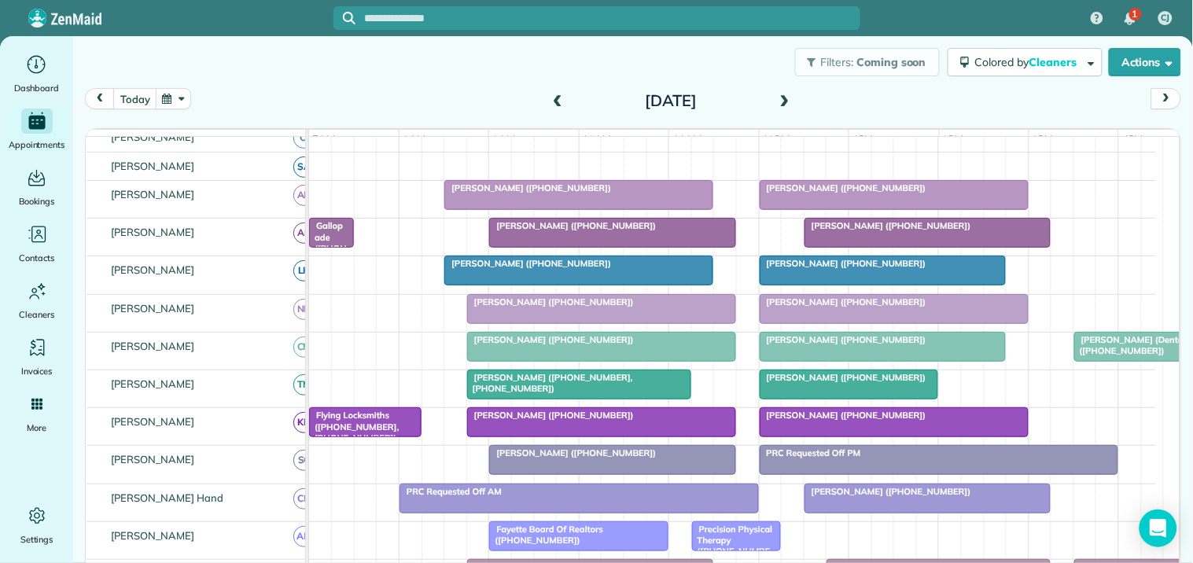
click at [881, 194] on span "[PERSON_NAME] ([PHONE_NUMBER])" at bounding box center [843, 188] width 168 height 11
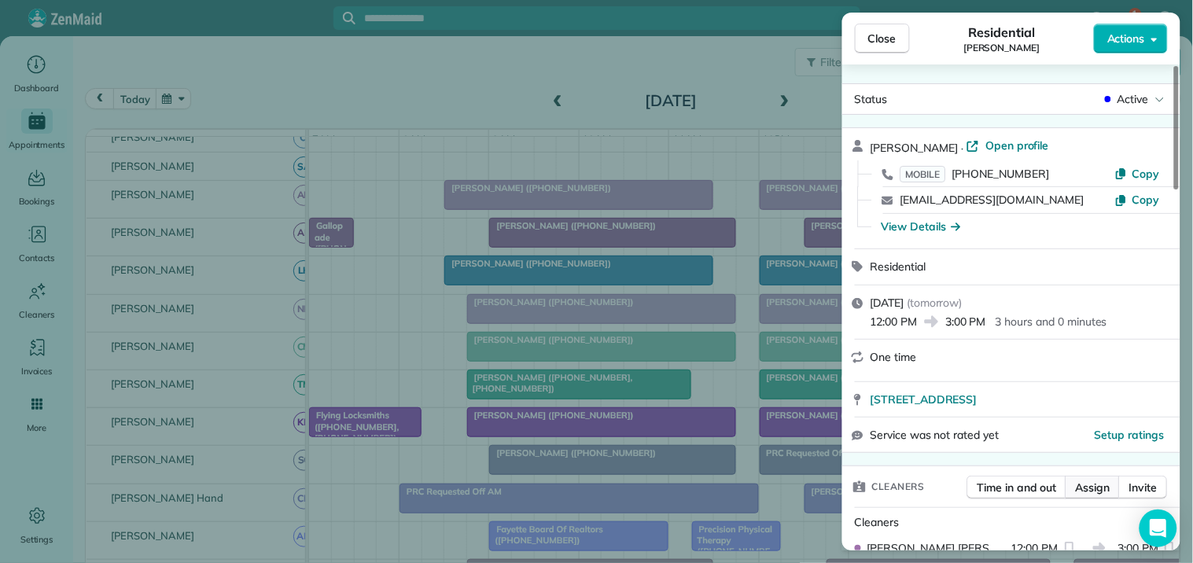
click at [1097, 496] on span "Assign" at bounding box center [1093, 488] width 35 height 16
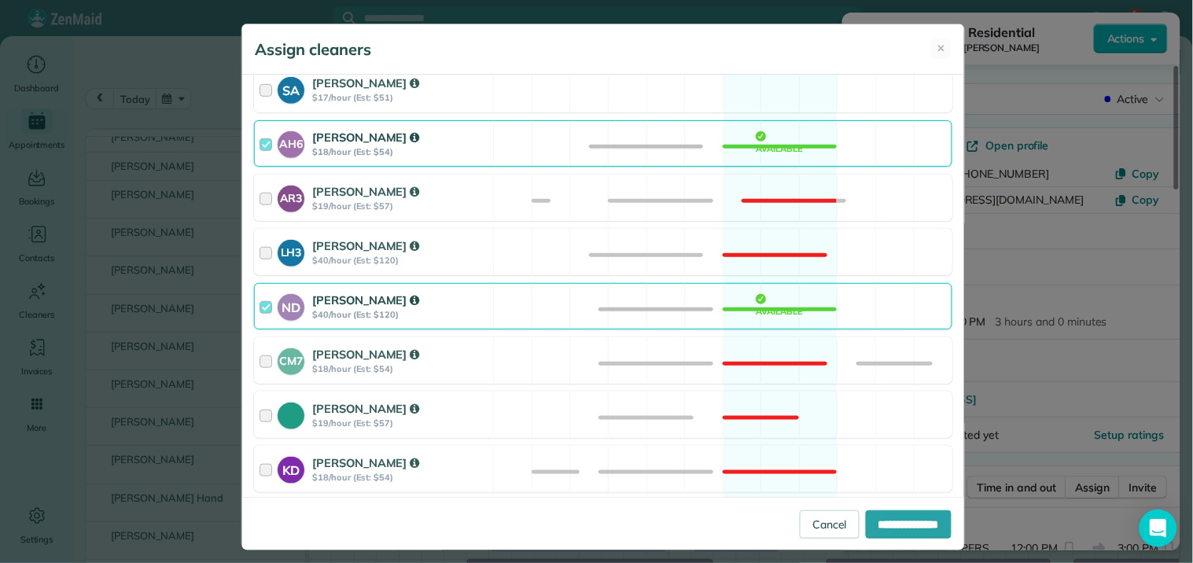
click at [764, 303] on div "ND [PERSON_NAME] $40/hour (Est: $120) Available" at bounding box center [603, 306] width 699 height 46
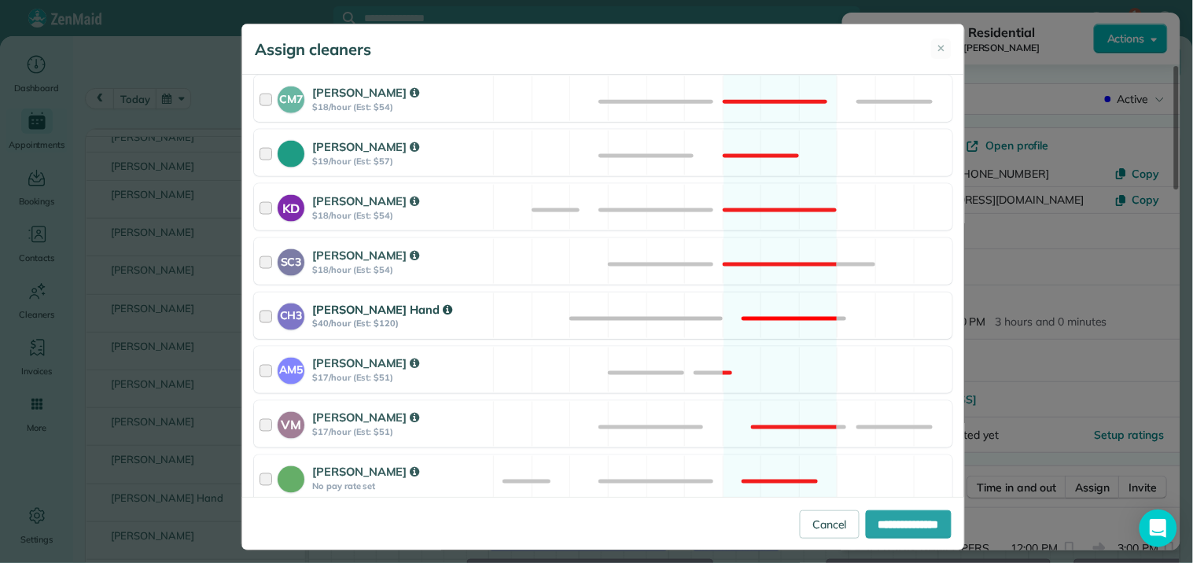
click at [756, 302] on div "CH3 [PERSON_NAME] Hand $40/hour (Est: $120) Not available" at bounding box center [603, 316] width 699 height 46
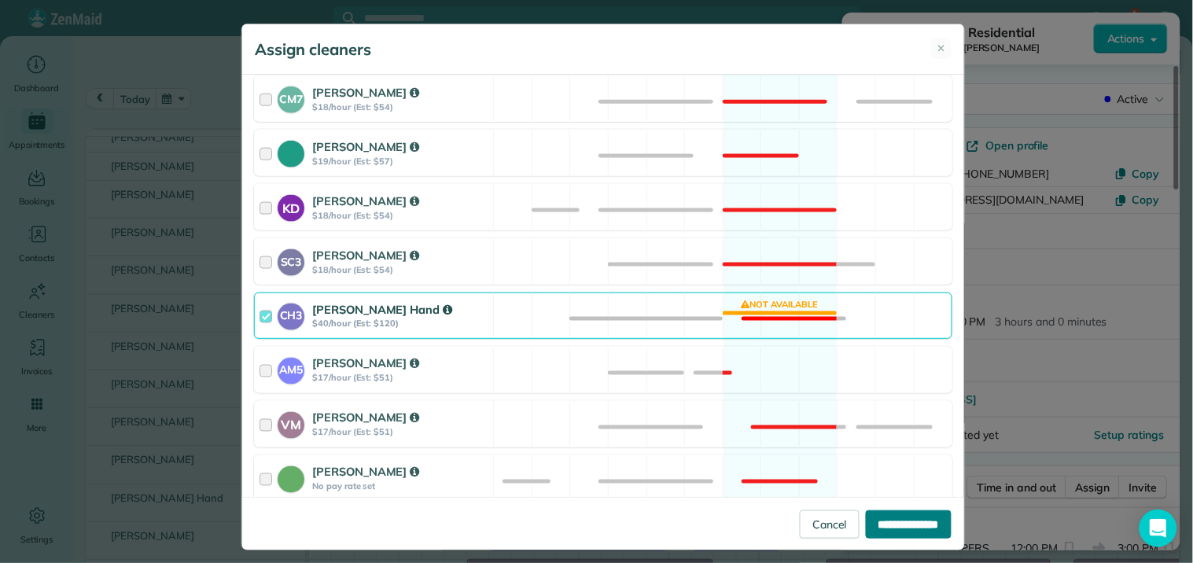
click at [884, 525] on input "**********" at bounding box center [909, 525] width 86 height 28
type input "**********"
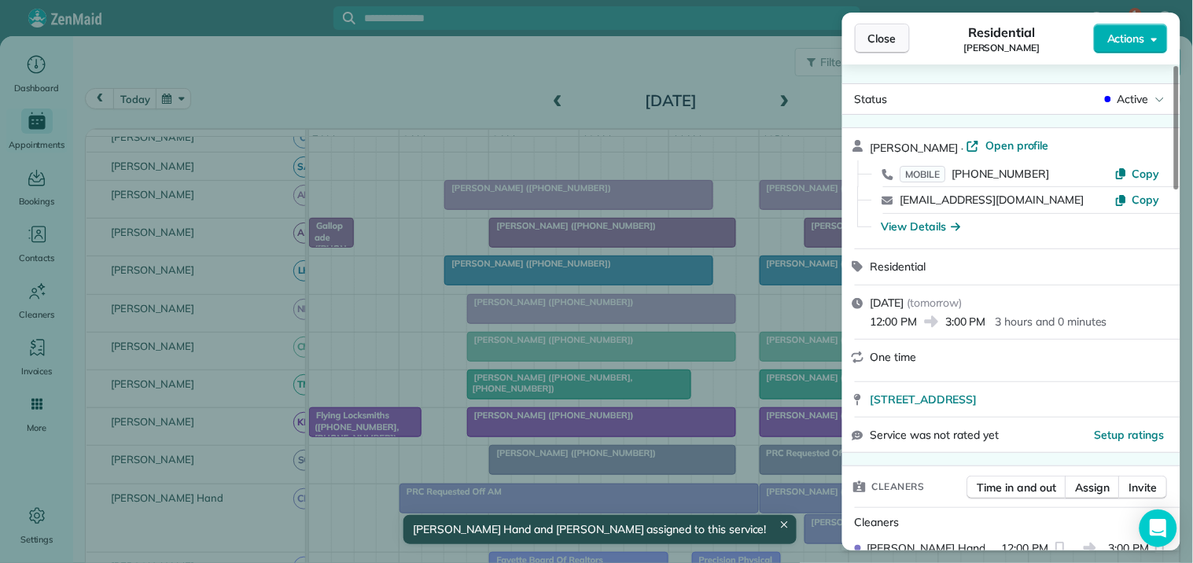
click at [885, 35] on span "Close" at bounding box center [883, 39] width 28 height 16
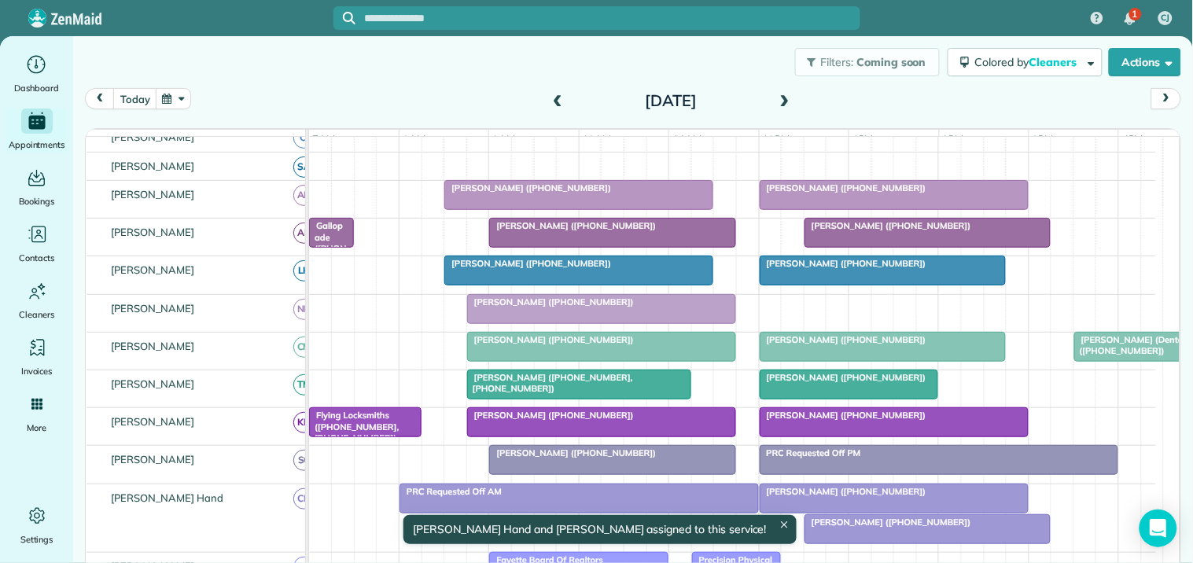
click at [863, 209] on div at bounding box center [894, 195] width 267 height 28
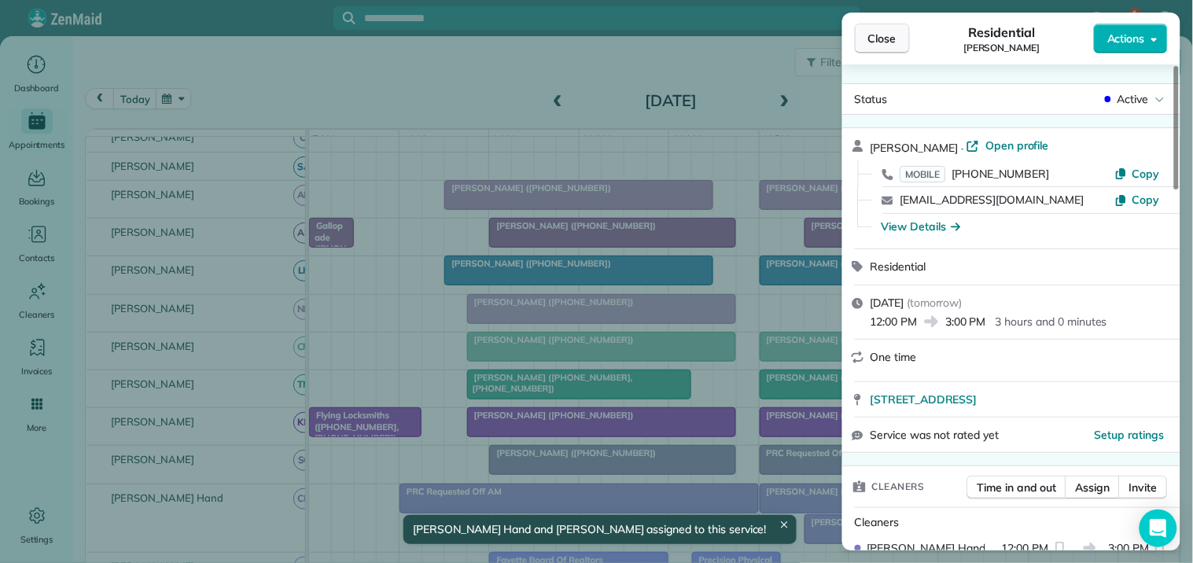
click at [902, 35] on button "Close" at bounding box center [882, 39] width 55 height 30
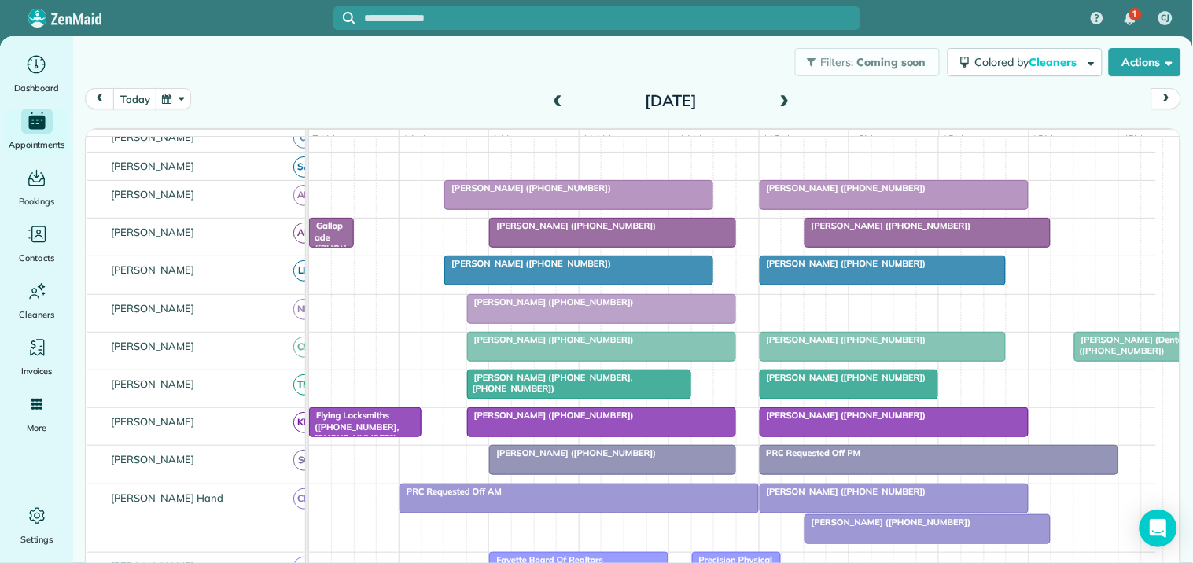
click at [883, 528] on span "[PERSON_NAME] ([PHONE_NUMBER])" at bounding box center [888, 522] width 168 height 11
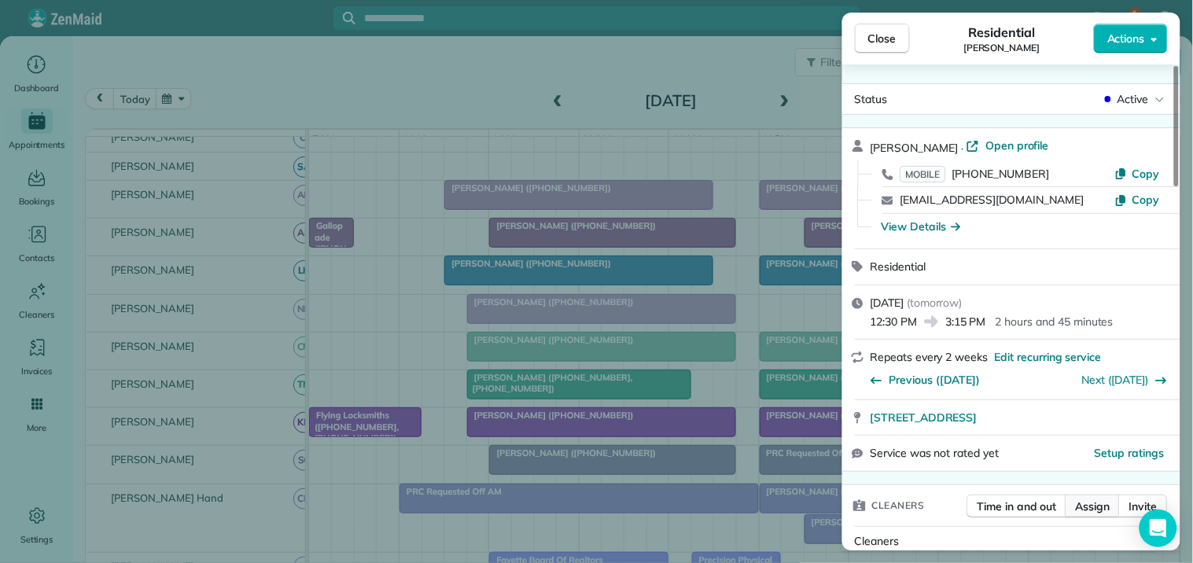
click at [1092, 510] on span "Assign" at bounding box center [1093, 507] width 35 height 16
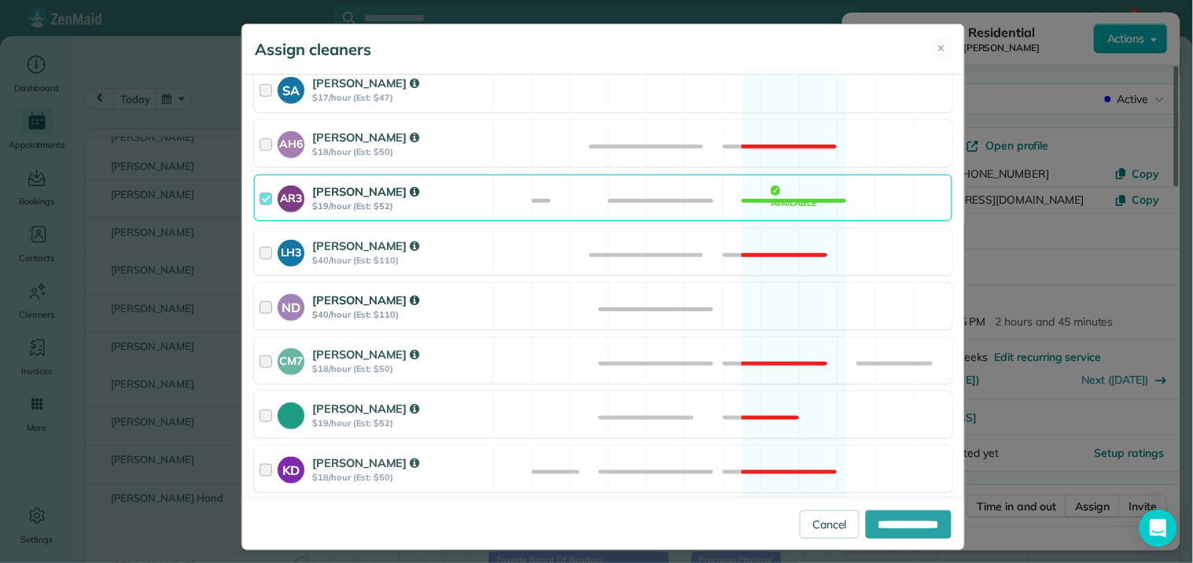
click at [766, 308] on div "ND [PERSON_NAME] $40/hour (Est: $110) Available" at bounding box center [603, 306] width 699 height 46
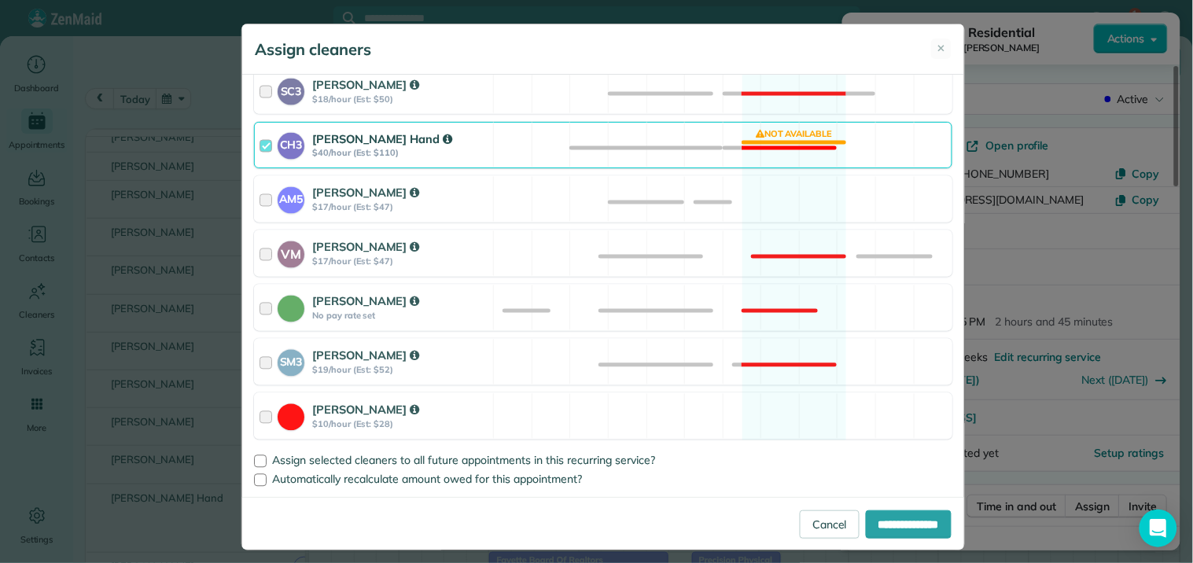
click at [795, 143] on div "CH3 [PERSON_NAME] Hand $40/hour (Est: $110) Not available" at bounding box center [603, 145] width 699 height 46
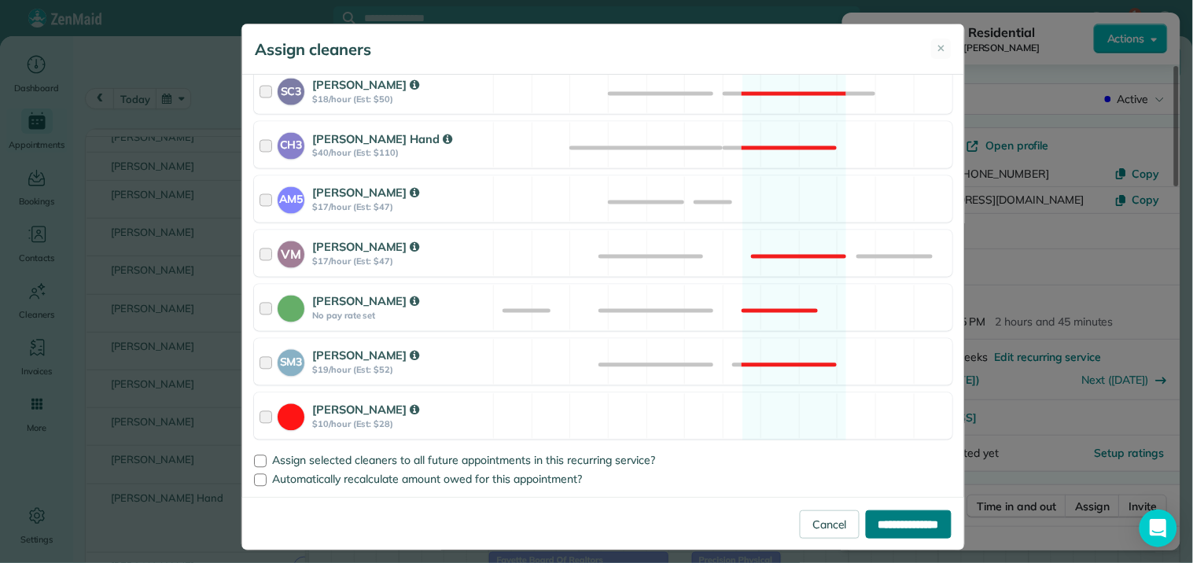
click at [909, 525] on input "**********" at bounding box center [909, 525] width 86 height 28
type input "**********"
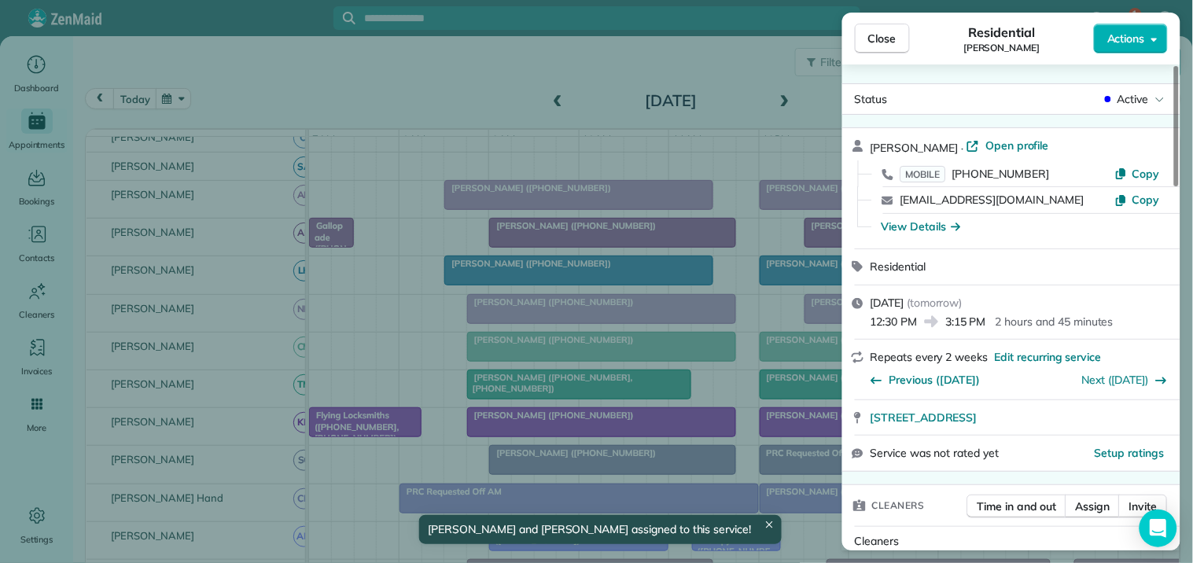
click at [890, 33] on span "Close" at bounding box center [883, 39] width 28 height 16
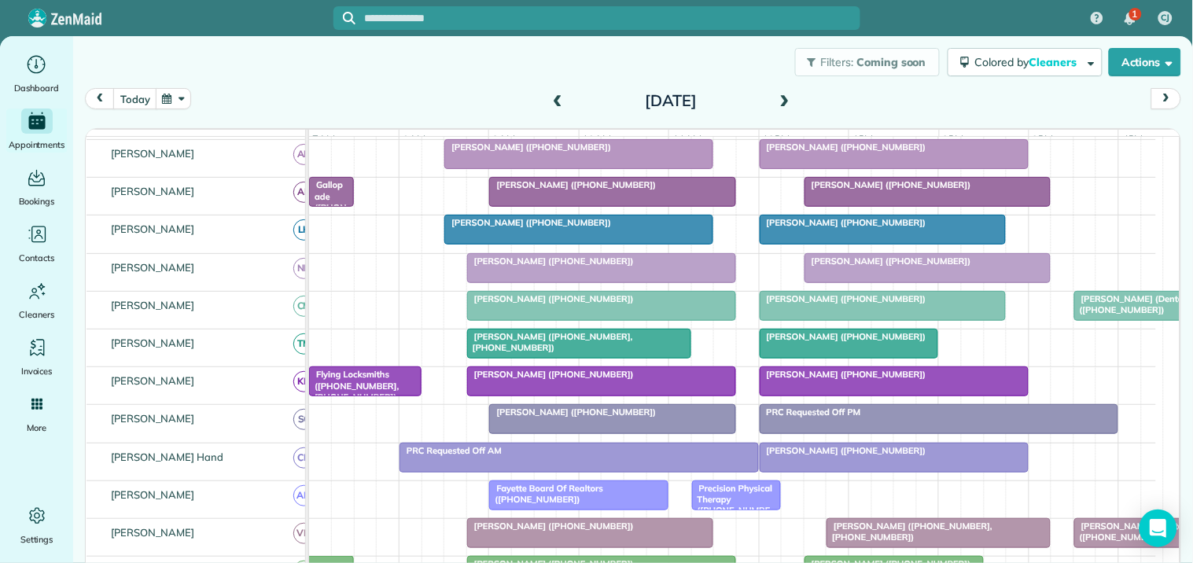
scroll to position [175, 0]
